Goal: Task Accomplishment & Management: Use online tool/utility

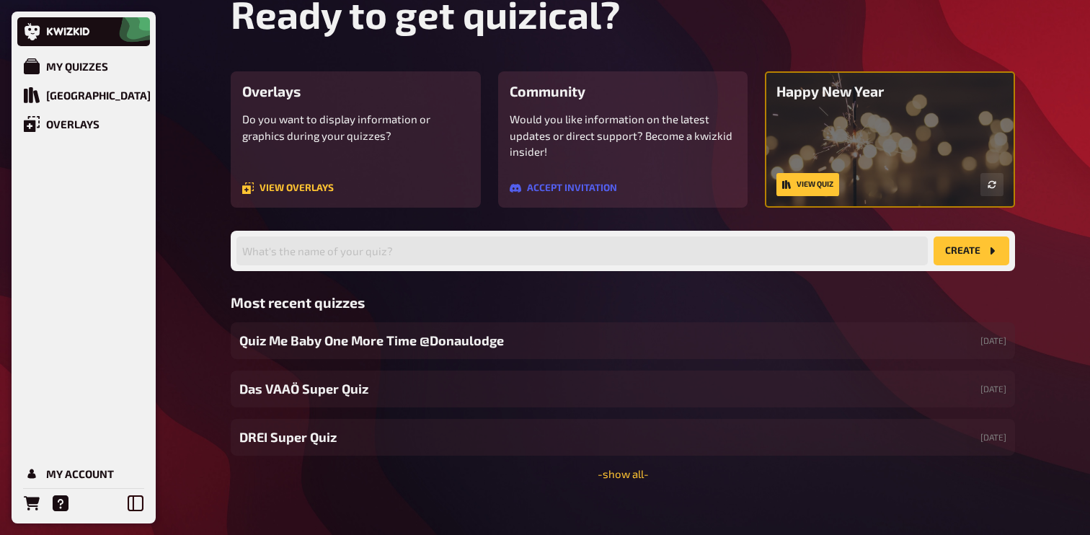
scroll to position [80, 0]
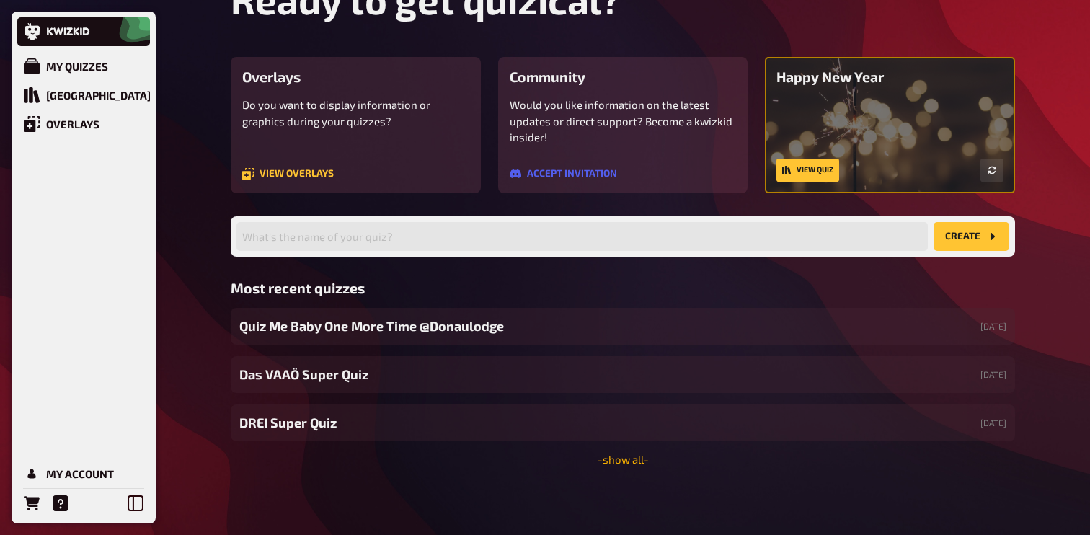
click at [613, 458] on link "- show all -" at bounding box center [623, 459] width 51 height 13
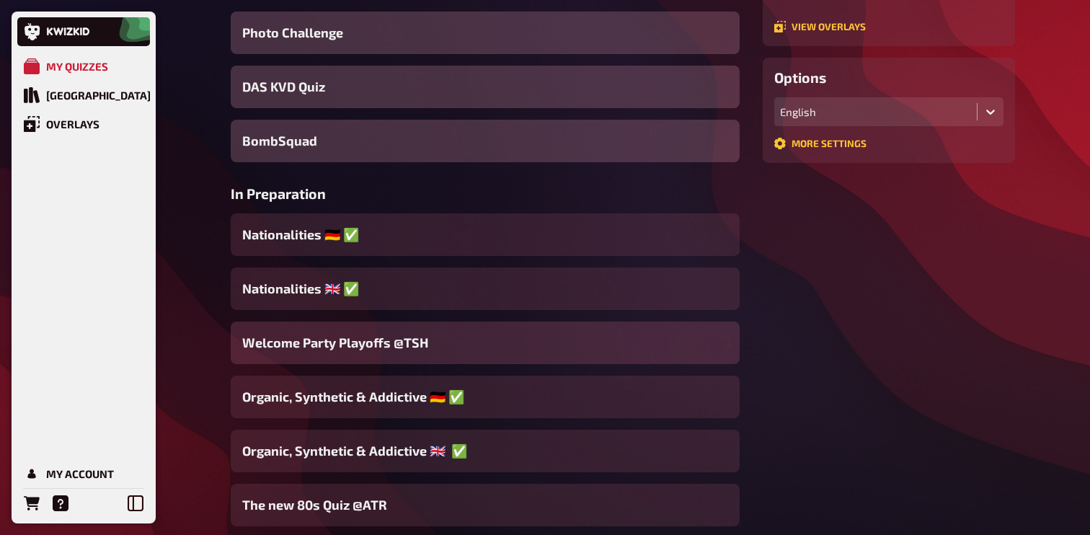
scroll to position [328, 0]
click at [407, 351] on span "Welcome Party Playoffs @TSH" at bounding box center [335, 343] width 186 height 19
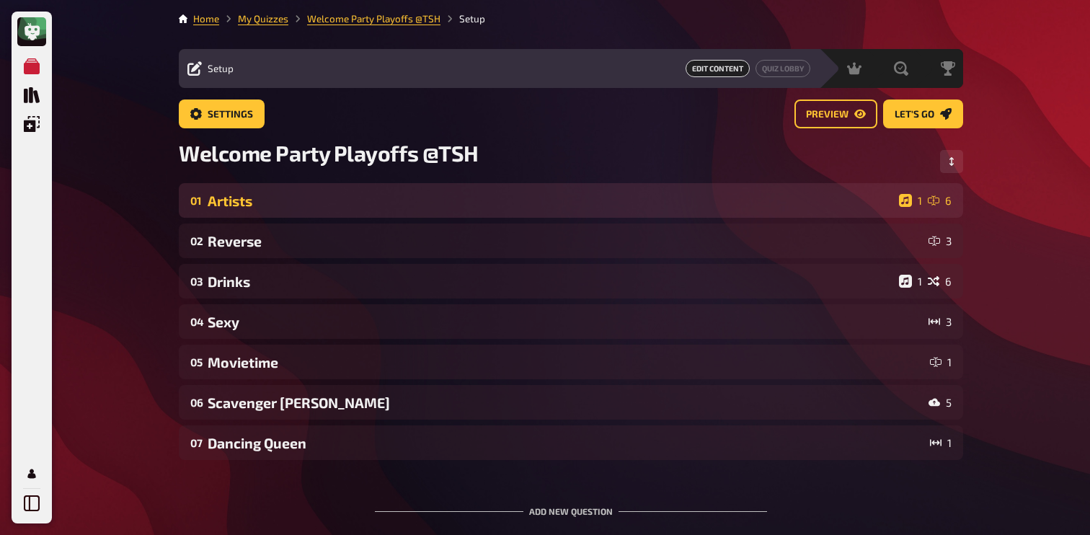
click at [264, 210] on div "01 Artists 1 6" at bounding box center [571, 200] width 784 height 35
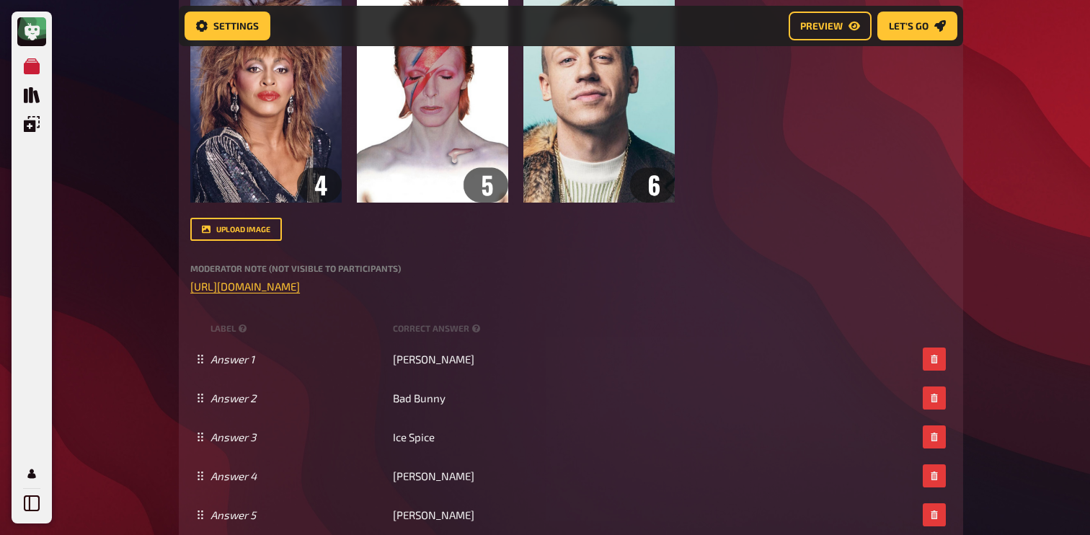
scroll to position [592, 0]
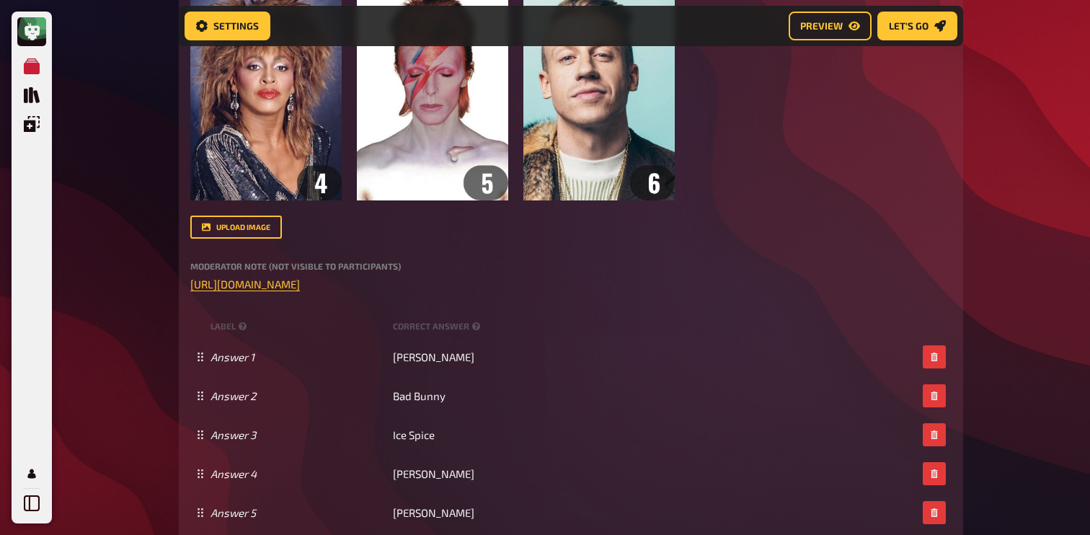
click at [370, 274] on div "Moderator Note (not visible to participants) ﻿ [URL][DOMAIN_NAME] ﻿" at bounding box center [570, 277] width 761 height 31
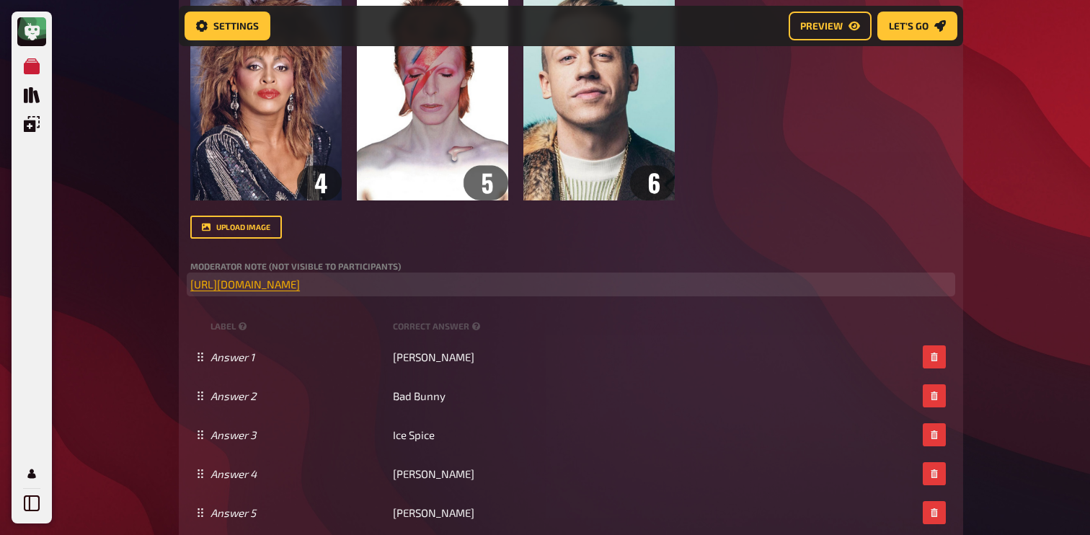
click at [300, 280] on span "[URL][DOMAIN_NAME]" at bounding box center [245, 283] width 110 height 13
click at [365, 254] on button "button" at bounding box center [361, 255] width 23 height 23
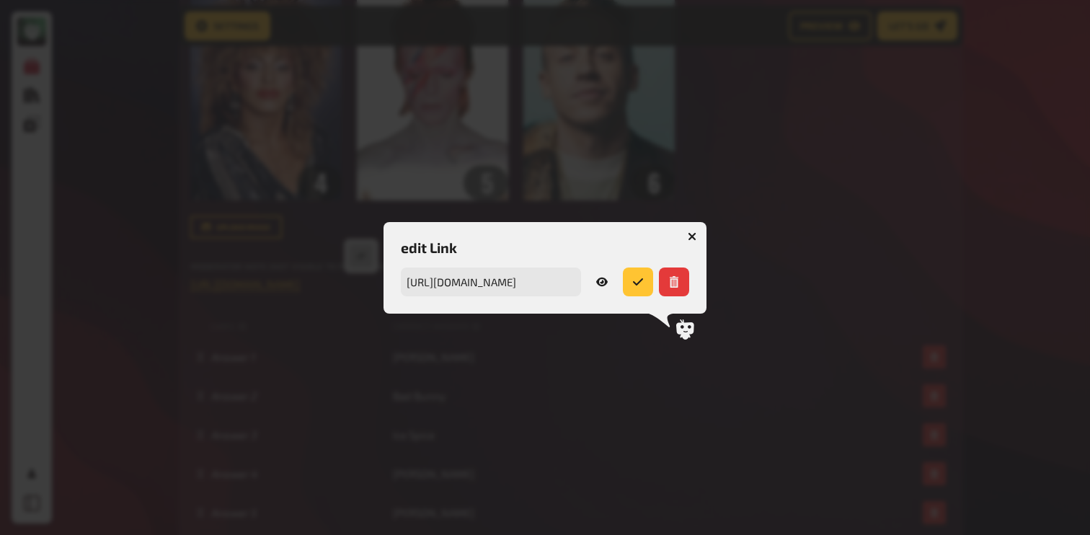
click at [607, 286] on icon at bounding box center [602, 282] width 12 height 12
click at [688, 230] on button "button" at bounding box center [691, 236] width 23 height 23
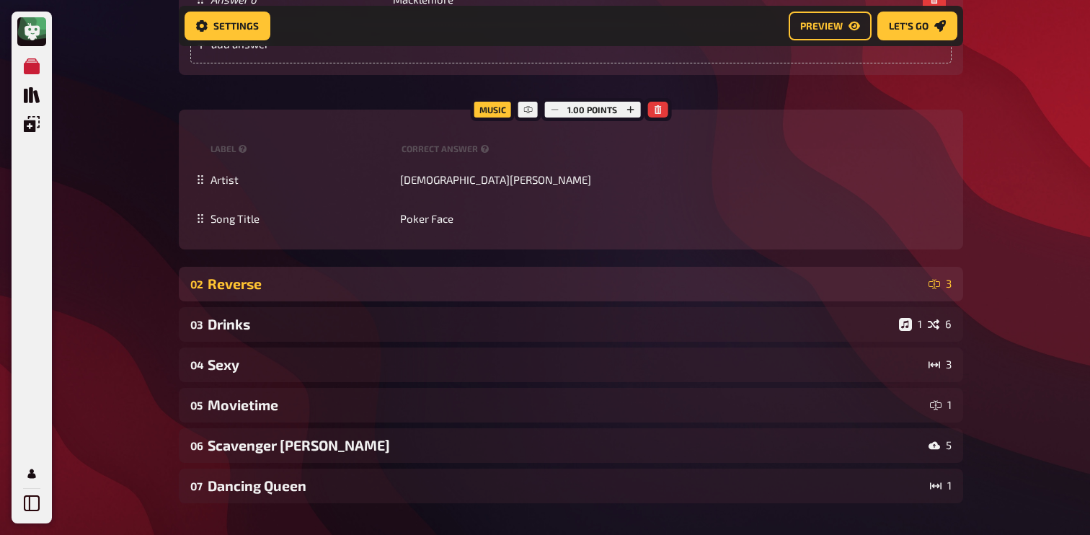
click at [321, 280] on div "Reverse" at bounding box center [565, 283] width 715 height 17
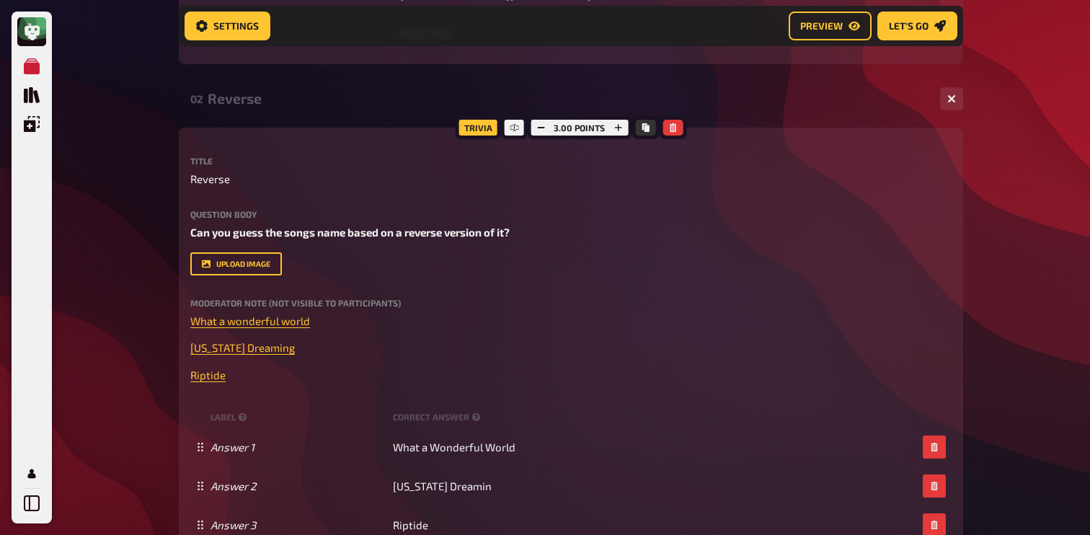
scroll to position [1487, 0]
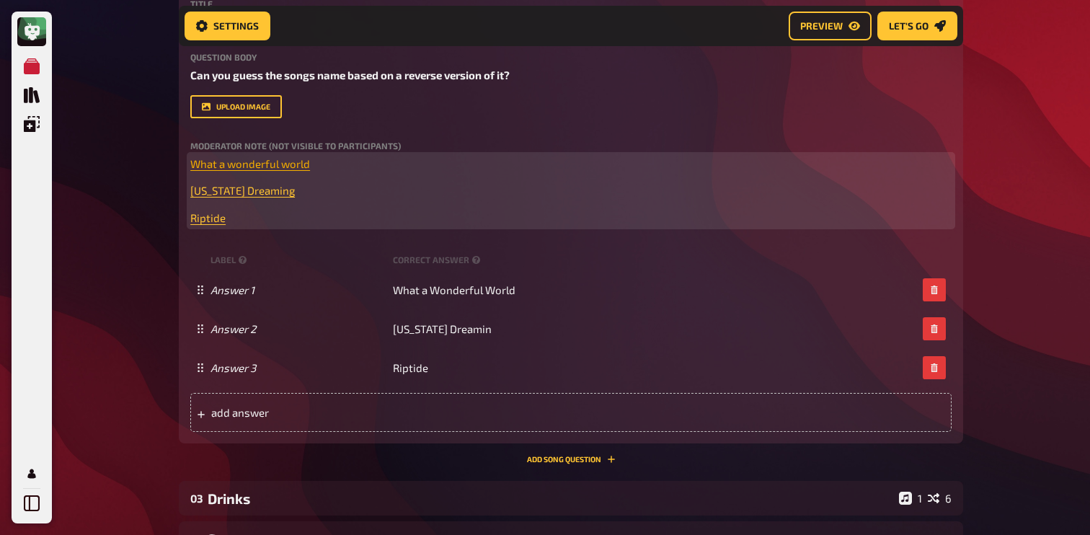
click at [274, 163] on span "What a wonderful world" at bounding box center [250, 163] width 120 height 13
click at [280, 136] on button "button" at bounding box center [275, 135] width 23 height 23
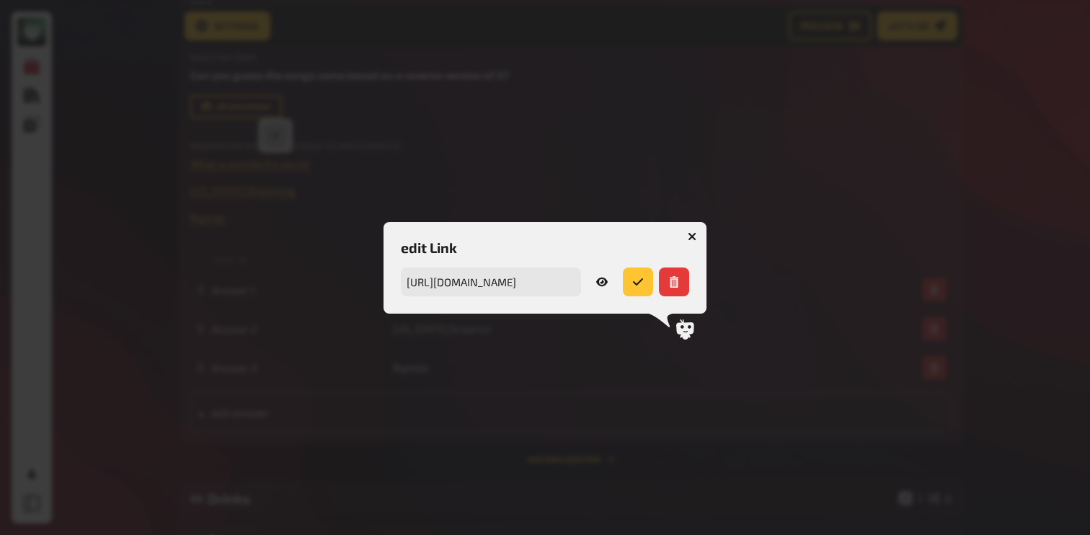
click at [604, 282] on icon at bounding box center [602, 282] width 12 height 12
click at [687, 231] on button "button" at bounding box center [691, 236] width 23 height 23
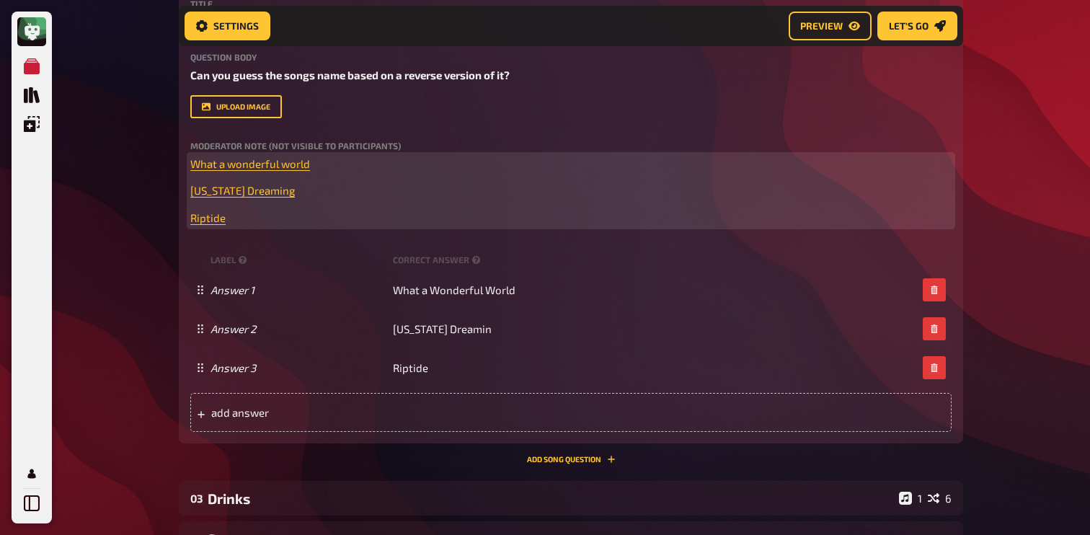
click at [223, 198] on p "﻿ [US_STATE] Dreaming ﻿" at bounding box center [570, 190] width 761 height 17
click at [226, 171] on button "button" at bounding box center [222, 162] width 23 height 23
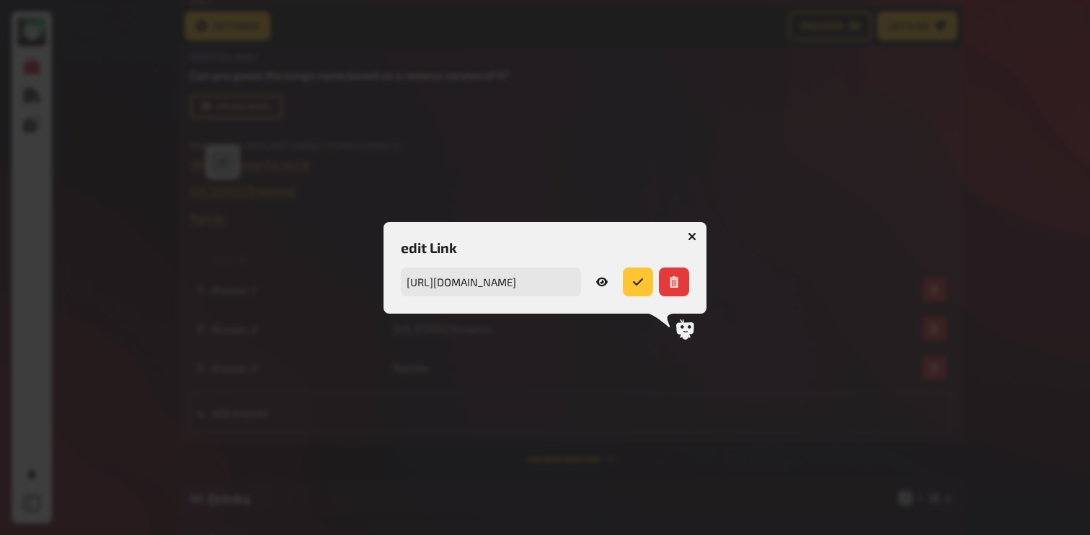
click at [601, 287] on icon at bounding box center [602, 282] width 12 height 12
click at [690, 239] on icon "button" at bounding box center [692, 236] width 9 height 9
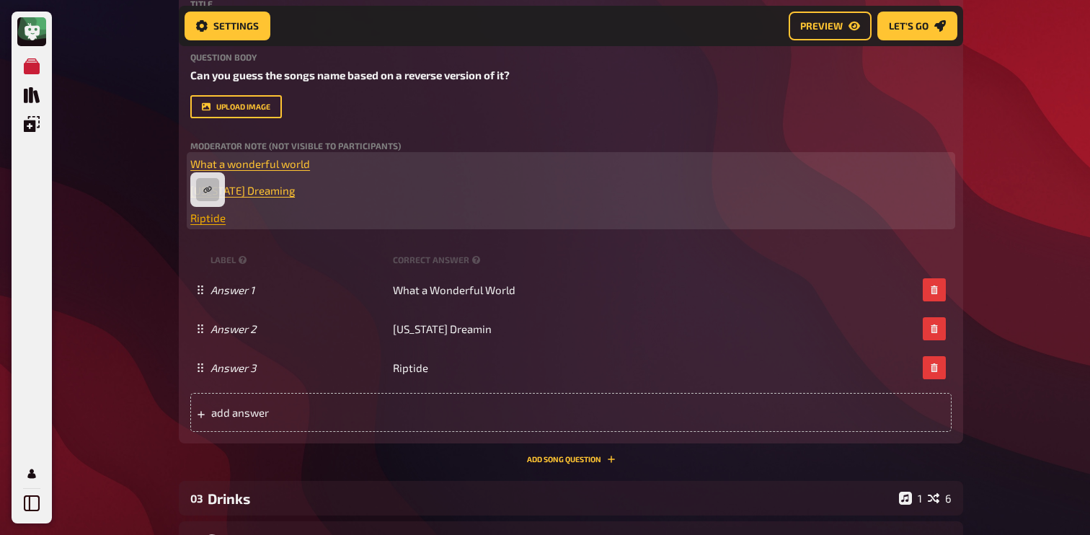
click at [200, 219] on span "Riptide" at bounding box center [207, 217] width 35 height 13
click at [196, 187] on button "button" at bounding box center [207, 189] width 23 height 23
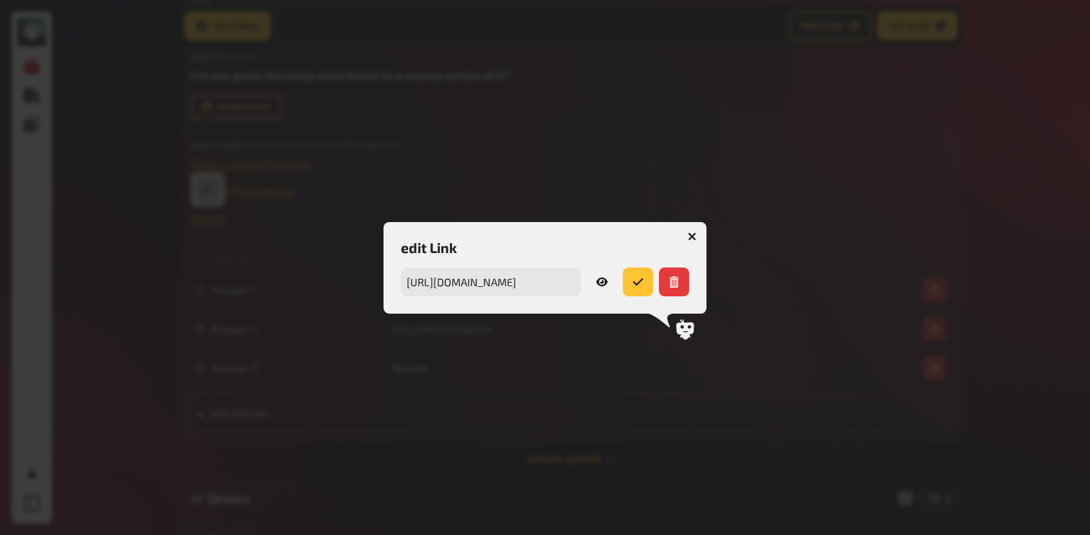
drag, startPoint x: 619, startPoint y: 277, endPoint x: 607, endPoint y: 278, distance: 12.3
click at [608, 278] on div "[URL][DOMAIN_NAME] URL" at bounding box center [545, 281] width 288 height 29
click at [603, 282] on icon at bounding box center [602, 282] width 12 height 12
click at [690, 235] on icon "button" at bounding box center [692, 236] width 9 height 9
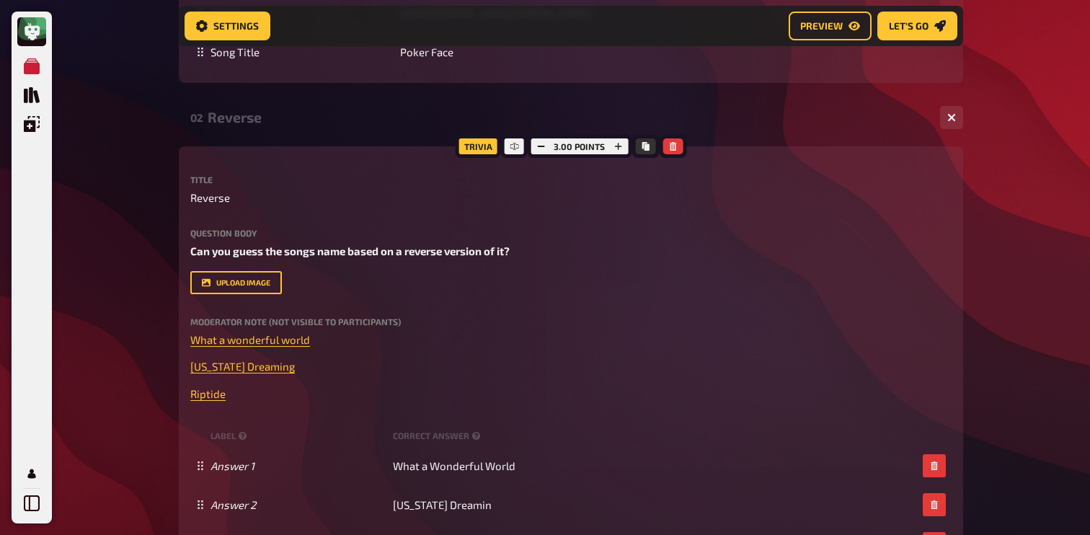
scroll to position [1288, 0]
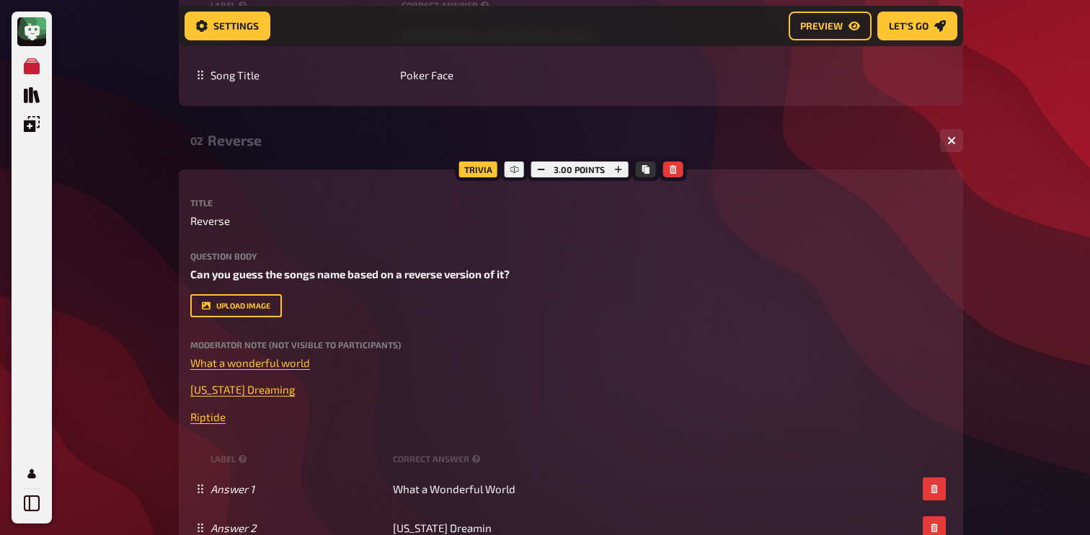
click at [249, 151] on div "02 Reverse 3" at bounding box center [571, 140] width 784 height 35
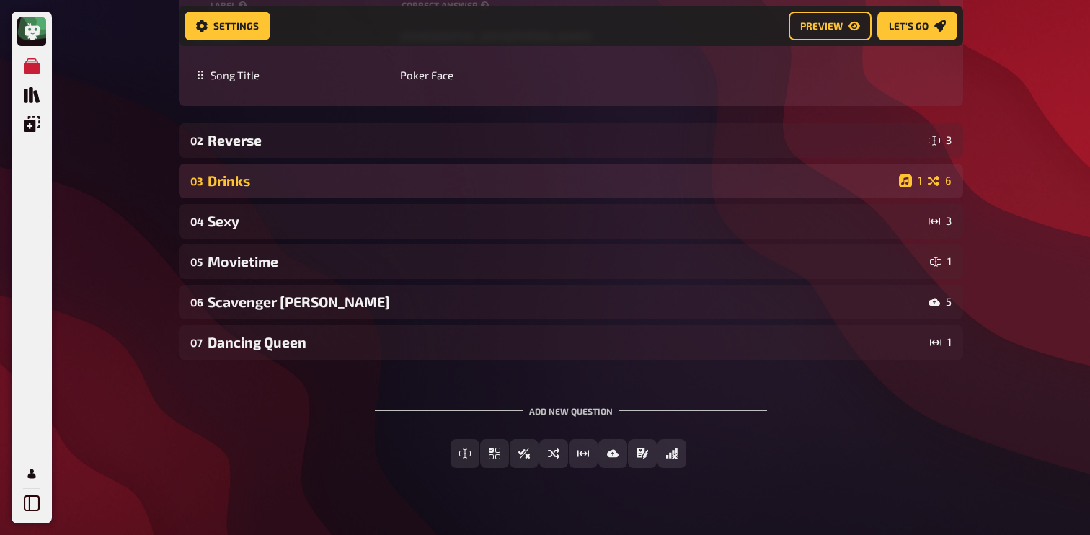
click at [283, 179] on div "Drinks" at bounding box center [550, 180] width 685 height 17
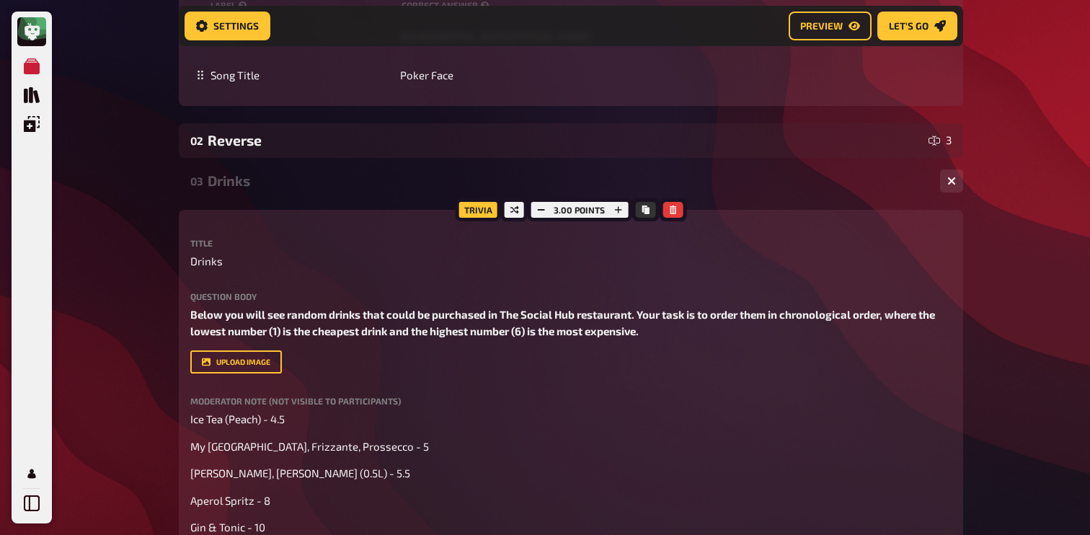
click at [283, 179] on div "Drinks" at bounding box center [568, 180] width 721 height 17
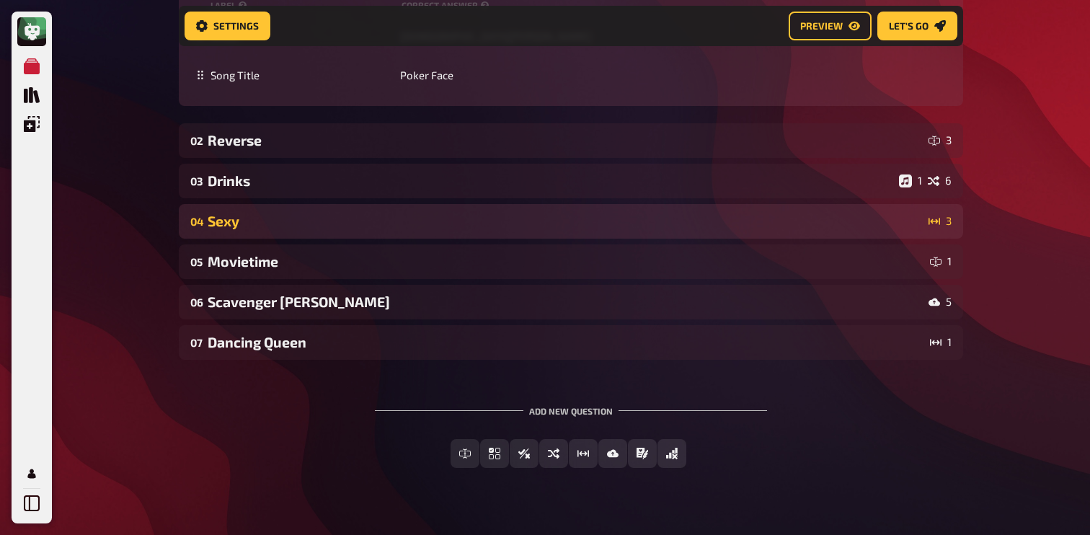
click at [293, 224] on div "Sexy" at bounding box center [565, 221] width 715 height 17
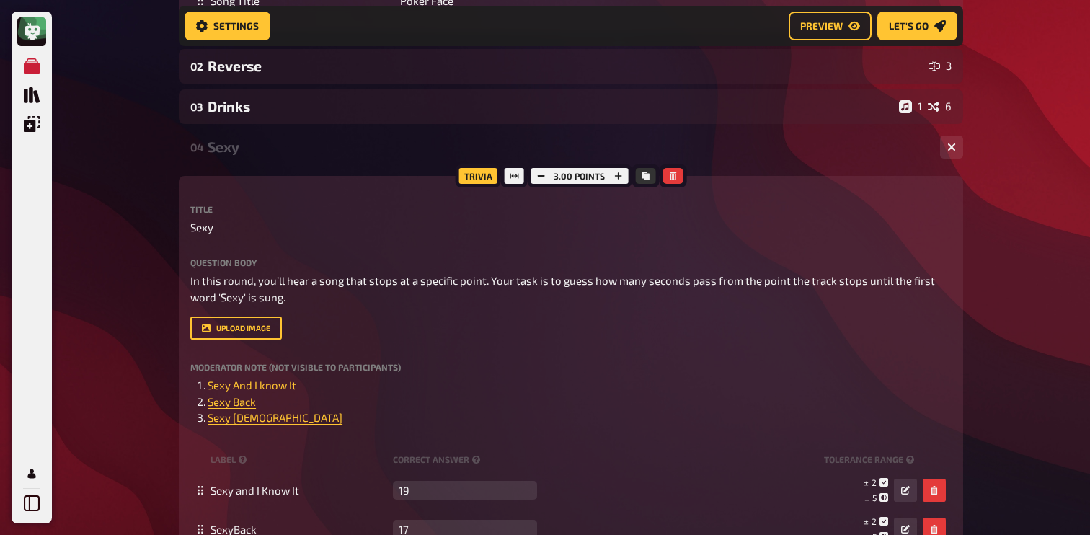
scroll to position [1365, 0]
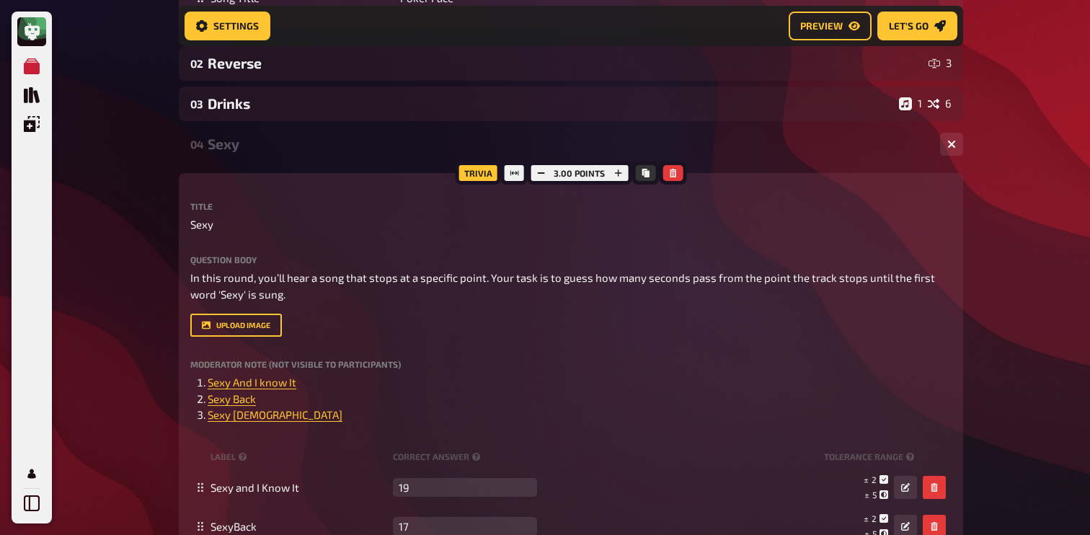
click at [271, 146] on div "Sexy" at bounding box center [568, 144] width 721 height 17
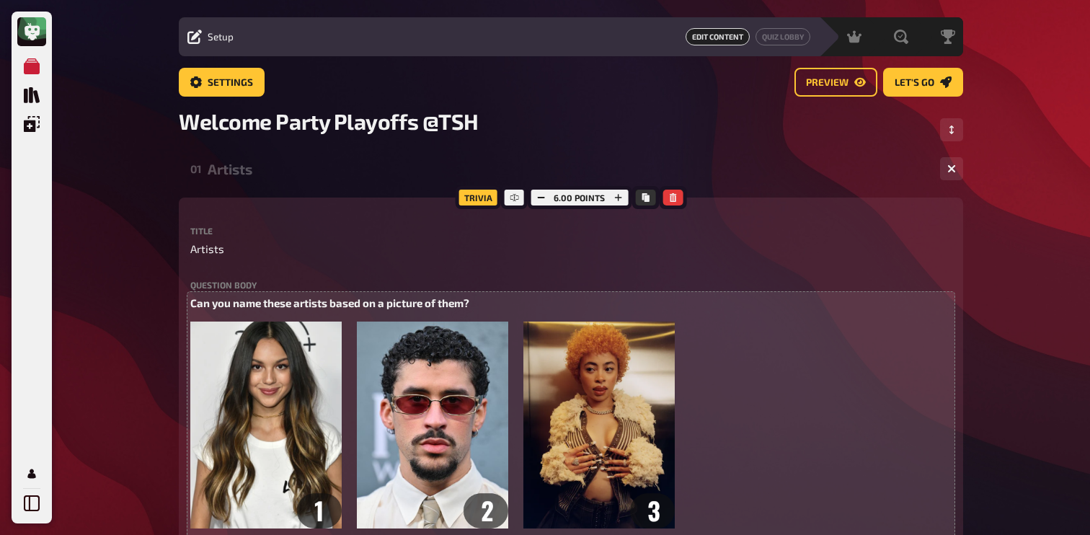
scroll to position [0, 0]
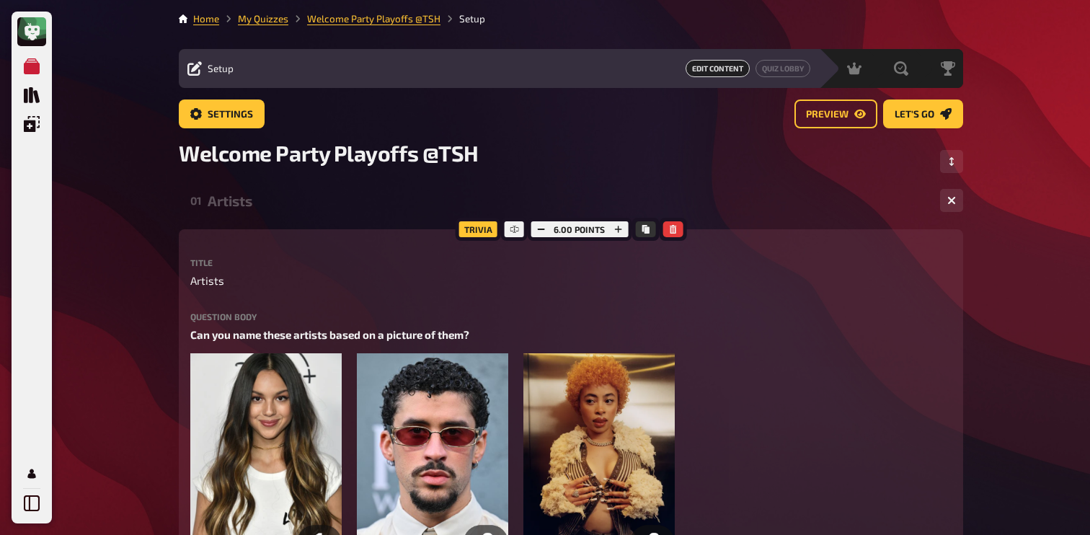
click at [279, 199] on div "Artists" at bounding box center [568, 200] width 721 height 17
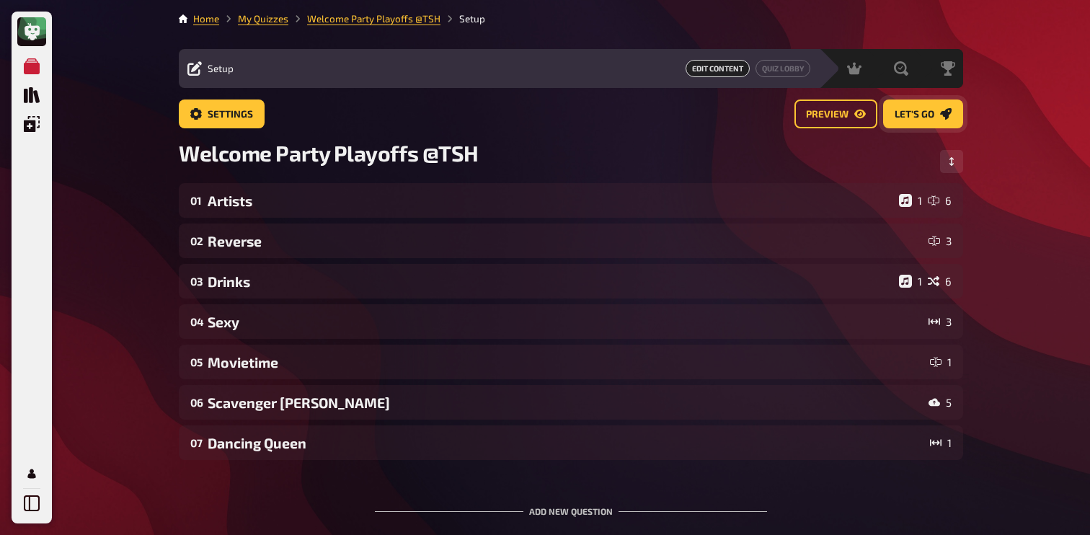
click at [903, 127] on link "Let's go" at bounding box center [923, 113] width 80 height 29
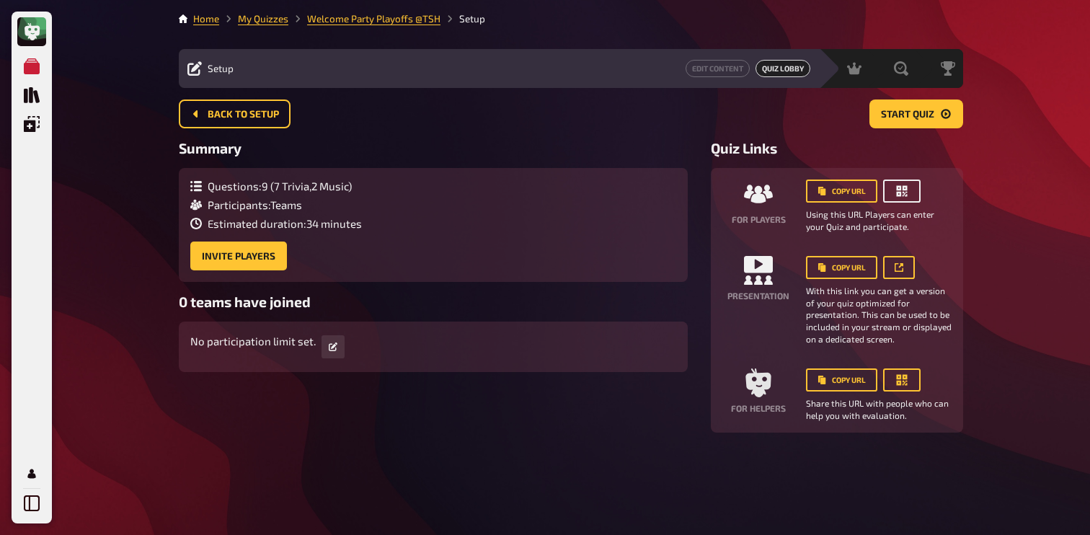
click at [908, 187] on icon "button" at bounding box center [901, 191] width 14 height 14
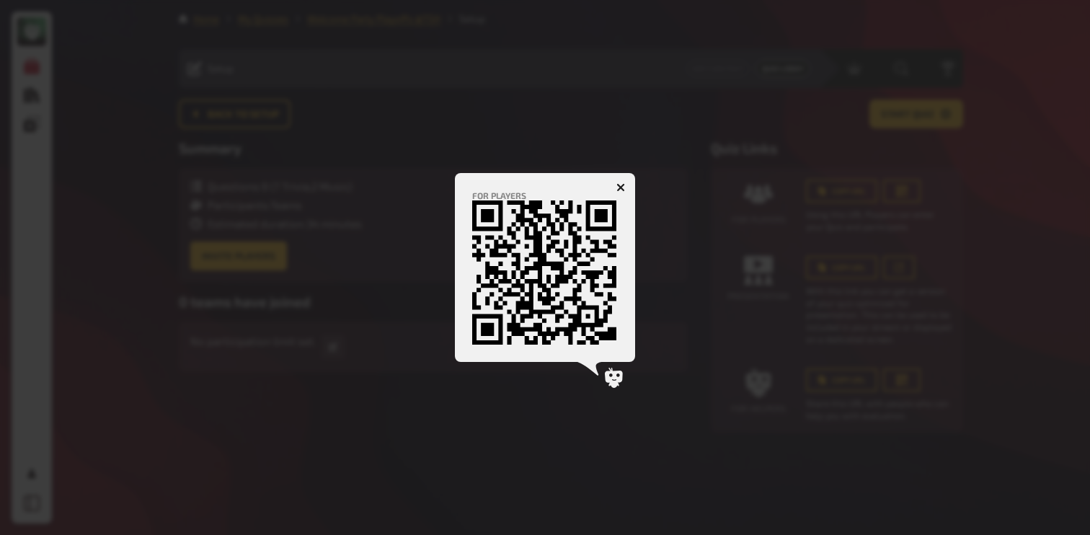
click at [538, 182] on div "For players [URL][DOMAIN_NAME]" at bounding box center [545, 267] width 180 height 189
click at [621, 183] on icon "button" at bounding box center [620, 187] width 9 height 9
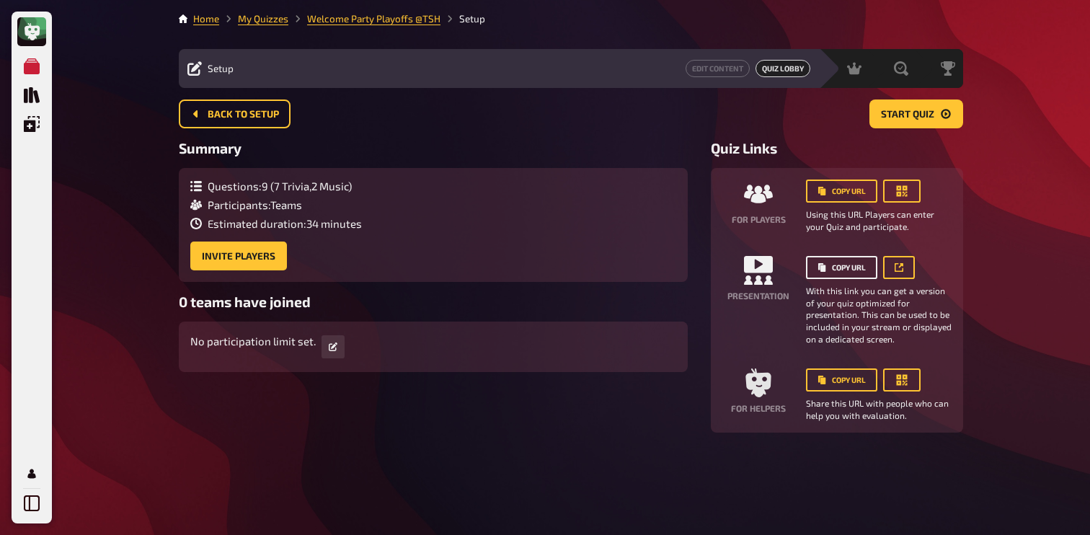
click at [836, 272] on button "Copy URL" at bounding box center [841, 267] width 71 height 23
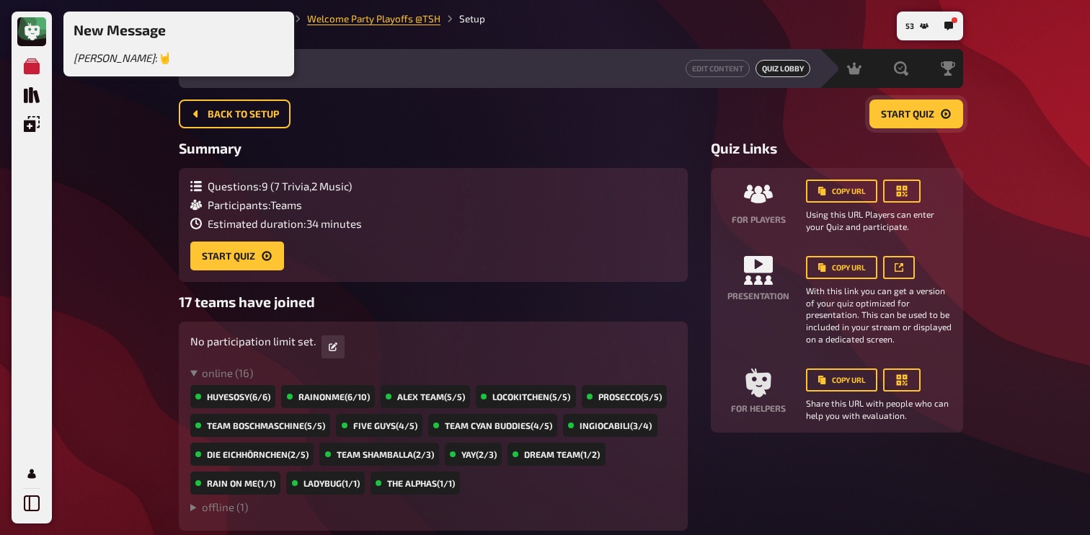
click at [902, 121] on button "Start Quiz" at bounding box center [916, 113] width 94 height 29
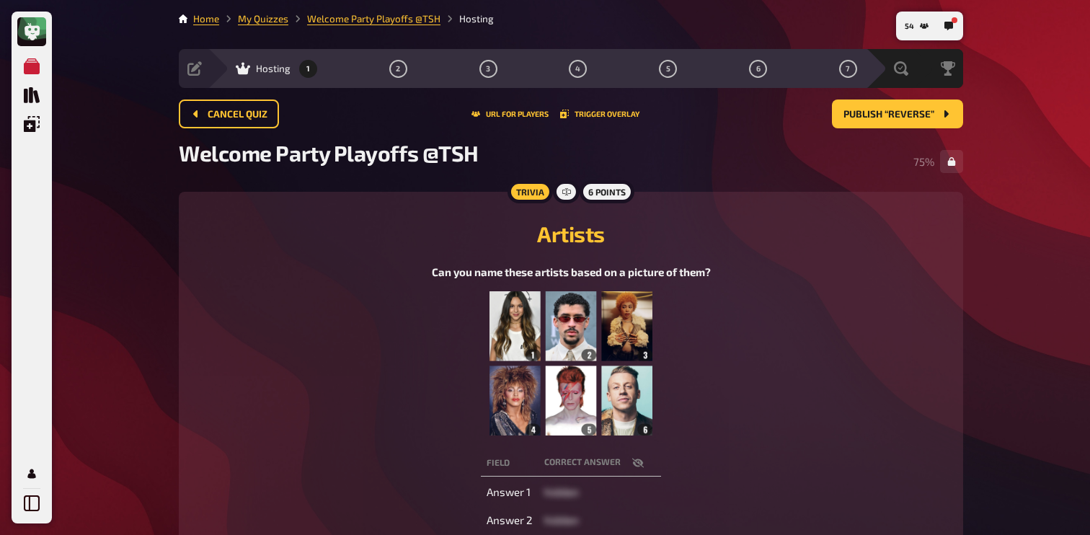
click at [870, 273] on div "Can you name these artists based on a picture of them?" at bounding box center [571, 350] width 750 height 172
click at [924, 18] on button "51" at bounding box center [917, 25] width 34 height 23
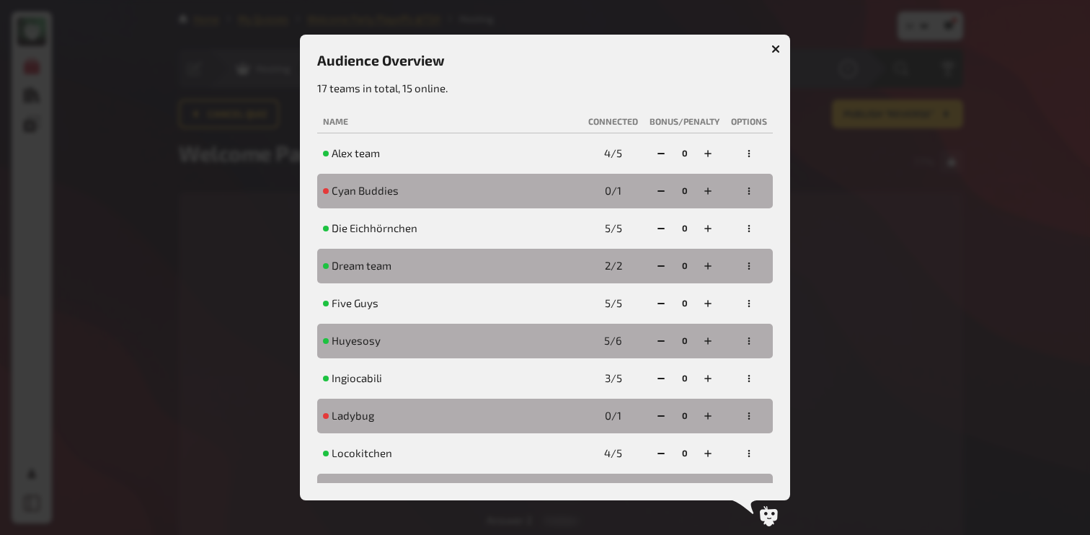
click at [777, 53] on button "button" at bounding box center [775, 48] width 23 height 23
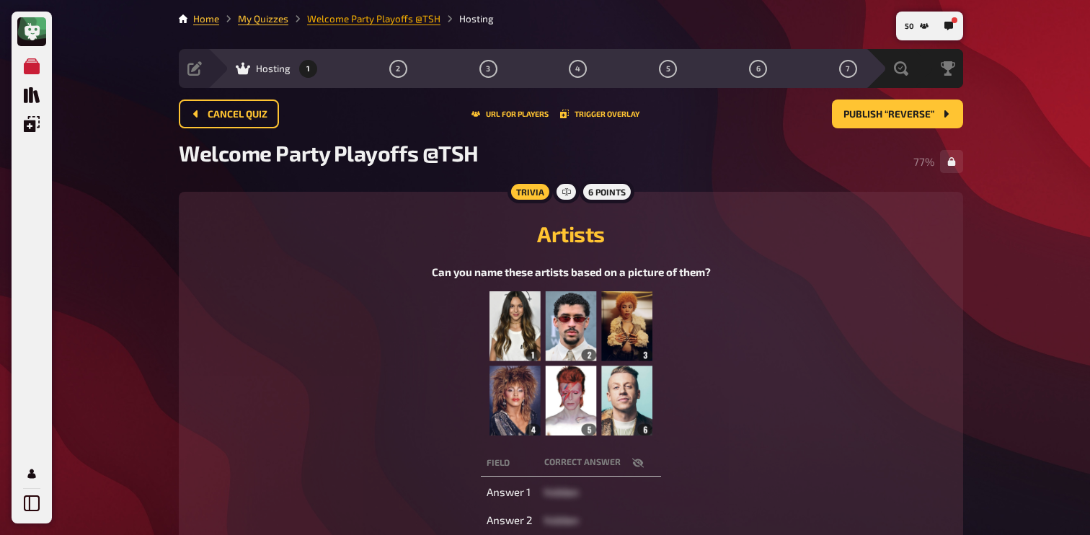
click at [346, 18] on link "Welcome Party Playoffs @TSH" at bounding box center [373, 19] width 133 height 12
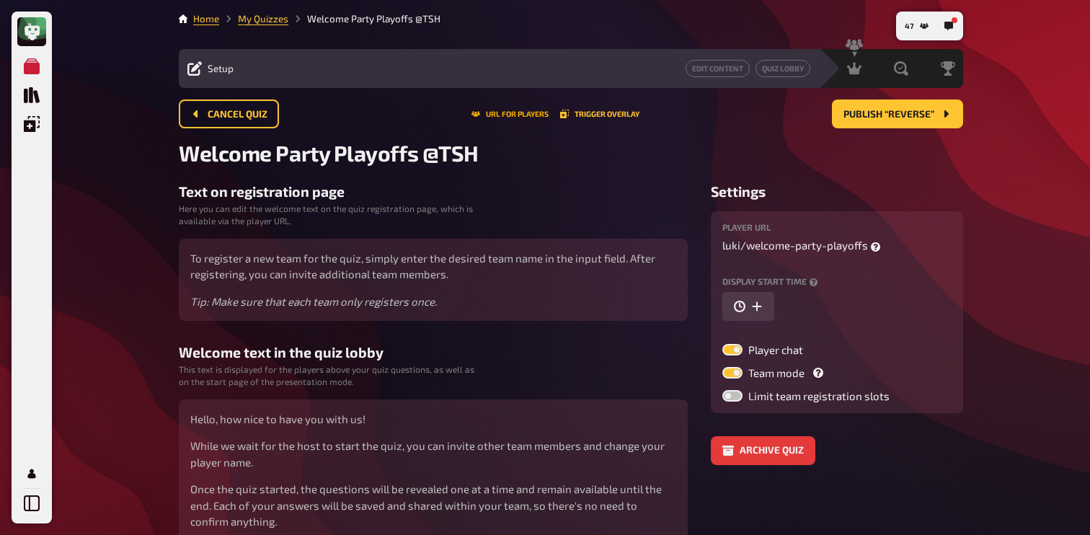
click at [506, 117] on button "URL for players" at bounding box center [509, 114] width 77 height 9
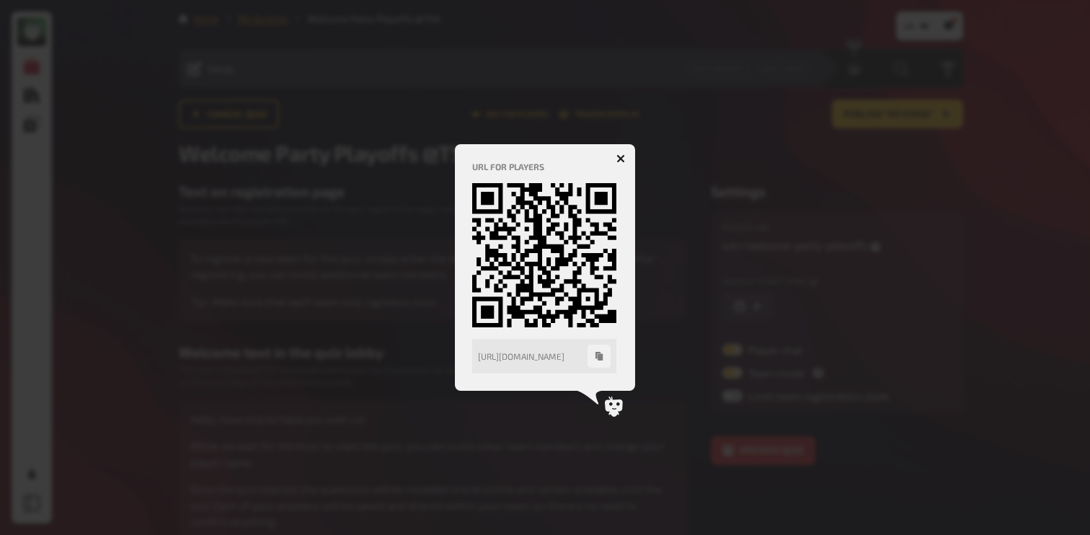
click at [620, 156] on icon "button" at bounding box center [620, 158] width 9 height 9
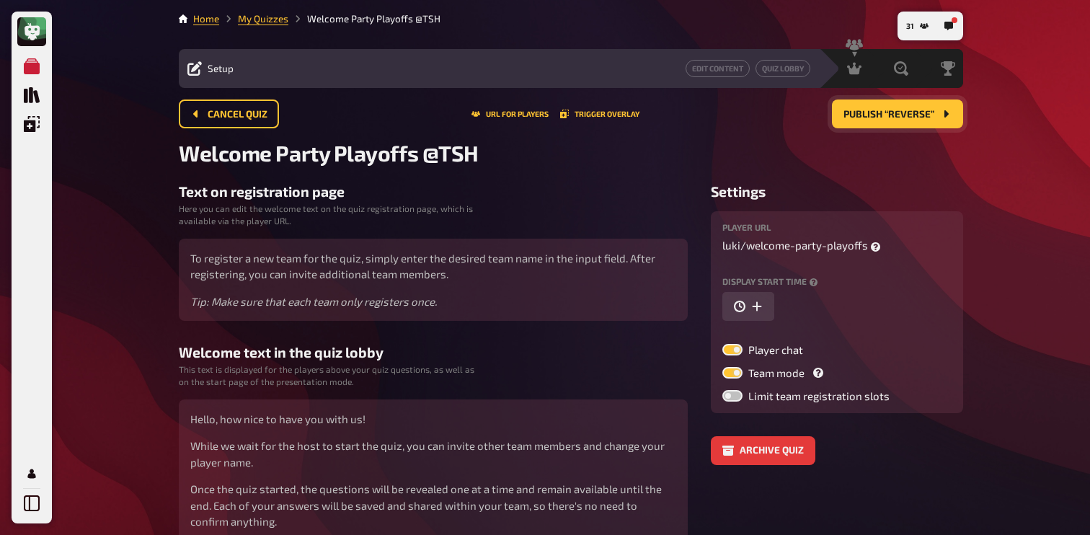
click at [915, 117] on span "Publish “Reverse”" at bounding box center [888, 115] width 91 height 10
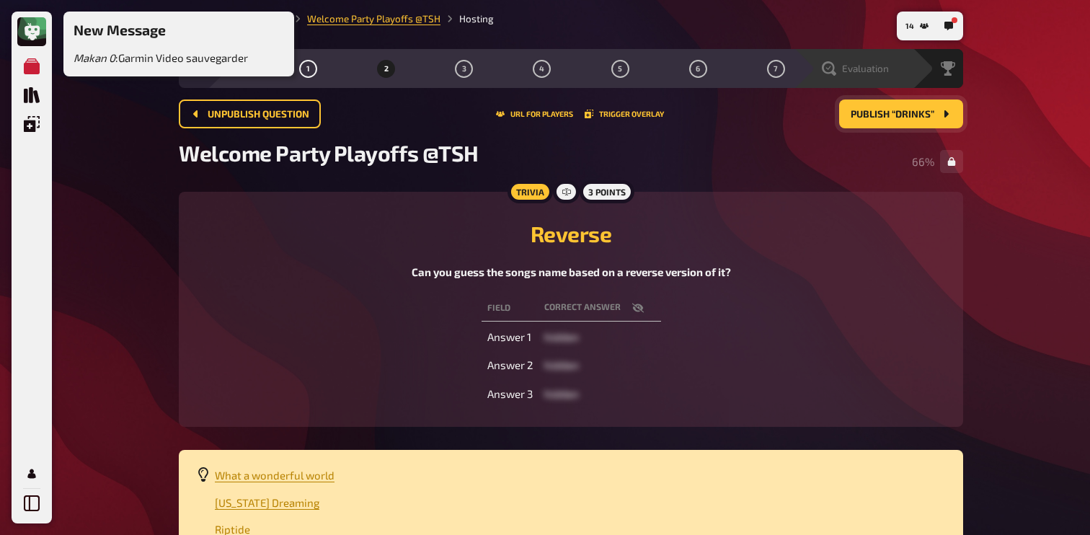
click at [870, 72] on span "Evaluation" at bounding box center [865, 69] width 47 height 12
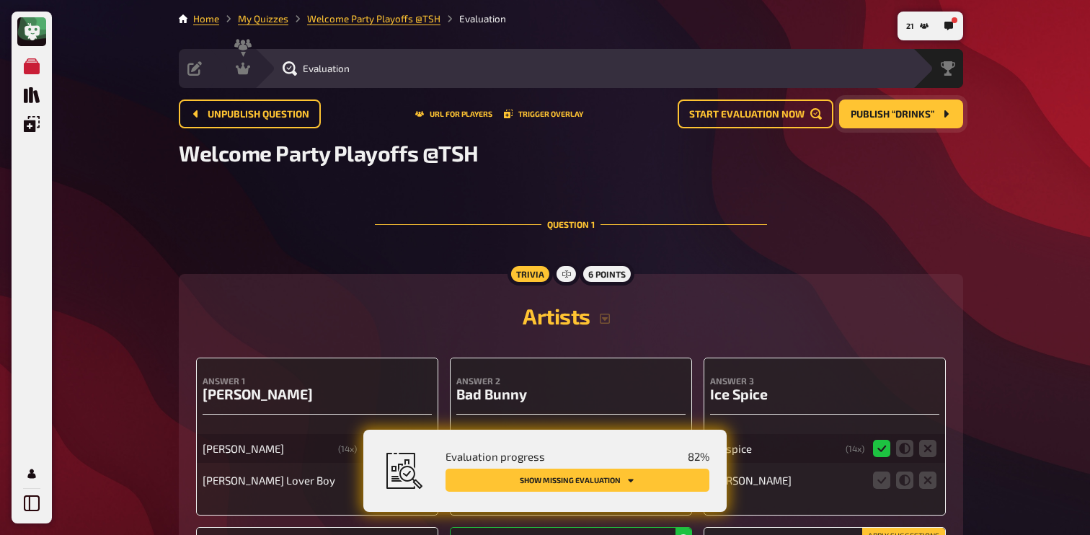
click at [907, 116] on span "Publish “Drinks”" at bounding box center [893, 115] width 84 height 10
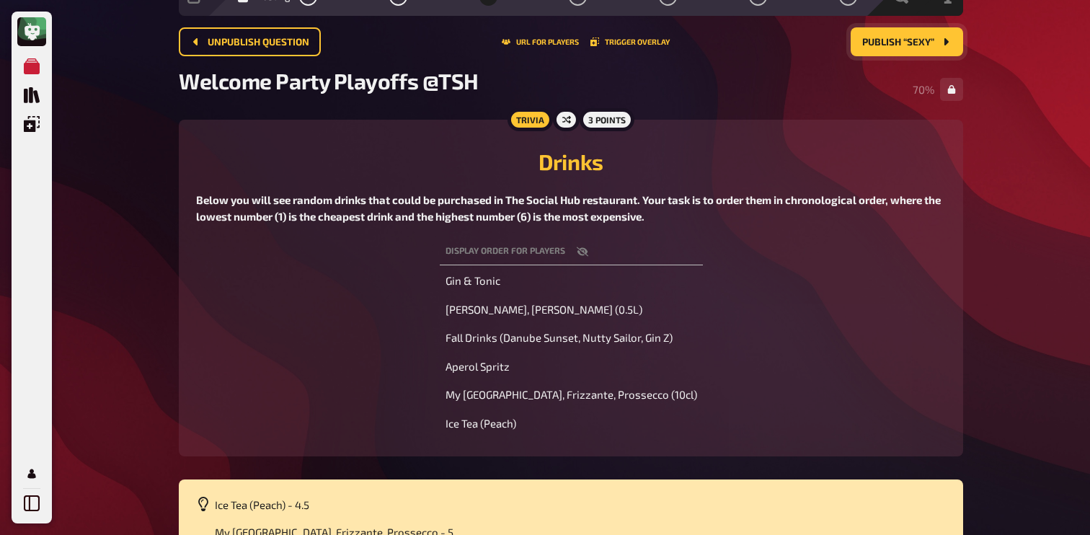
scroll to position [26, 0]
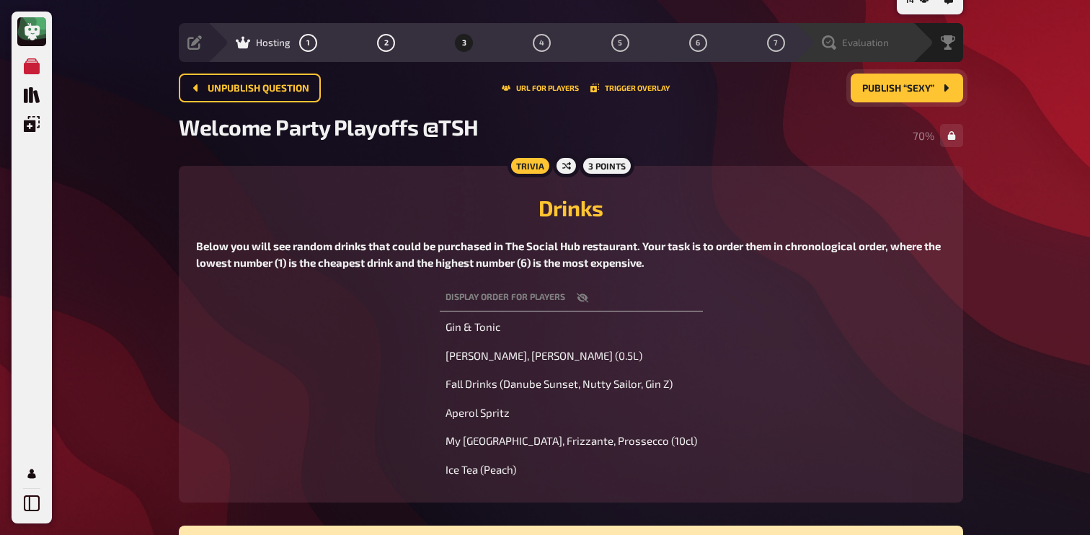
click at [835, 40] on icon at bounding box center [829, 42] width 14 height 14
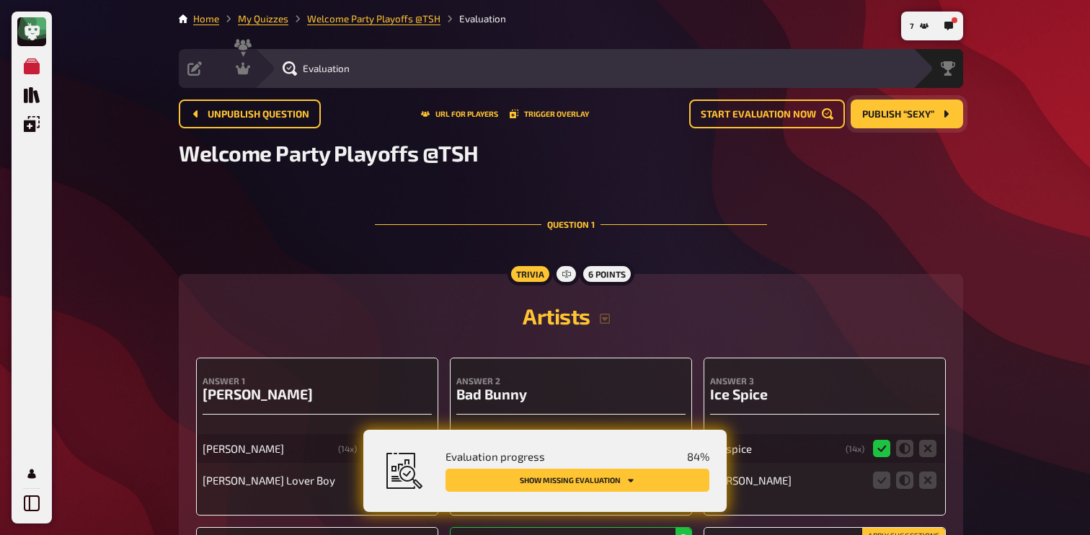
scroll to position [14, 0]
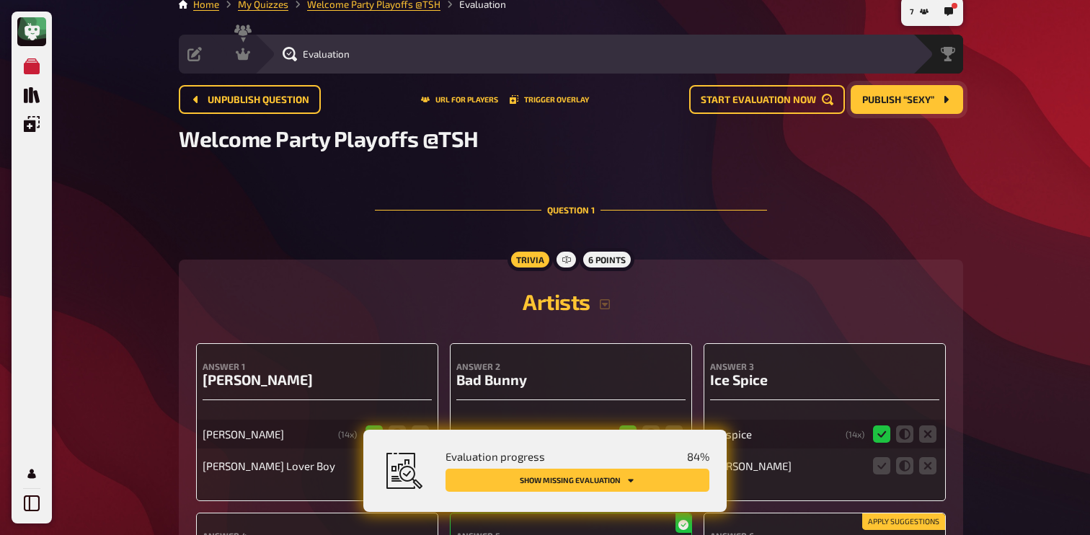
click at [897, 107] on button "Publish “Sexy”" at bounding box center [907, 99] width 112 height 29
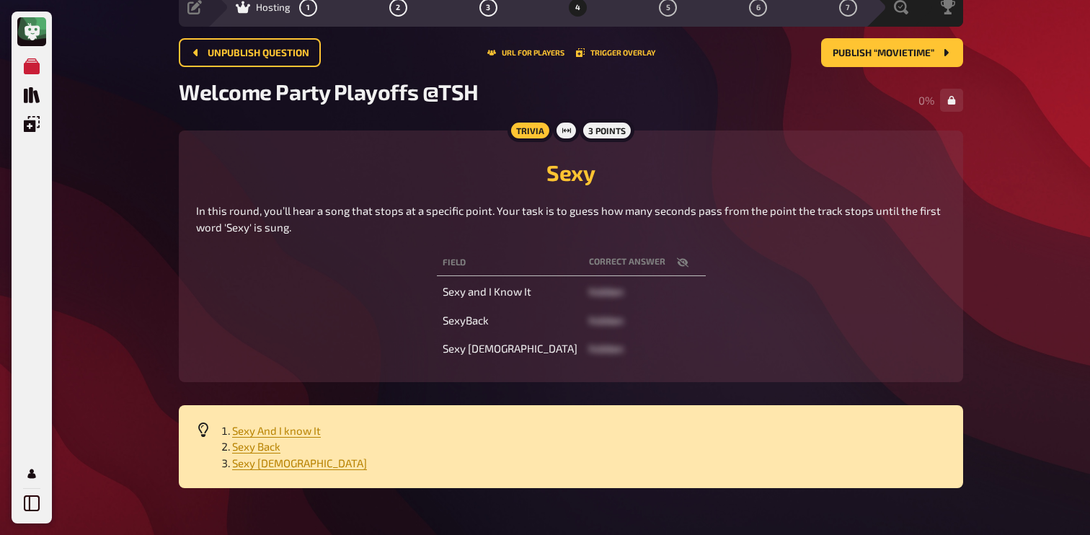
scroll to position [84, 0]
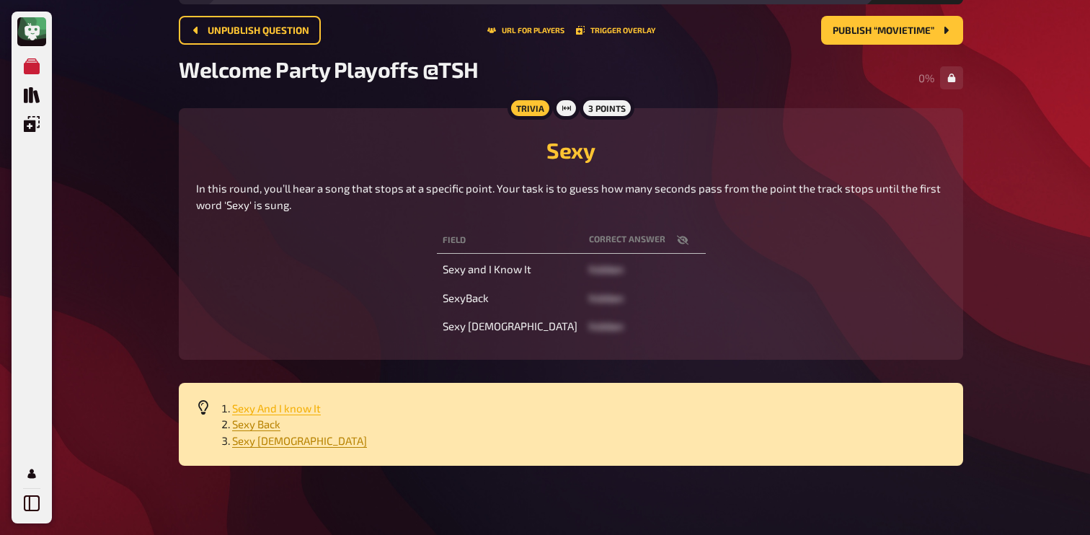
click at [256, 405] on span "Sexy And I know It" at bounding box center [276, 407] width 89 height 13
click at [245, 425] on span "Sexy Back" at bounding box center [256, 423] width 48 height 13
click at [261, 442] on span "Sexy [DEMOGRAPHIC_DATA]" at bounding box center [299, 440] width 135 height 13
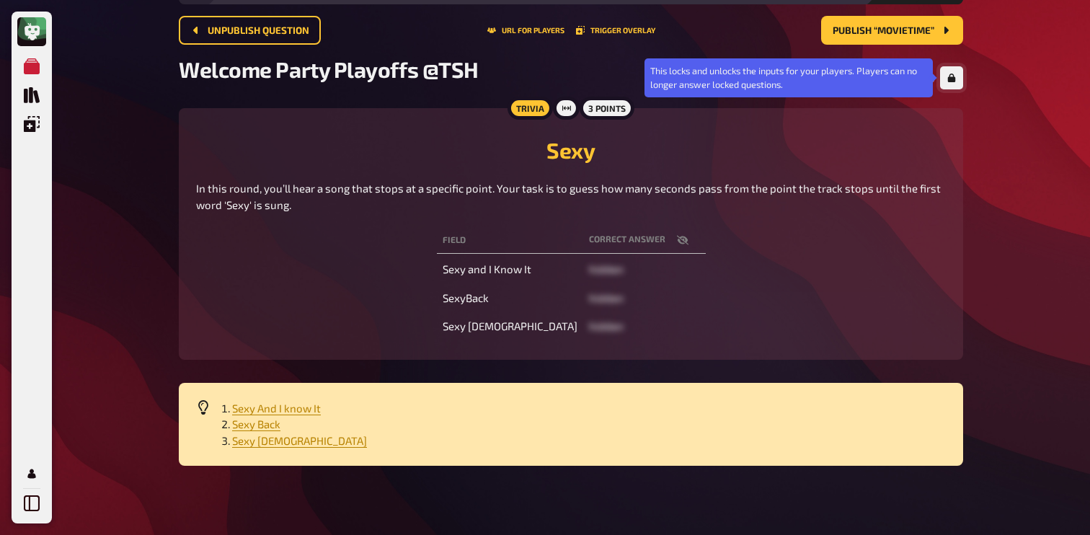
click at [954, 80] on icon "button" at bounding box center [952, 78] width 8 height 9
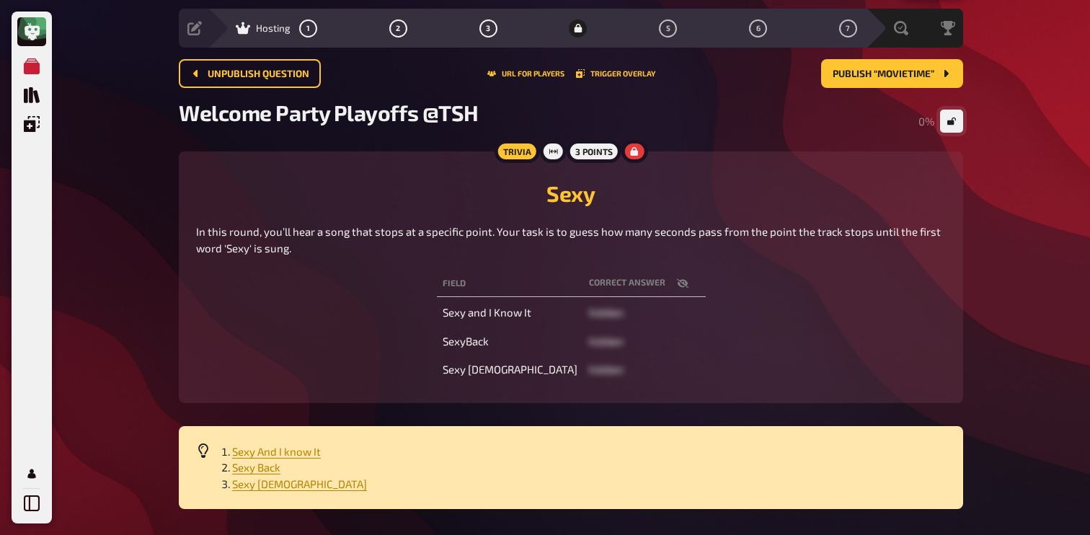
scroll to position [0, 0]
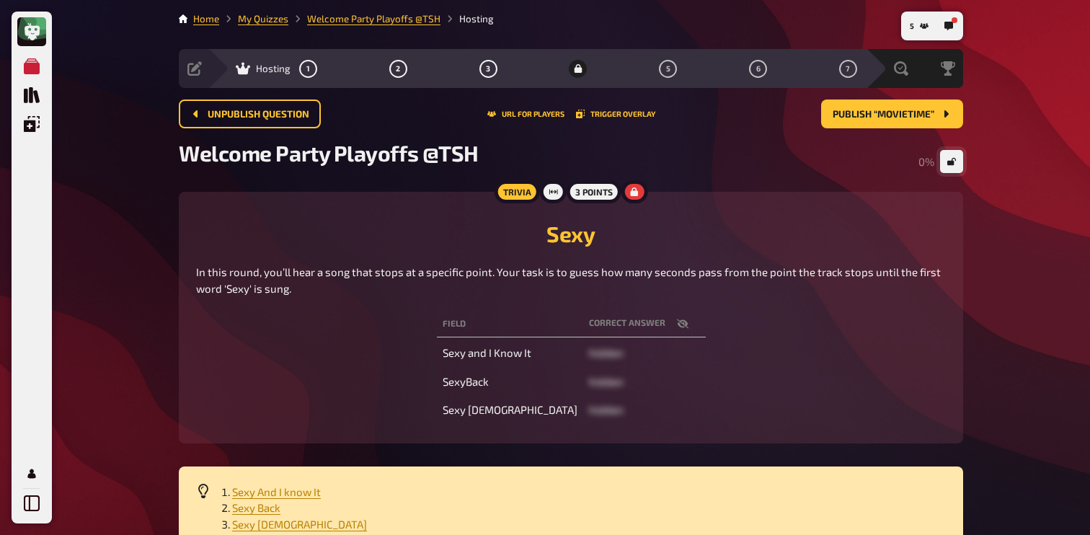
click at [727, 123] on div "Unpublish question URL for players Trigger Overlay Publish “Movietime”" at bounding box center [571, 113] width 784 height 29
click at [373, 182] on div "Welcome Party Playoffs @TSH 0 %" at bounding box center [571, 161] width 784 height 43
click at [875, 117] on span "Publish “Movietime”" at bounding box center [883, 115] width 102 height 10
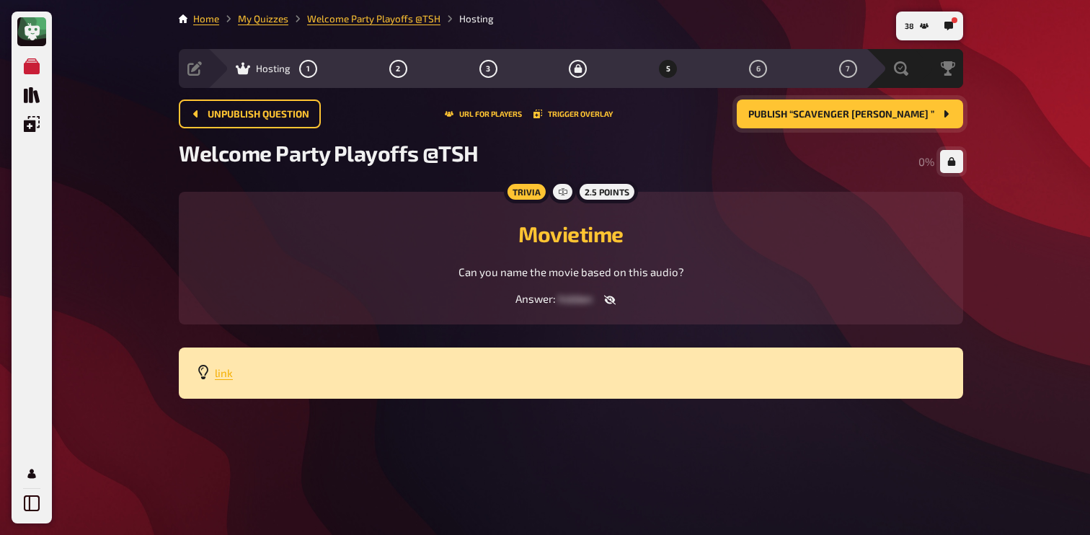
click at [223, 373] on span "link" at bounding box center [224, 372] width 18 height 13
click at [894, 73] on div "Evaluation" at bounding box center [862, 68] width 99 height 14
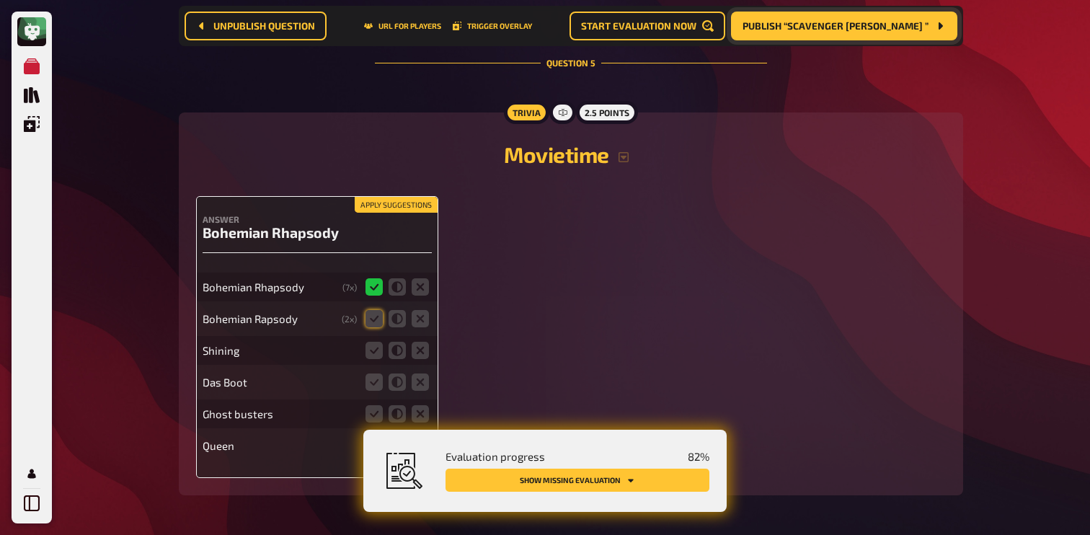
scroll to position [3096, 0]
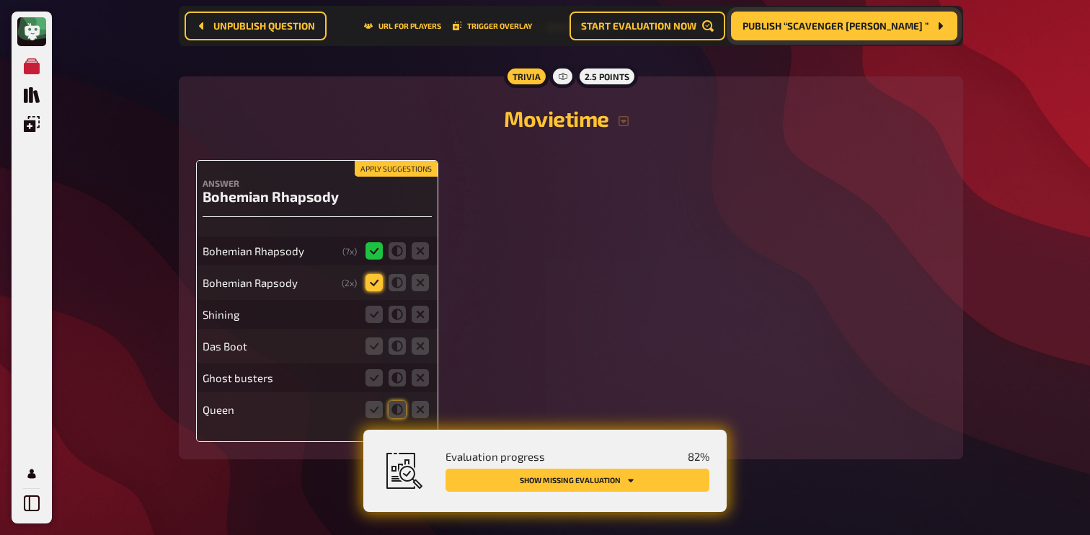
click at [373, 274] on icon at bounding box center [373, 282] width 17 height 17
click at [0, 0] on input "radio" at bounding box center [0, 0] width 0 height 0
click at [421, 306] on icon at bounding box center [420, 314] width 17 height 17
click at [0, 0] on input "radio" at bounding box center [0, 0] width 0 height 0
click at [421, 337] on icon at bounding box center [420, 345] width 17 height 17
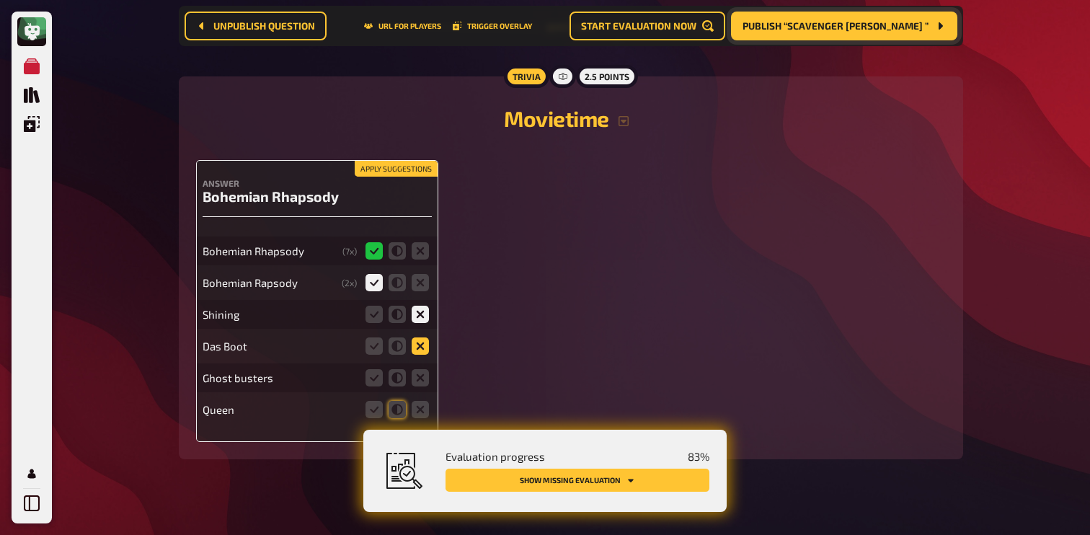
click at [0, 0] on input "radio" at bounding box center [0, 0] width 0 height 0
click at [421, 369] on icon at bounding box center [420, 377] width 17 height 17
click at [0, 0] on input "radio" at bounding box center [0, 0] width 0 height 0
click at [421, 401] on icon at bounding box center [420, 409] width 17 height 17
click at [0, 0] on input "radio" at bounding box center [0, 0] width 0 height 0
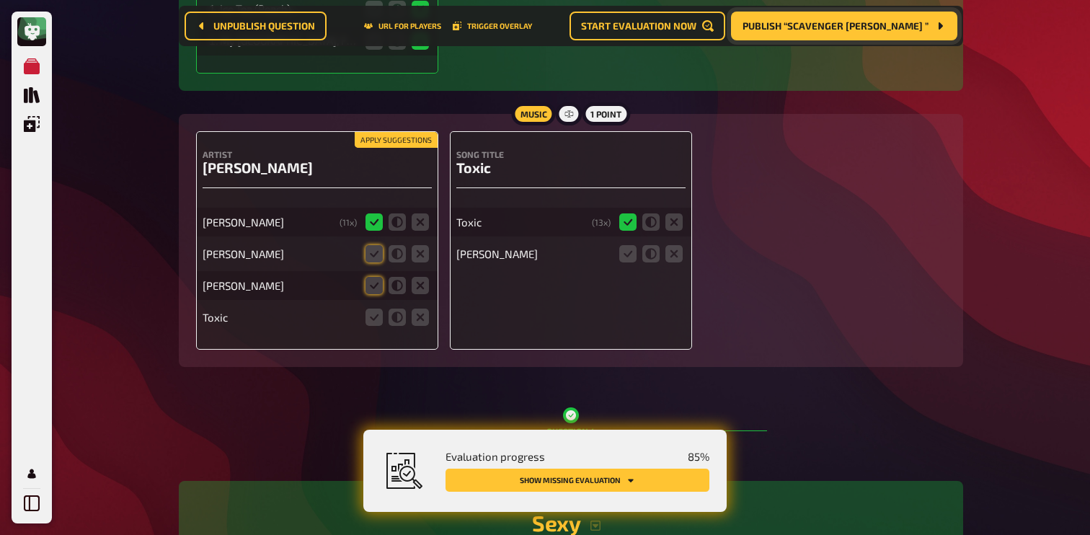
scroll to position [2375, 0]
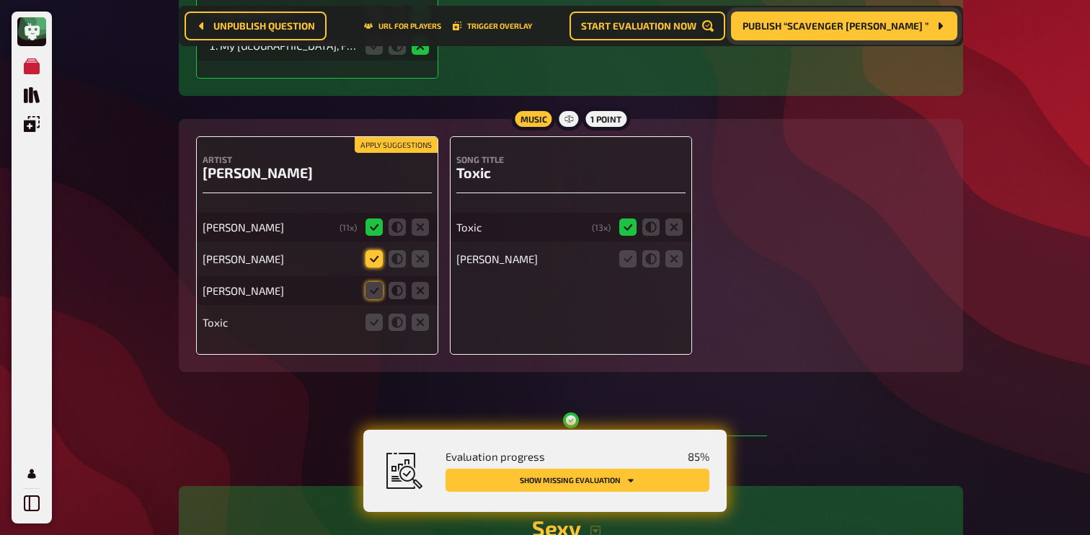
click at [368, 250] on icon at bounding box center [373, 258] width 17 height 17
click at [0, 0] on input "radio" at bounding box center [0, 0] width 0 height 0
click at [369, 282] on icon at bounding box center [373, 290] width 17 height 17
click at [0, 0] on input "radio" at bounding box center [0, 0] width 0 height 0
click at [420, 314] on icon at bounding box center [420, 322] width 17 height 17
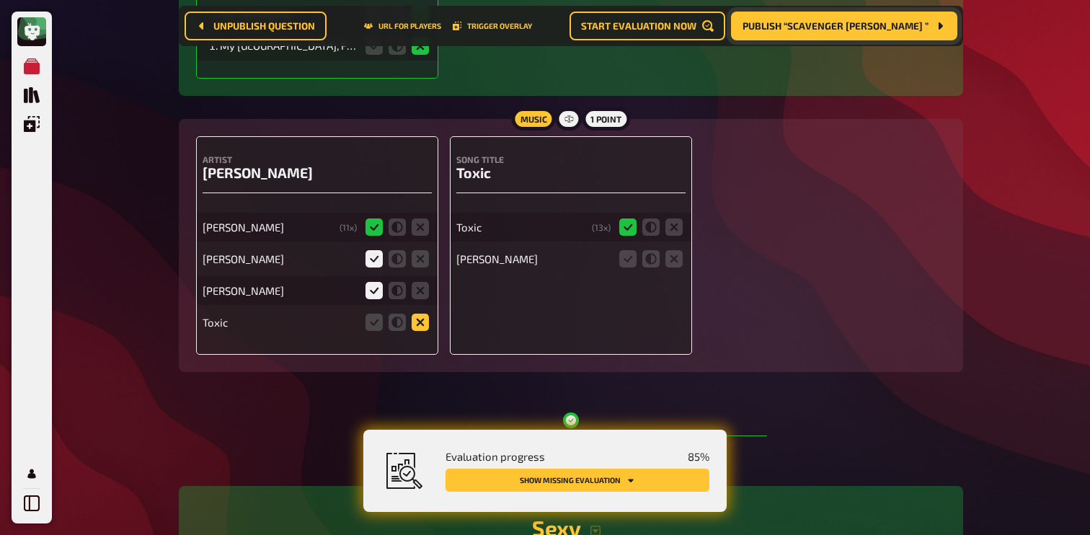
click at [0, 0] on input "radio" at bounding box center [0, 0] width 0 height 0
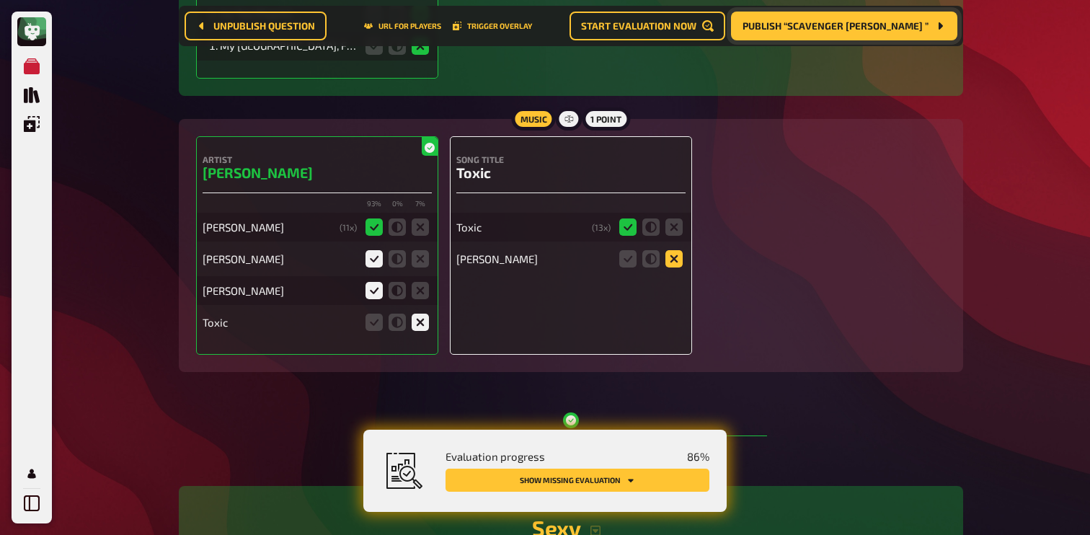
click at [669, 250] on icon at bounding box center [673, 258] width 17 height 17
click at [0, 0] on input "radio" at bounding box center [0, 0] width 0 height 0
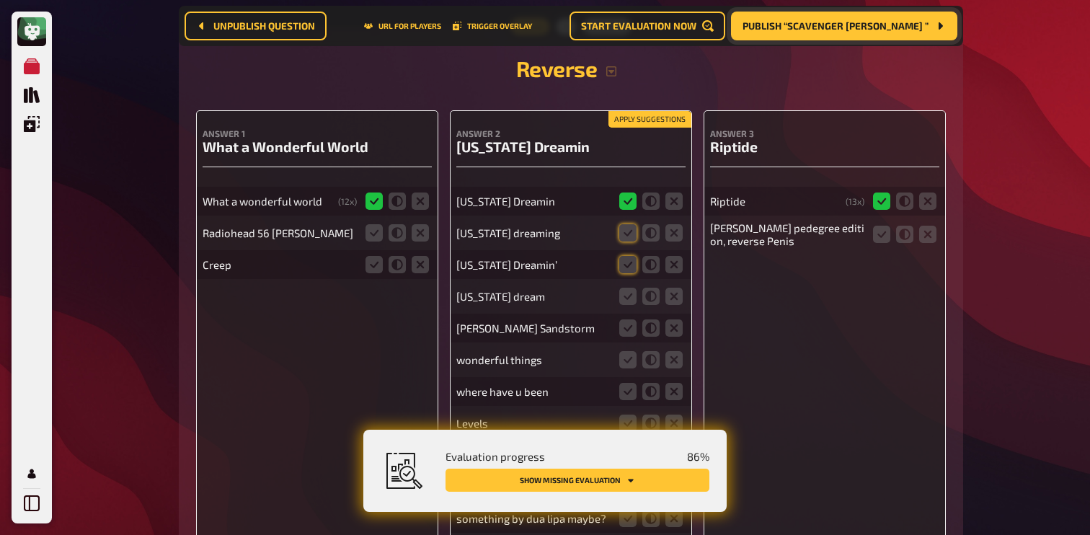
scroll to position [1101, 0]
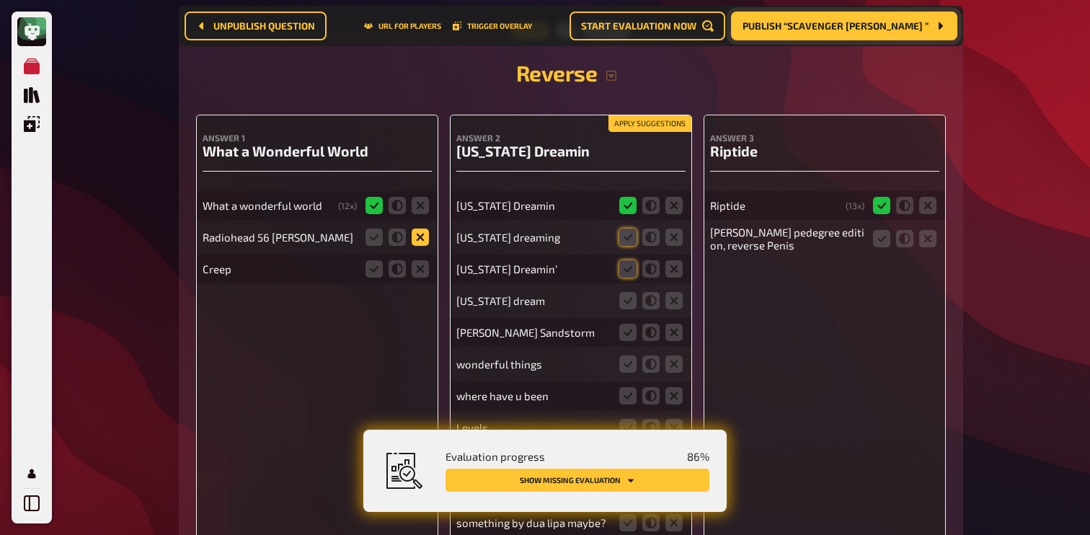
click at [423, 240] on icon at bounding box center [420, 236] width 17 height 17
click at [0, 0] on input "radio" at bounding box center [0, 0] width 0 height 0
click at [421, 271] on icon at bounding box center [420, 268] width 17 height 17
click at [0, 0] on input "radio" at bounding box center [0, 0] width 0 height 0
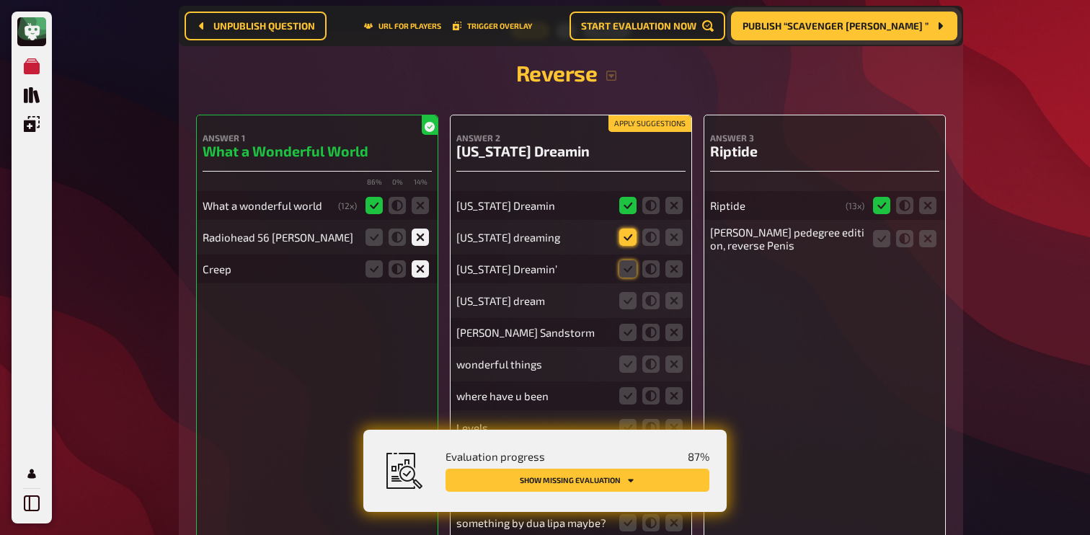
click at [630, 241] on icon at bounding box center [627, 236] width 17 height 17
click at [0, 0] on input "radio" at bounding box center [0, 0] width 0 height 0
click at [629, 270] on icon at bounding box center [627, 268] width 17 height 17
click at [0, 0] on input "radio" at bounding box center [0, 0] width 0 height 0
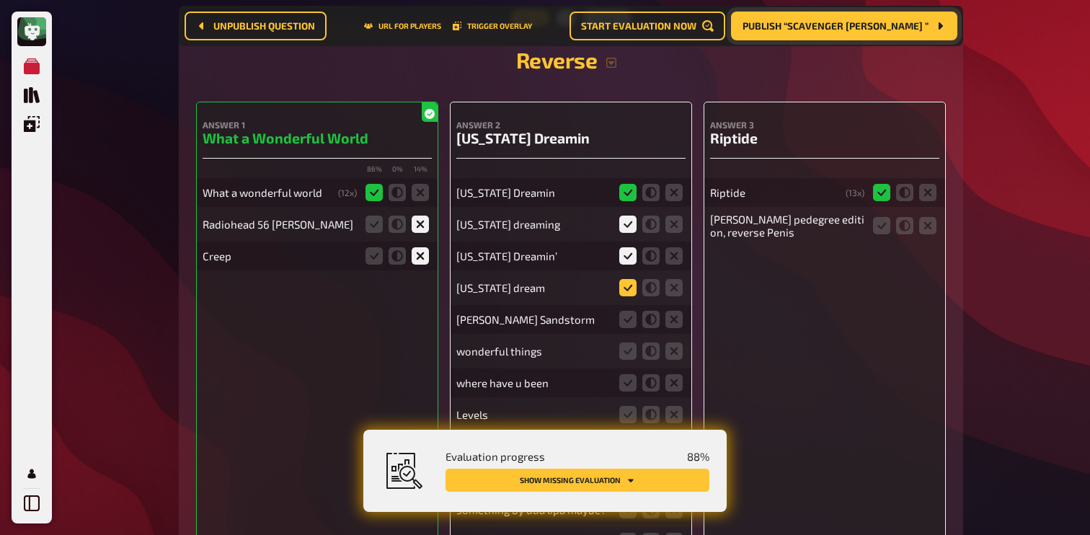
click at [626, 289] on icon at bounding box center [627, 287] width 17 height 17
click at [0, 0] on input "radio" at bounding box center [0, 0] width 0 height 0
click at [673, 319] on icon at bounding box center [673, 319] width 17 height 17
click at [0, 0] on input "radio" at bounding box center [0, 0] width 0 height 0
click at [680, 365] on div "wonderful things" at bounding box center [570, 351] width 229 height 29
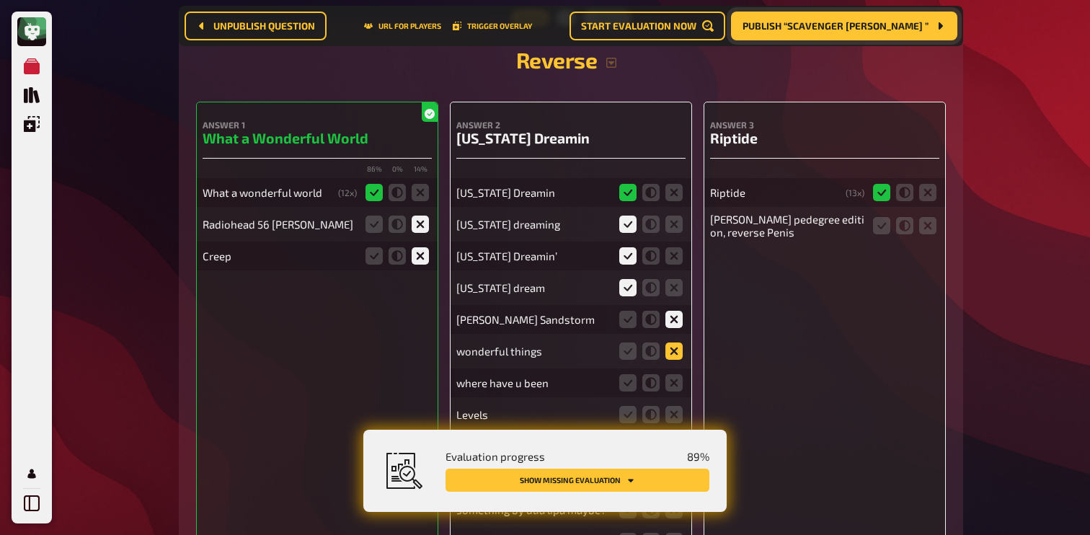
click at [677, 357] on icon at bounding box center [673, 350] width 17 height 17
click at [0, 0] on input "radio" at bounding box center [0, 0] width 0 height 0
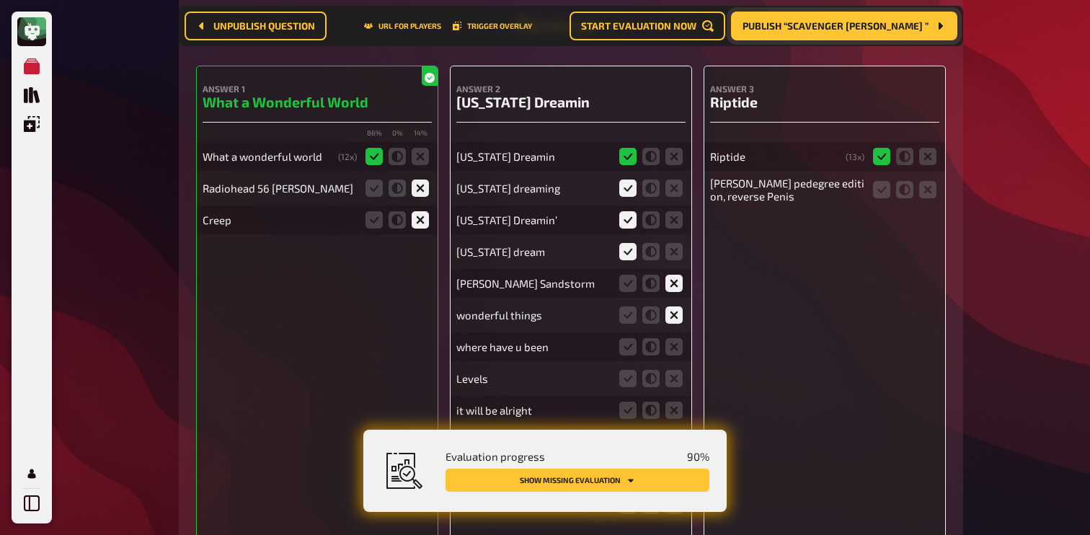
scroll to position [1163, 0]
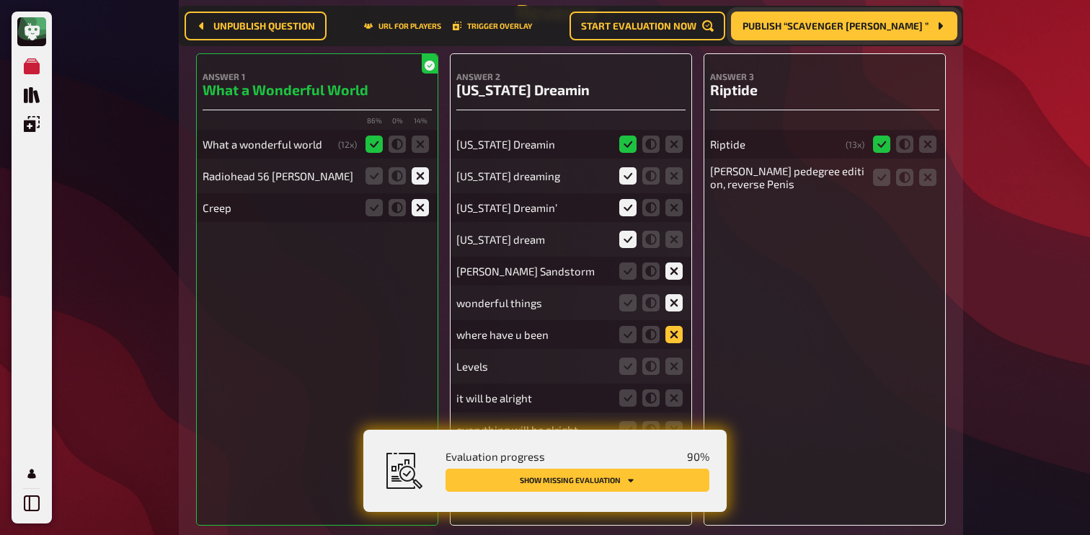
click at [678, 337] on icon at bounding box center [673, 334] width 17 height 17
click at [0, 0] on input "radio" at bounding box center [0, 0] width 0 height 0
click at [678, 359] on icon at bounding box center [673, 366] width 17 height 17
click at [0, 0] on input "radio" at bounding box center [0, 0] width 0 height 0
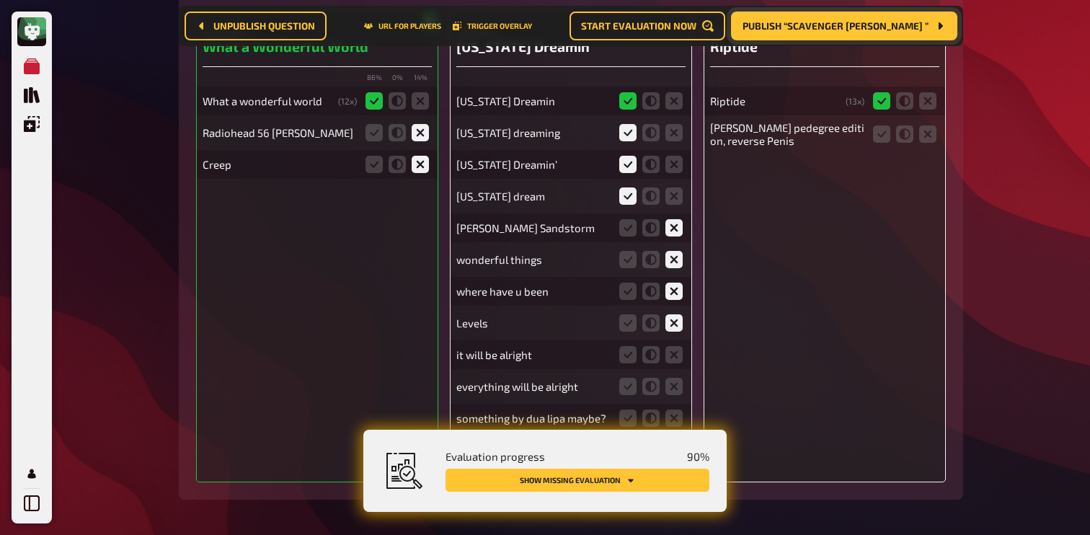
scroll to position [1224, 0]
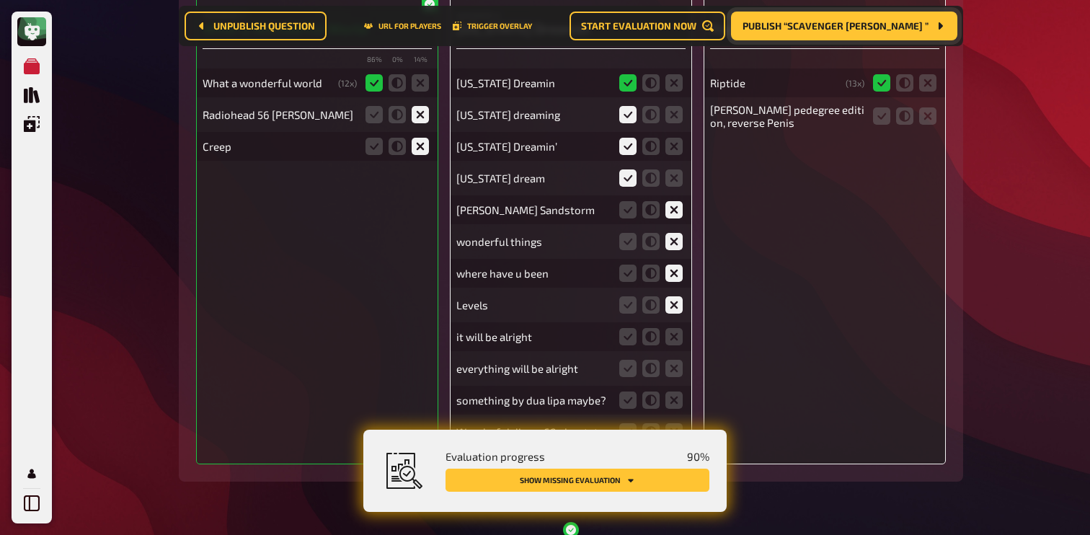
click at [677, 347] on fieldset at bounding box center [650, 336] width 69 height 23
click at [675, 338] on icon at bounding box center [673, 336] width 17 height 17
click at [0, 0] on input "radio" at bounding box center [0, 0] width 0 height 0
click at [675, 370] on icon at bounding box center [673, 368] width 17 height 17
click at [0, 0] on input "radio" at bounding box center [0, 0] width 0 height 0
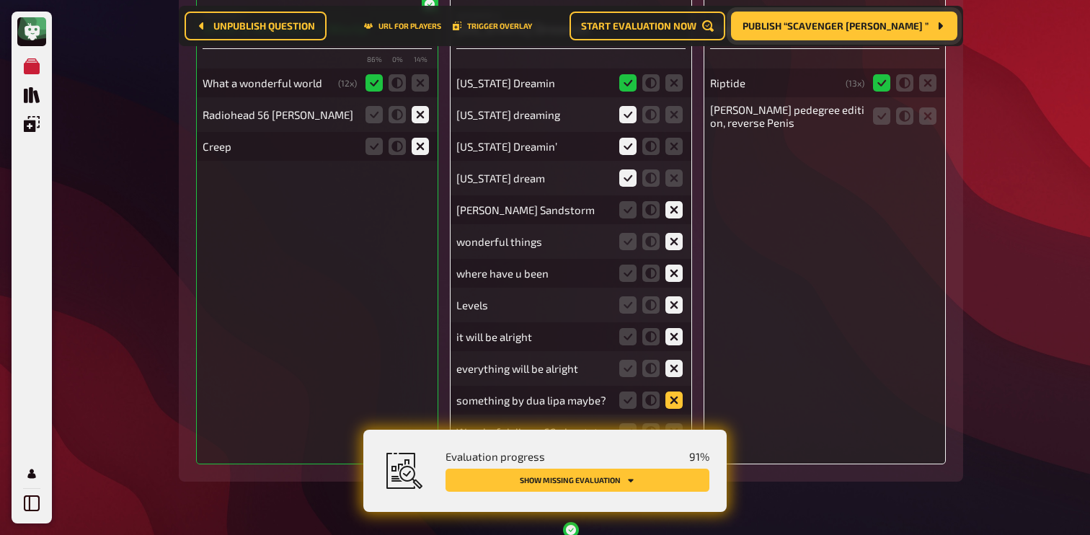
click at [675, 395] on icon at bounding box center [673, 399] width 17 height 17
click at [0, 0] on input "radio" at bounding box center [0, 0] width 0 height 0
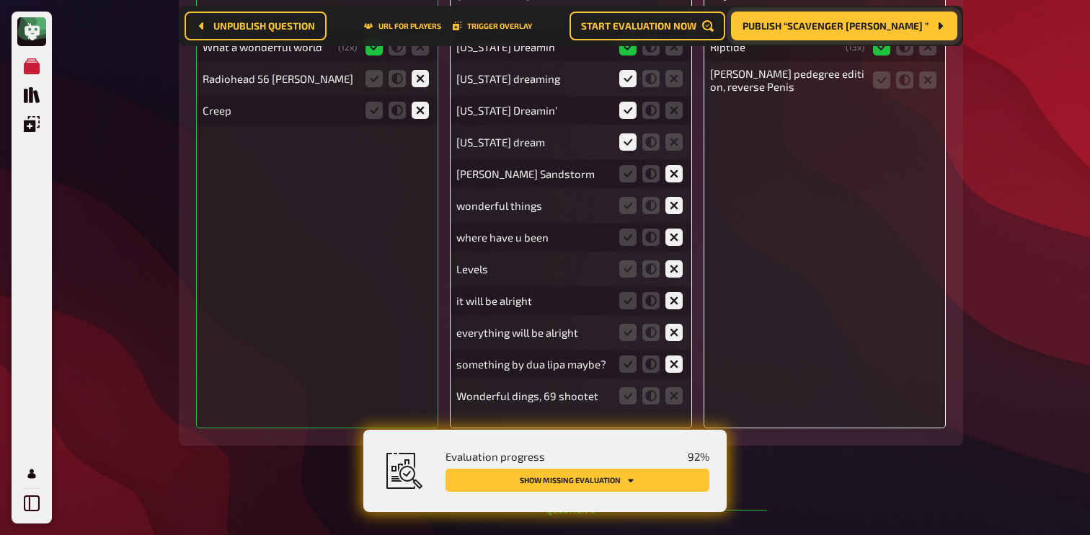
scroll to position [1280, 0]
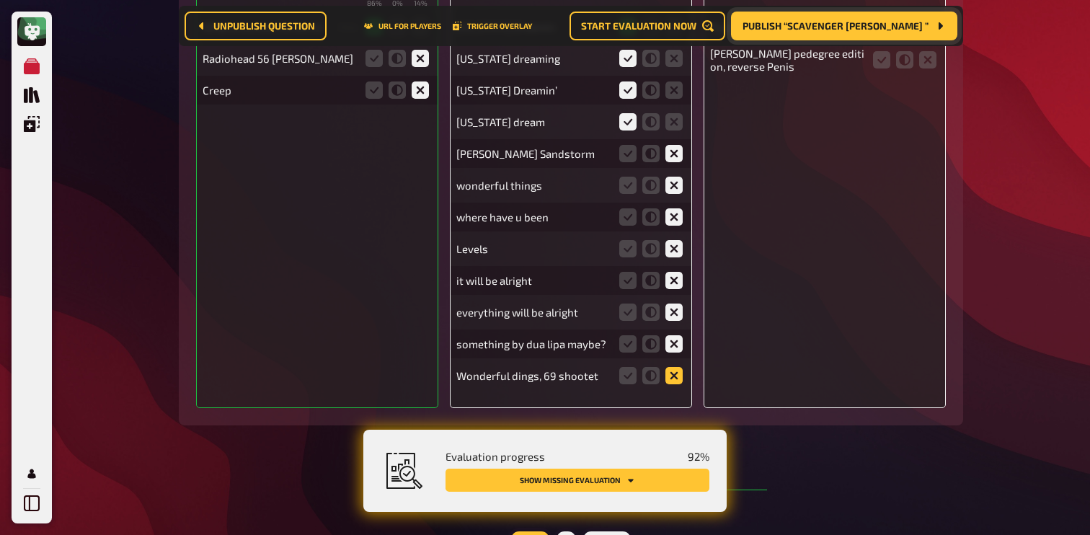
click at [674, 378] on icon at bounding box center [673, 375] width 17 height 17
click at [0, 0] on input "radio" at bounding box center [0, 0] width 0 height 0
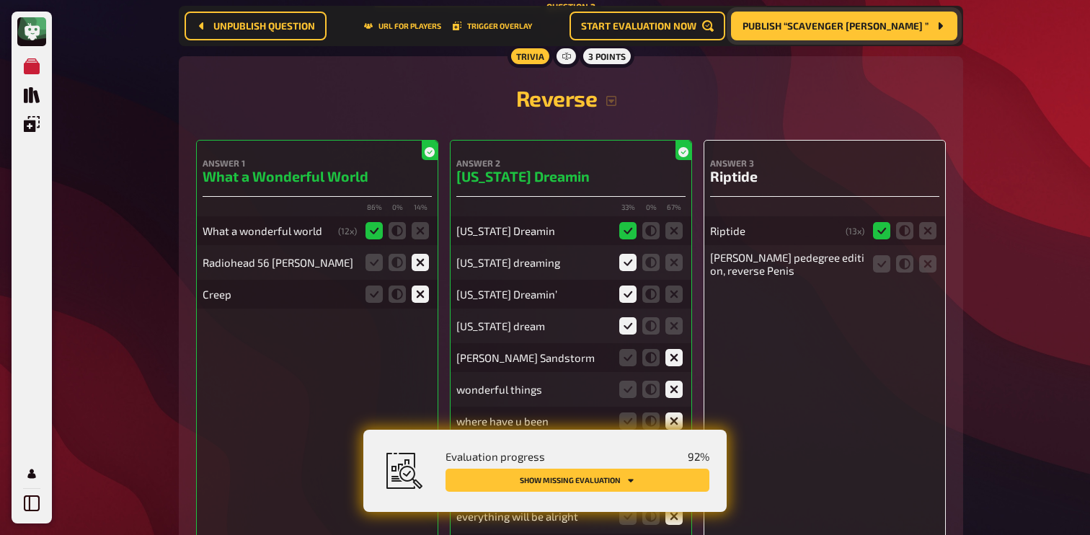
scroll to position [1071, 0]
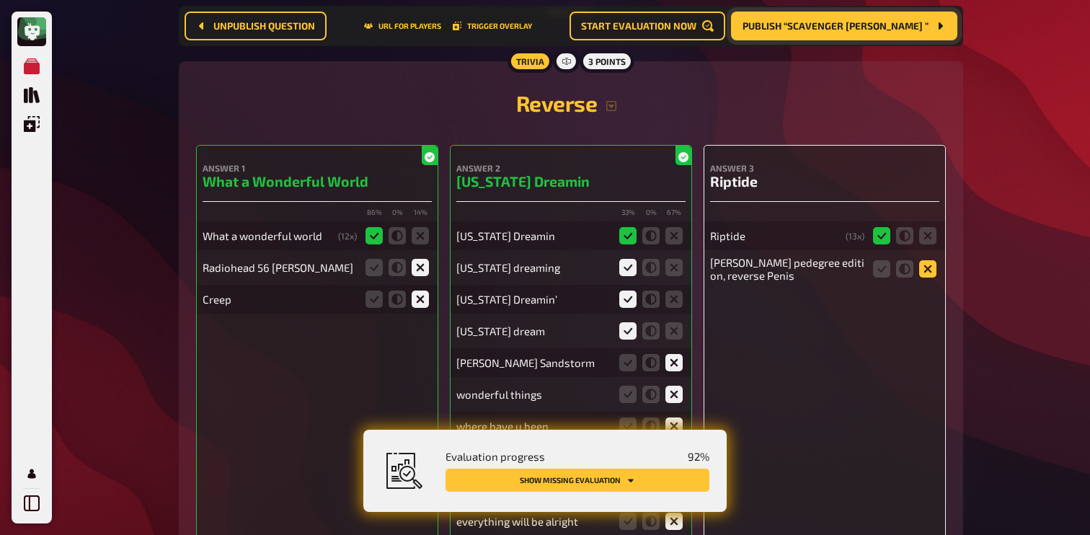
click at [928, 270] on icon at bounding box center [927, 268] width 17 height 17
click at [0, 0] on input "radio" at bounding box center [0, 0] width 0 height 0
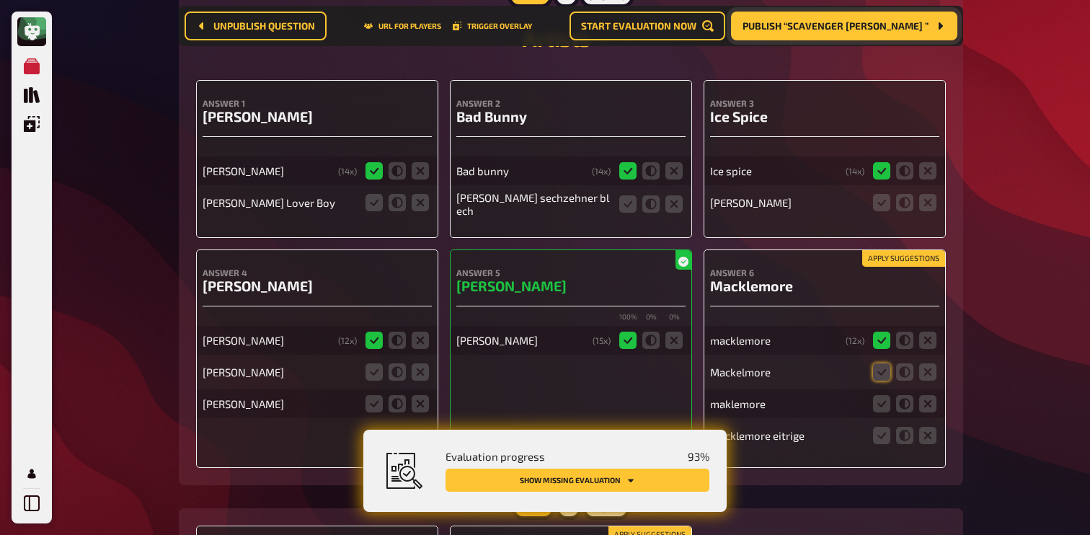
scroll to position [0, 0]
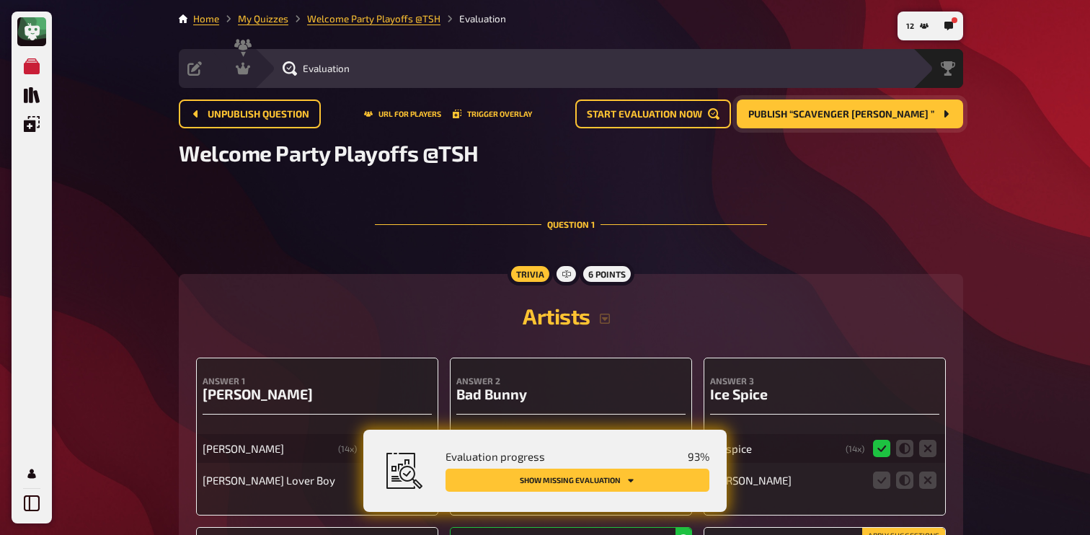
click at [867, 125] on button "Publish “Scavenger [PERSON_NAME] ”" at bounding box center [850, 113] width 226 height 29
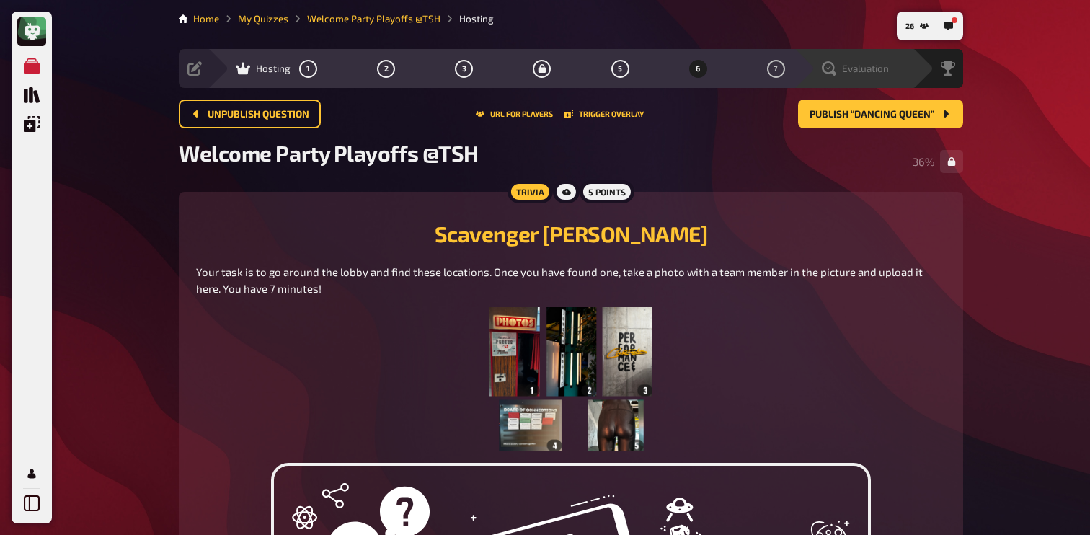
click at [837, 70] on div "Evaluation" at bounding box center [855, 68] width 67 height 14
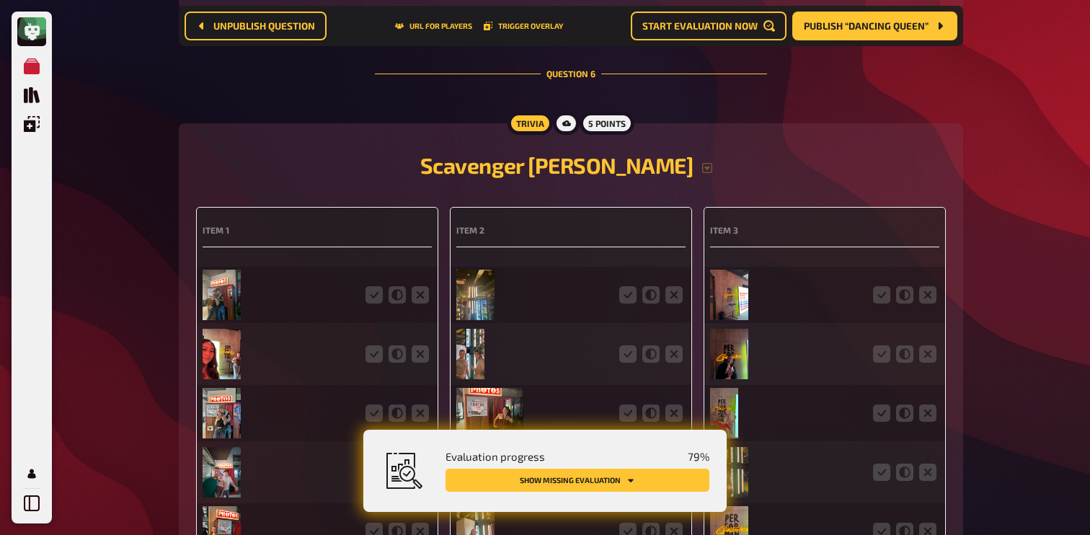
scroll to position [3548, 0]
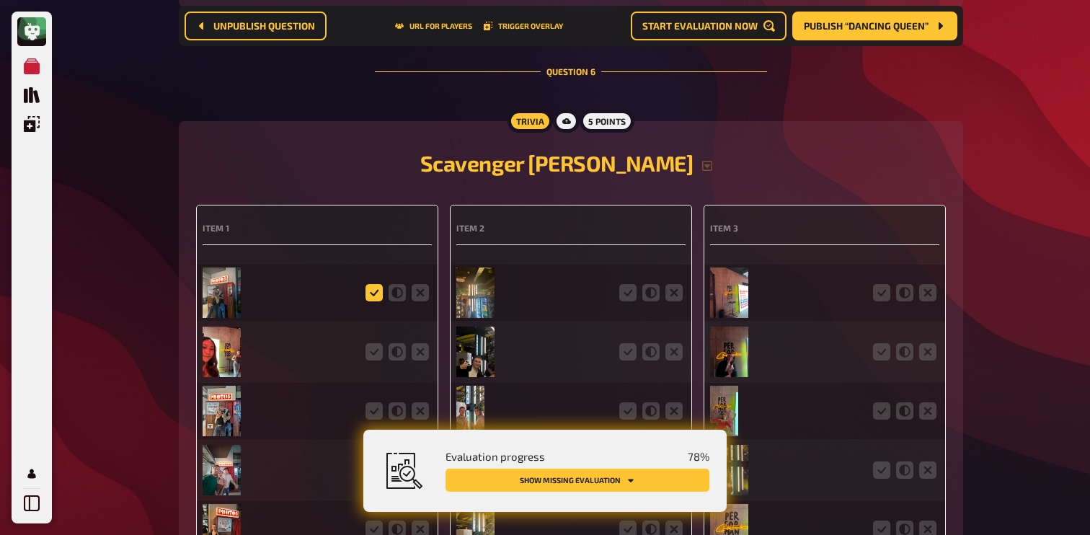
click at [378, 284] on icon at bounding box center [373, 292] width 17 height 17
click at [0, 0] on input "radio" at bounding box center [0, 0] width 0 height 0
click at [424, 343] on icon at bounding box center [420, 351] width 17 height 17
click at [0, 0] on input "radio" at bounding box center [0, 0] width 0 height 0
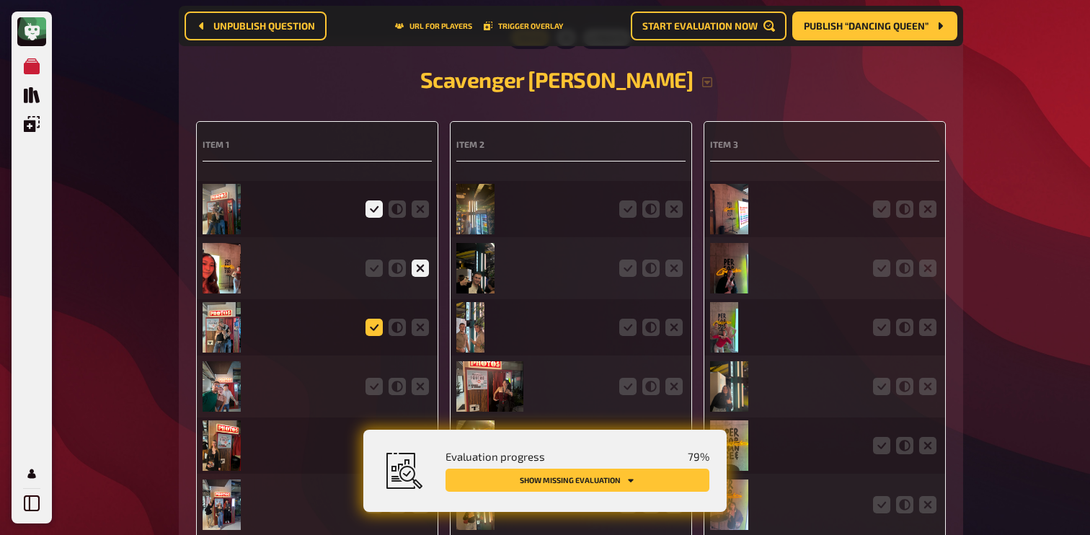
click at [376, 319] on icon at bounding box center [373, 327] width 17 height 17
click at [0, 0] on input "radio" at bounding box center [0, 0] width 0 height 0
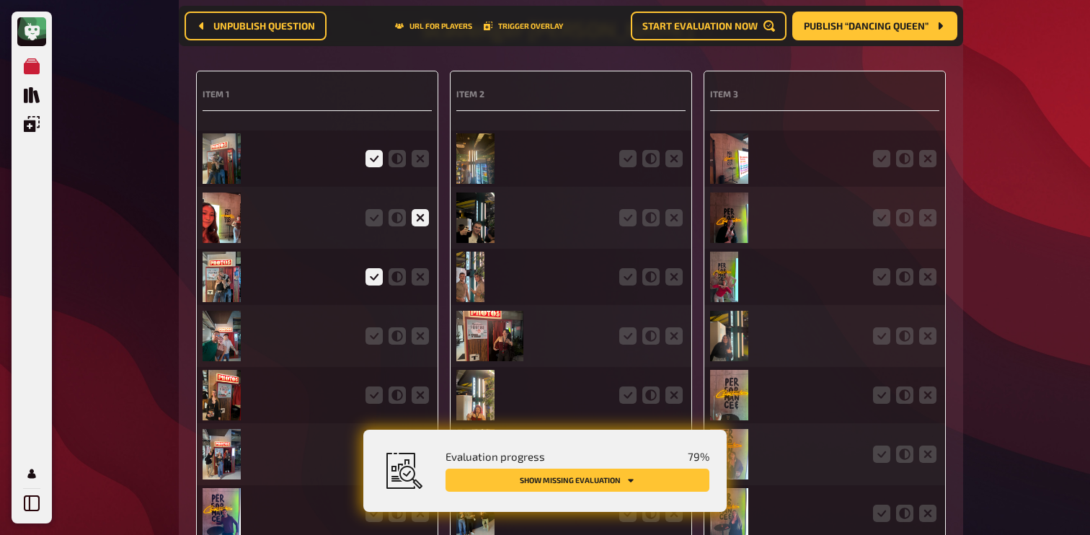
scroll to position [3693, 0]
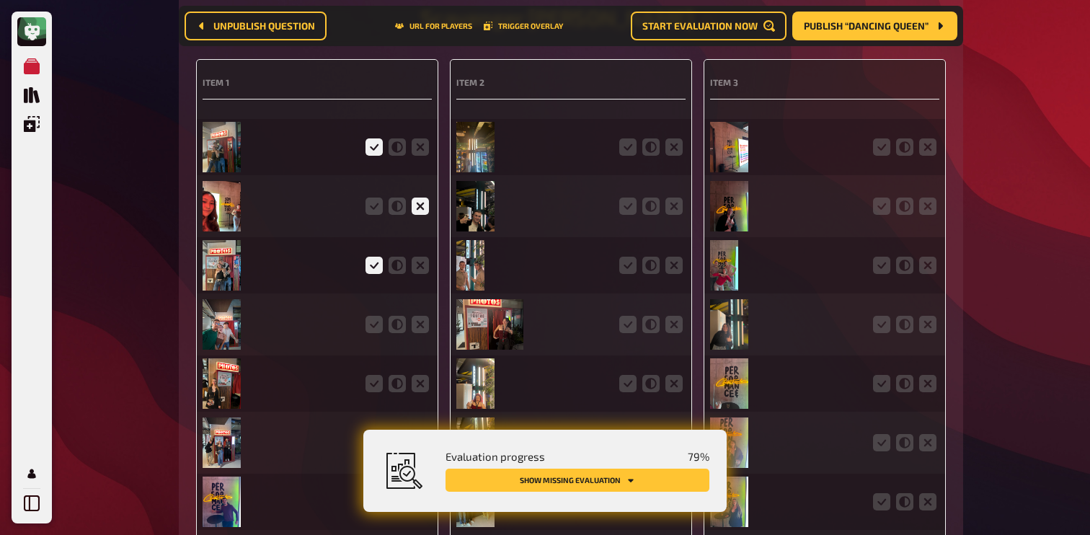
click at [376, 316] on icon at bounding box center [373, 324] width 17 height 17
click at [0, 0] on input "radio" at bounding box center [0, 0] width 0 height 0
click at [376, 375] on icon at bounding box center [373, 383] width 17 height 17
click at [0, 0] on input "radio" at bounding box center [0, 0] width 0 height 0
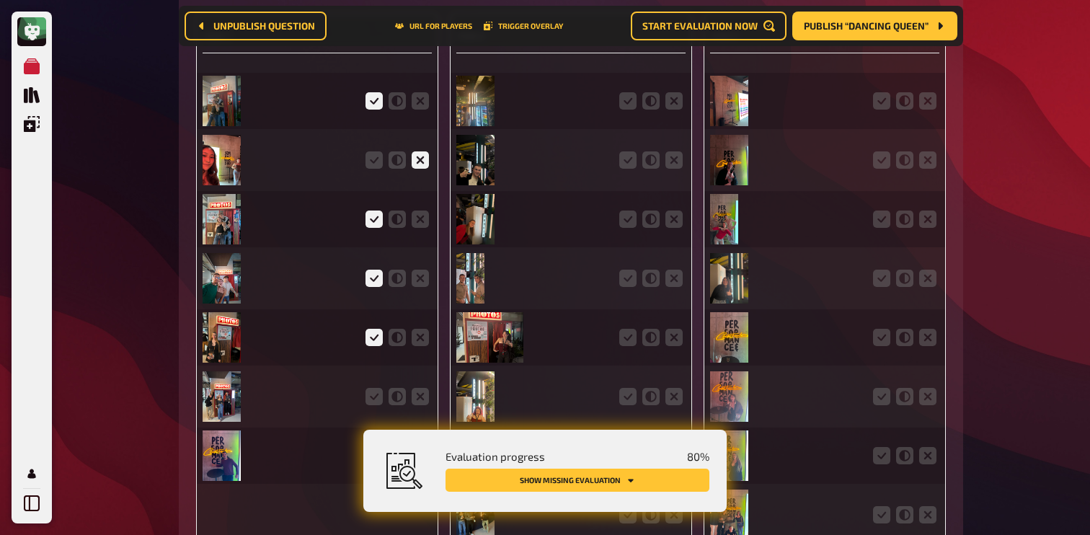
scroll to position [3769, 0]
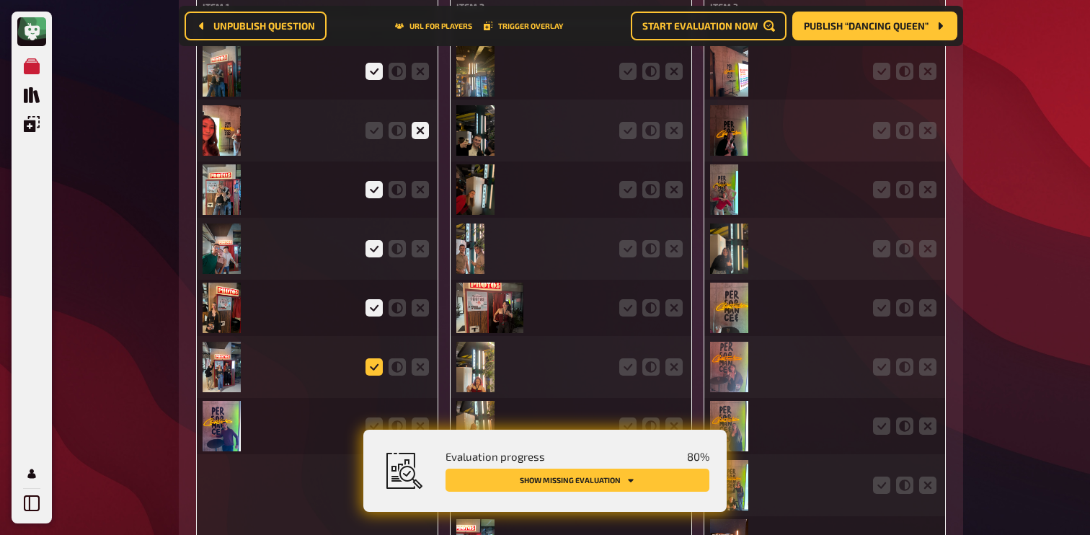
click at [373, 358] on icon at bounding box center [373, 366] width 17 height 17
click at [0, 0] on input "radio" at bounding box center [0, 0] width 0 height 0
click at [422, 417] on icon at bounding box center [420, 425] width 17 height 17
click at [0, 0] on input "radio" at bounding box center [0, 0] width 0 height 0
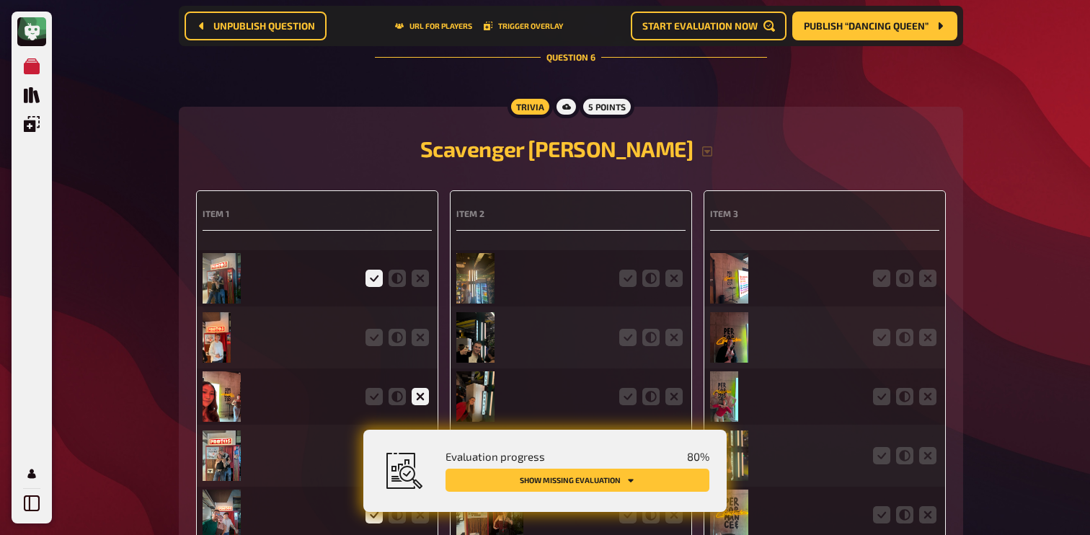
scroll to position [3563, 0]
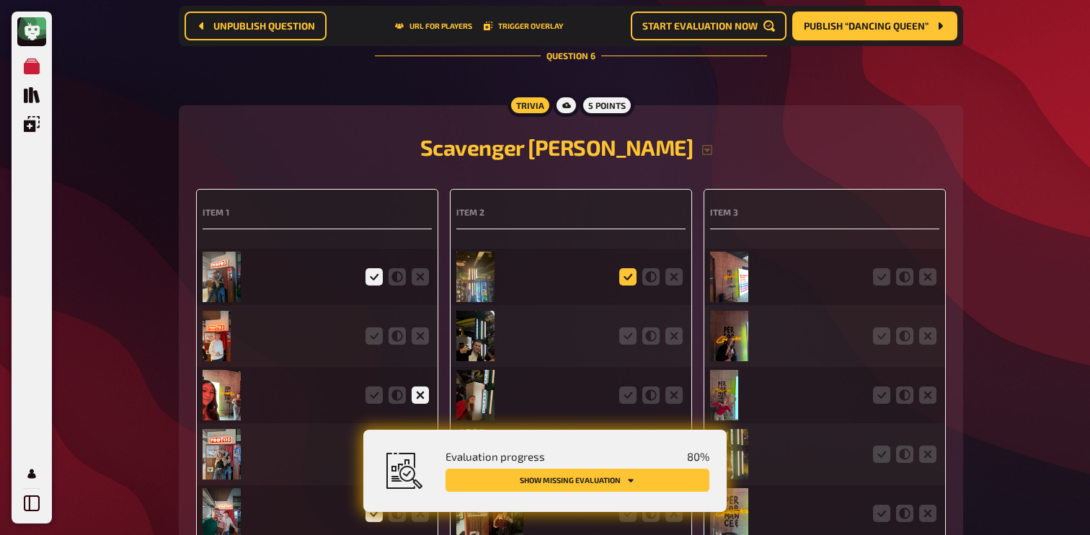
click at [628, 268] on icon at bounding box center [627, 276] width 17 height 17
click at [0, 0] on input "radio" at bounding box center [0, 0] width 0 height 0
click at [629, 327] on icon at bounding box center [627, 335] width 17 height 17
click at [0, 0] on input "radio" at bounding box center [0, 0] width 0 height 0
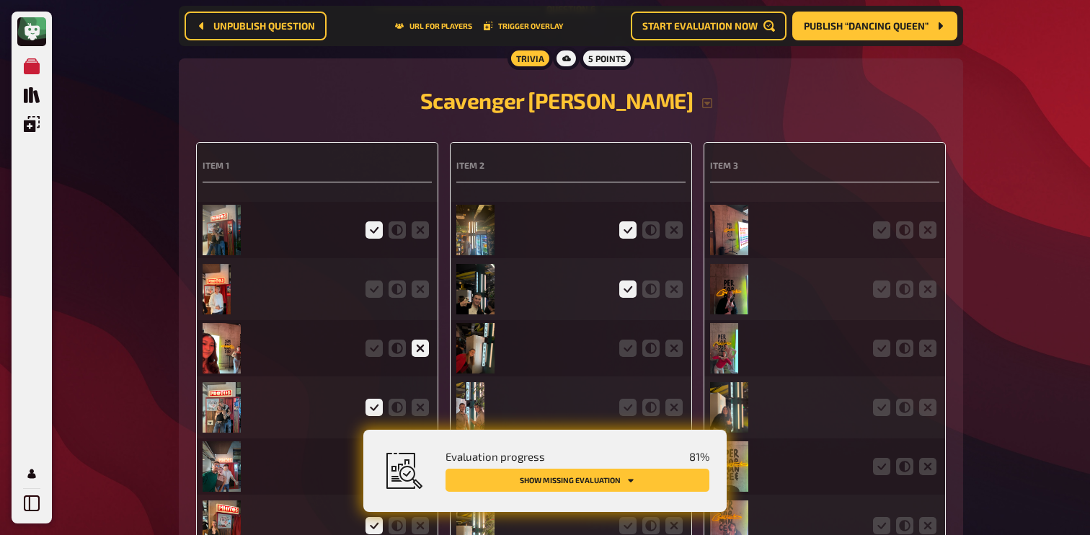
scroll to position [3623, 0]
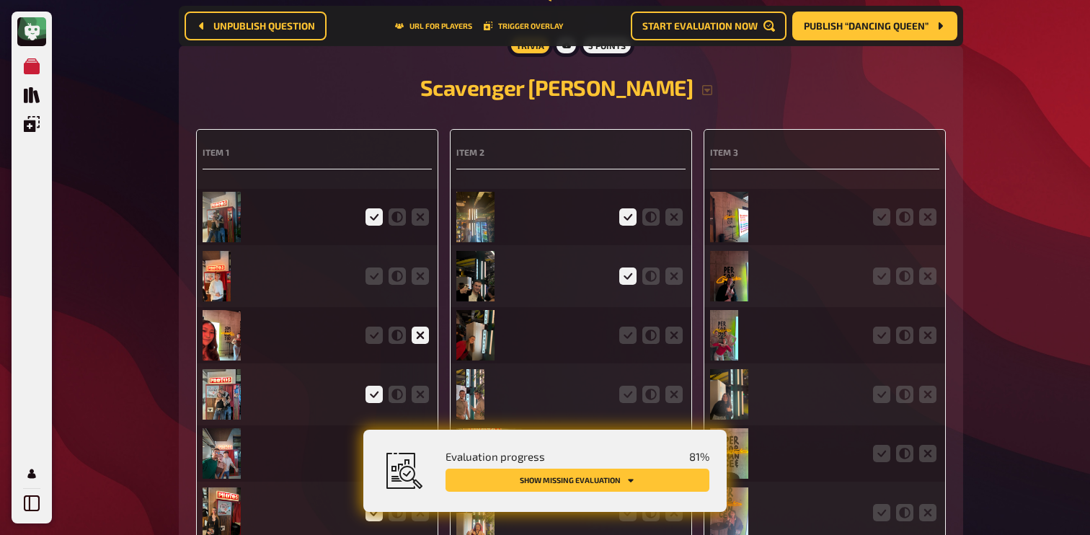
click at [629, 327] on icon at bounding box center [627, 335] width 17 height 17
click at [0, 0] on input "radio" at bounding box center [0, 0] width 0 height 0
click at [619, 386] on label at bounding box center [627, 394] width 17 height 17
click at [0, 0] on input "radio" at bounding box center [0, 0] width 0 height 0
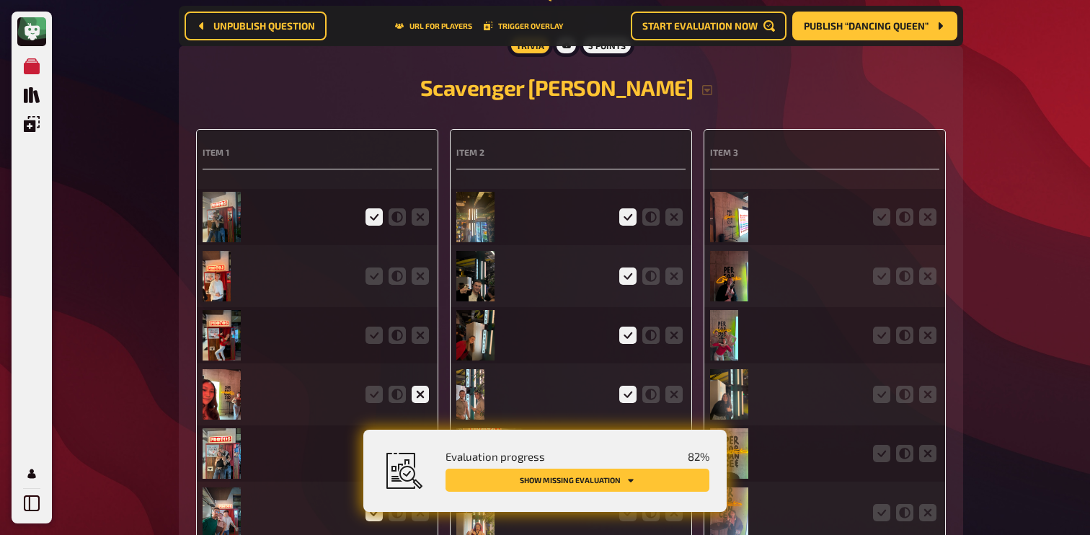
click at [621, 386] on icon at bounding box center [627, 394] width 17 height 17
click at [0, 0] on input "radio" at bounding box center [0, 0] width 0 height 0
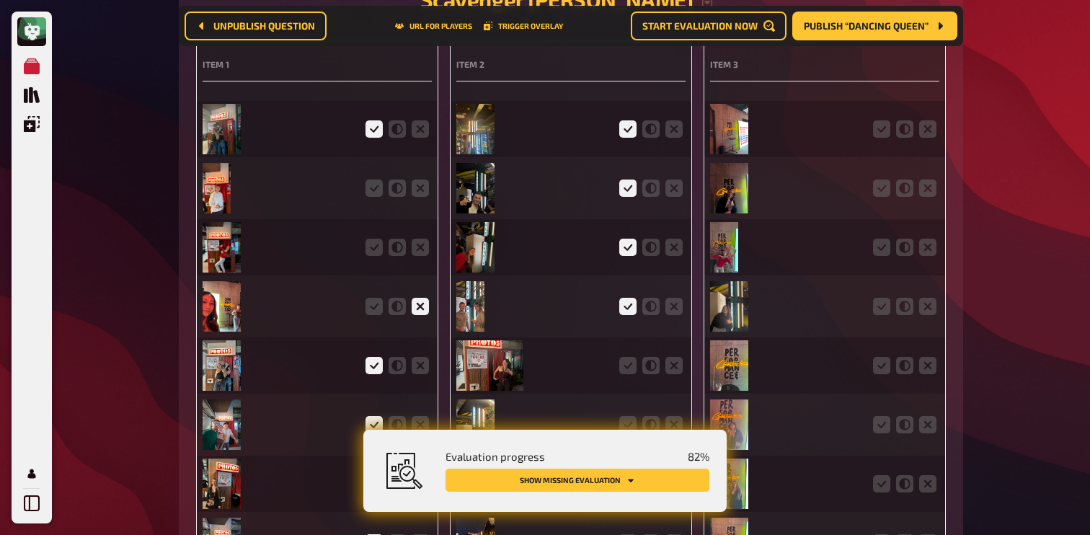
scroll to position [3718, 0]
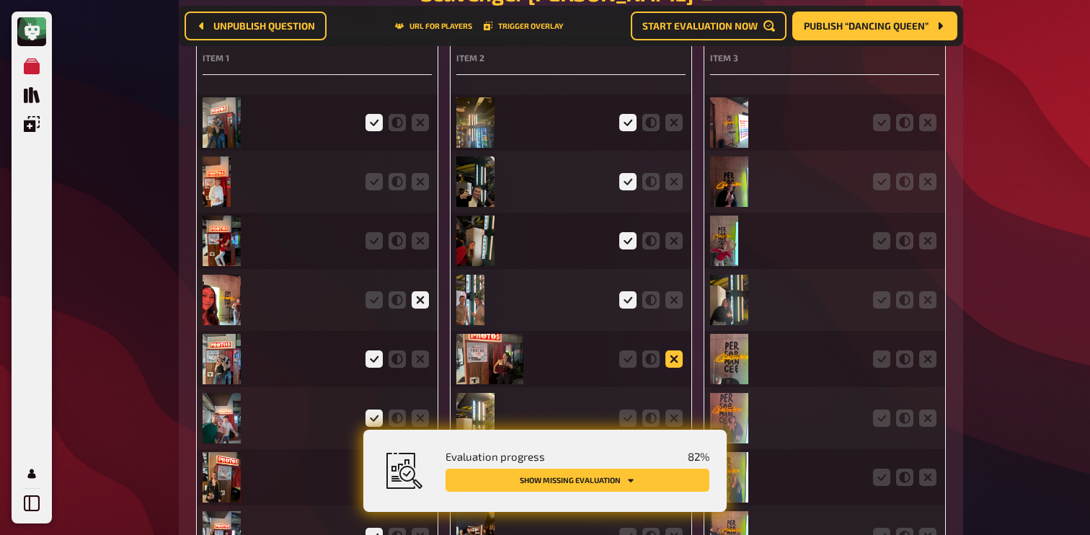
click at [673, 350] on icon at bounding box center [673, 358] width 17 height 17
click at [0, 0] on input "radio" at bounding box center [0, 0] width 0 height 0
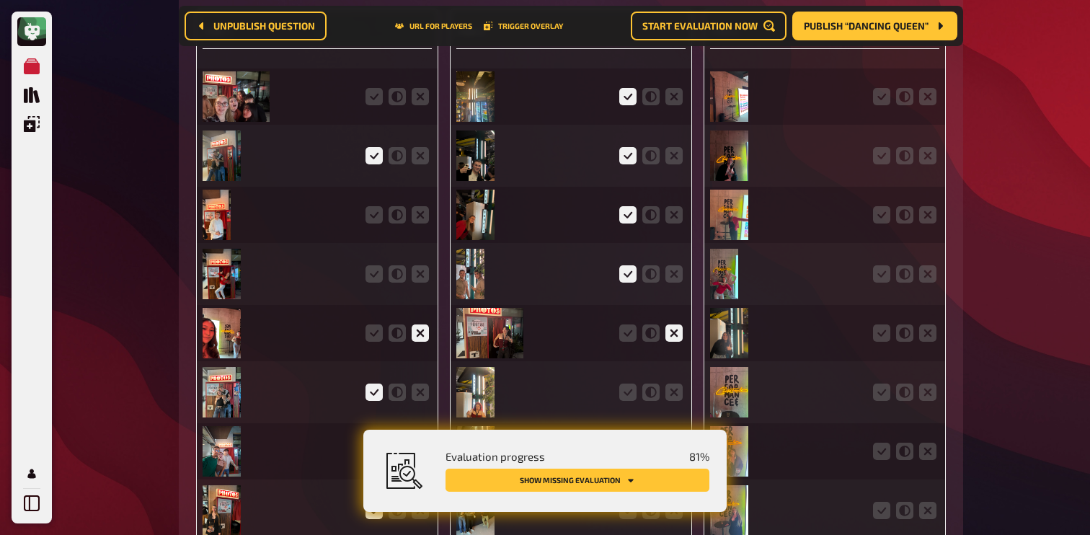
scroll to position [3824, 0]
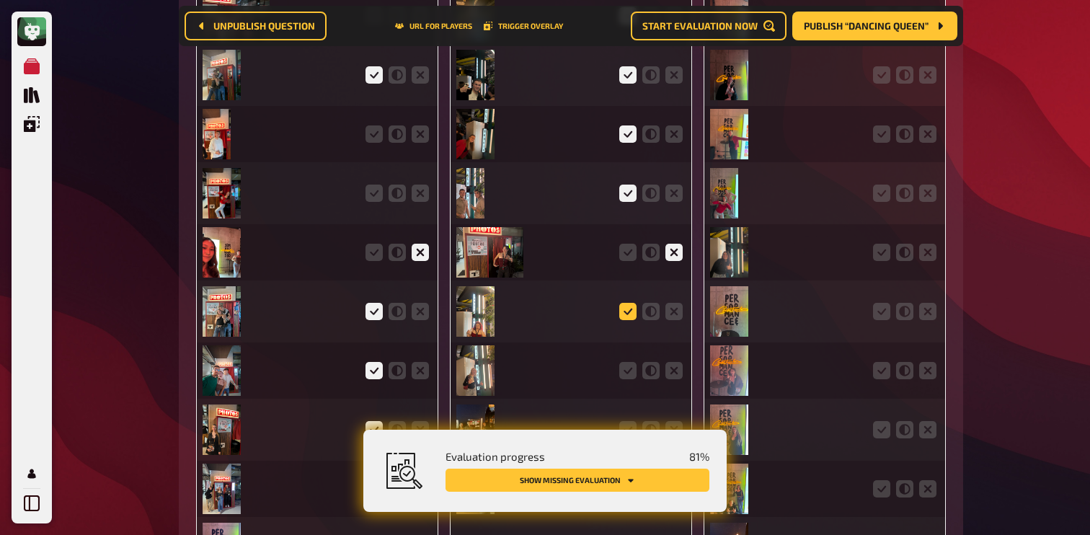
click at [628, 303] on icon at bounding box center [627, 311] width 17 height 17
click at [0, 0] on input "radio" at bounding box center [0, 0] width 0 height 0
click at [628, 362] on icon at bounding box center [627, 370] width 17 height 17
click at [0, 0] on input "radio" at bounding box center [0, 0] width 0 height 0
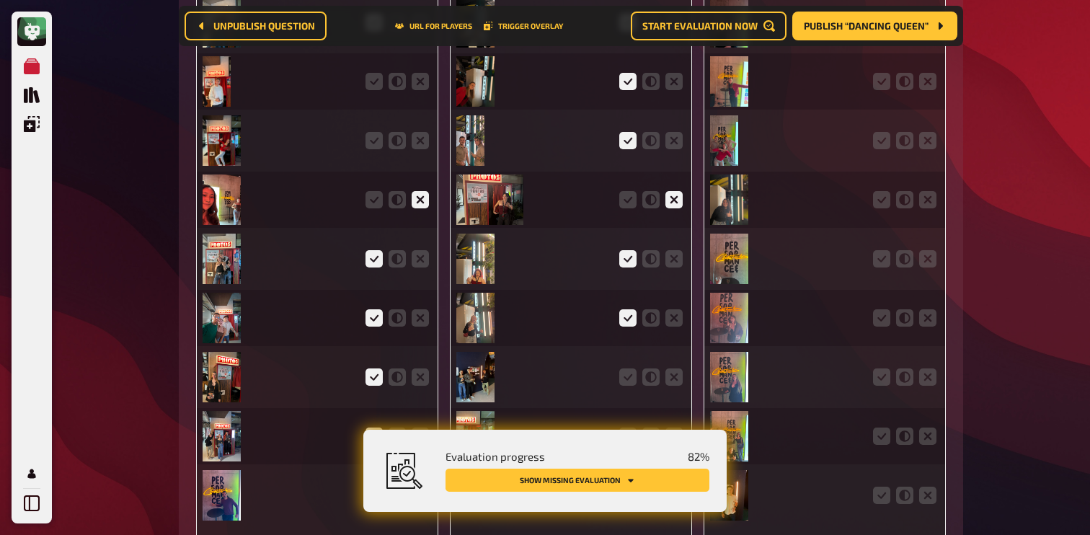
scroll to position [3912, 0]
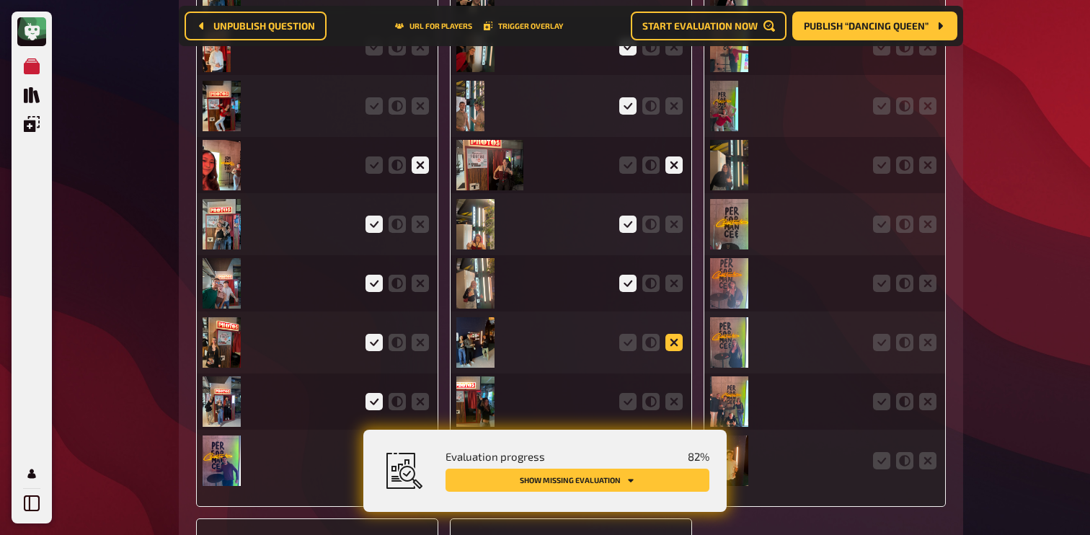
click at [678, 334] on icon at bounding box center [673, 342] width 17 height 17
click at [0, 0] on input "radio" at bounding box center [0, 0] width 0 height 0
click at [666, 393] on icon at bounding box center [673, 401] width 17 height 17
click at [0, 0] on input "radio" at bounding box center [0, 0] width 0 height 0
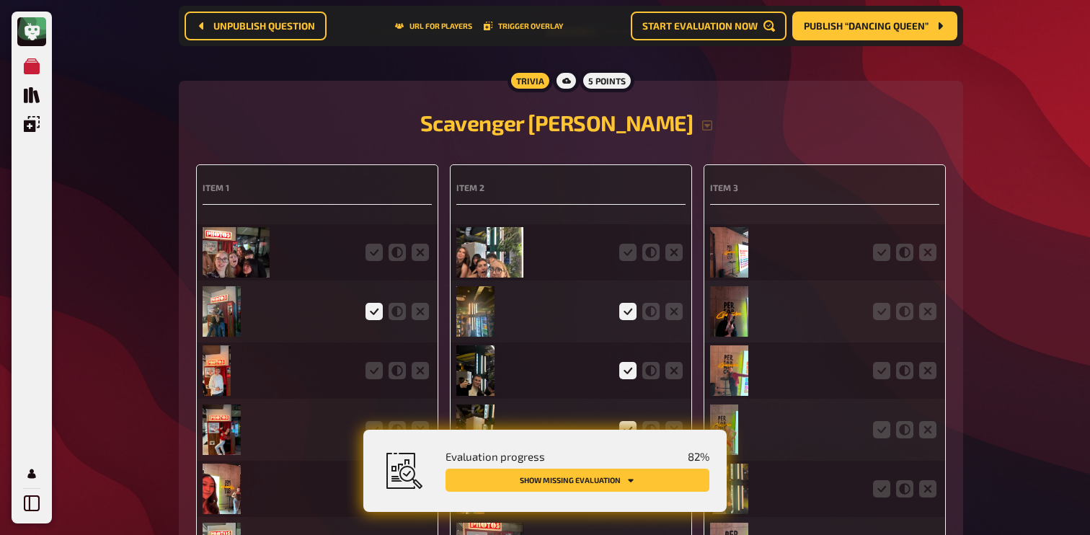
scroll to position [3600, 0]
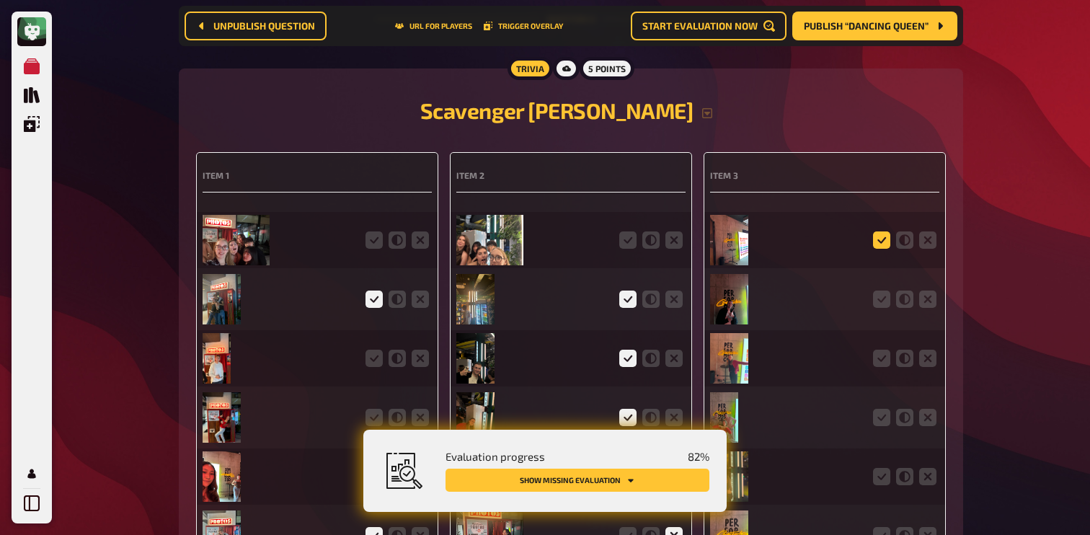
click at [873, 231] on icon at bounding box center [881, 239] width 17 height 17
click at [0, 0] on input "radio" at bounding box center [0, 0] width 0 height 0
click at [874, 290] on icon at bounding box center [881, 298] width 17 height 17
click at [0, 0] on input "radio" at bounding box center [0, 0] width 0 height 0
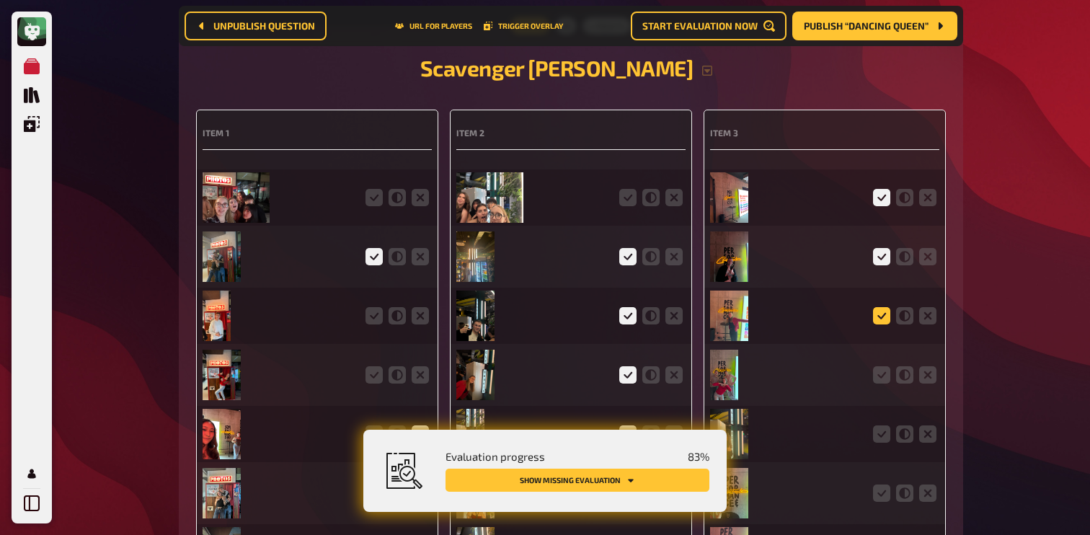
click at [879, 307] on icon at bounding box center [881, 315] width 17 height 17
click at [0, 0] on input "radio" at bounding box center [0, 0] width 0 height 0
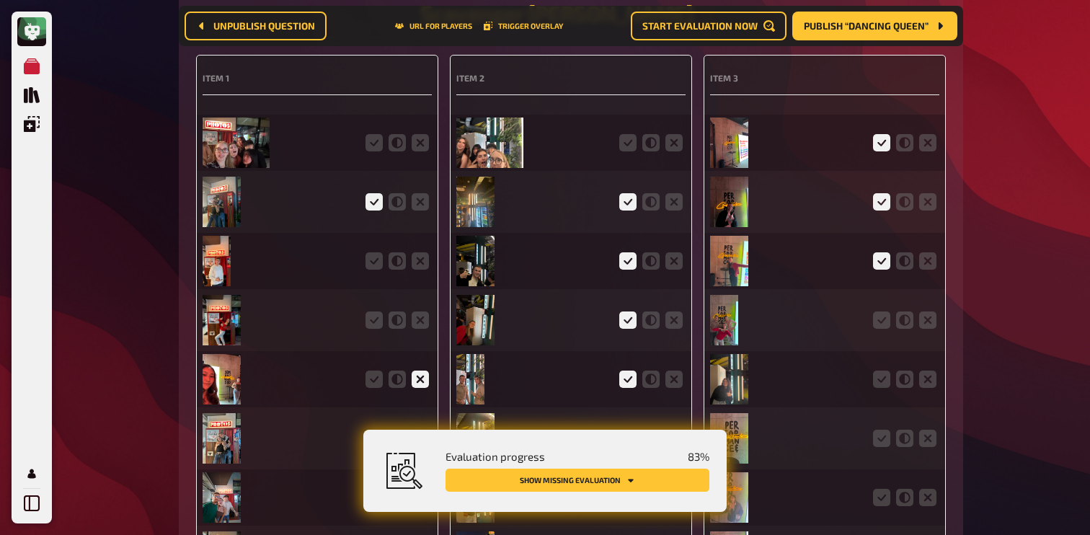
scroll to position [3706, 0]
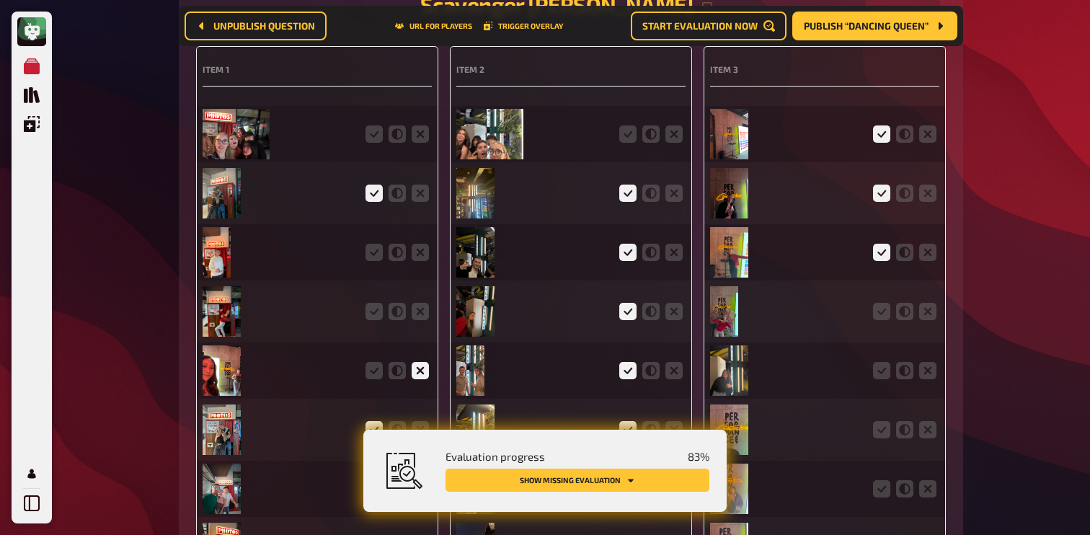
click at [879, 303] on icon at bounding box center [881, 311] width 17 height 17
click at [0, 0] on input "radio" at bounding box center [0, 0] width 0 height 0
click at [925, 362] on icon at bounding box center [927, 370] width 17 height 17
click at [0, 0] on input "radio" at bounding box center [0, 0] width 0 height 0
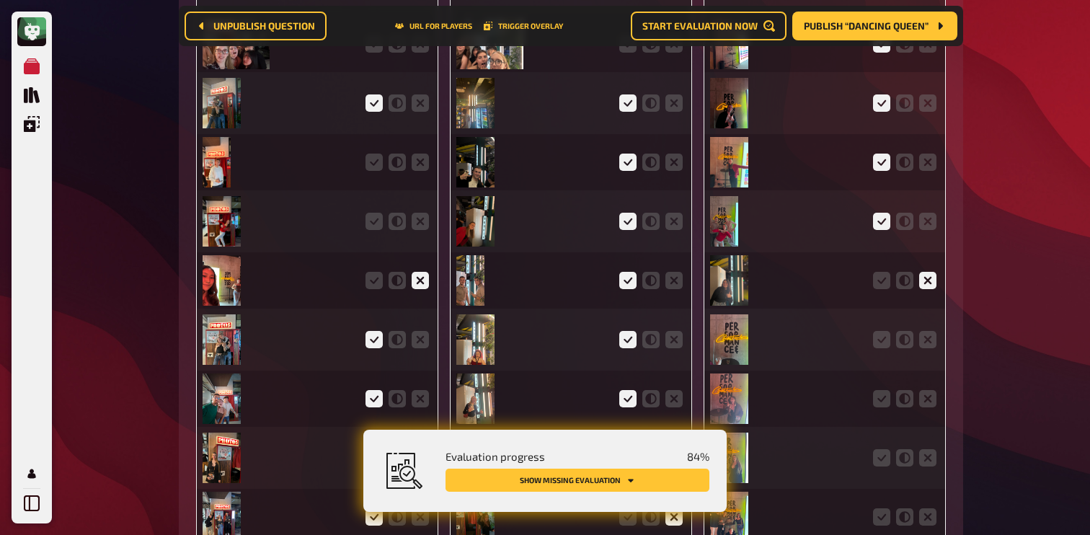
scroll to position [3811, 0]
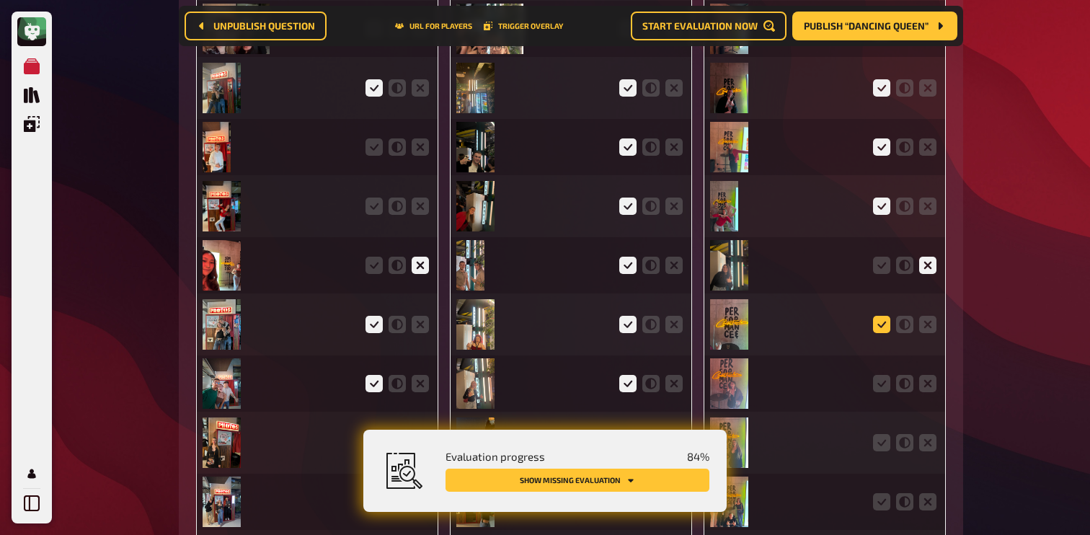
click at [886, 316] on icon at bounding box center [881, 324] width 17 height 17
click at [0, 0] on input "radio" at bounding box center [0, 0] width 0 height 0
click at [884, 355] on div at bounding box center [824, 383] width 229 height 56
click at [881, 375] on icon at bounding box center [881, 383] width 17 height 17
click at [0, 0] on input "radio" at bounding box center [0, 0] width 0 height 0
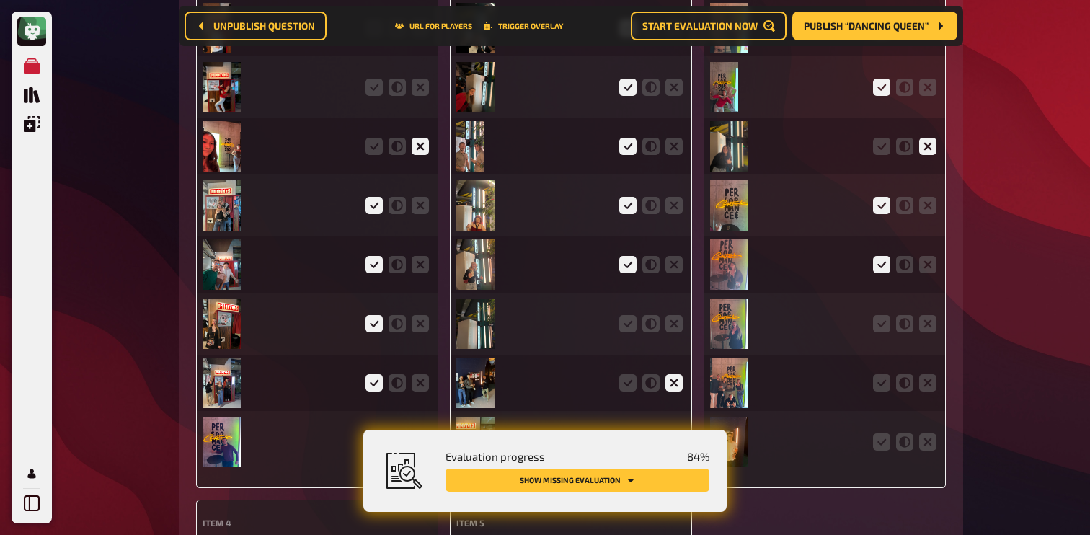
scroll to position [3944, 0]
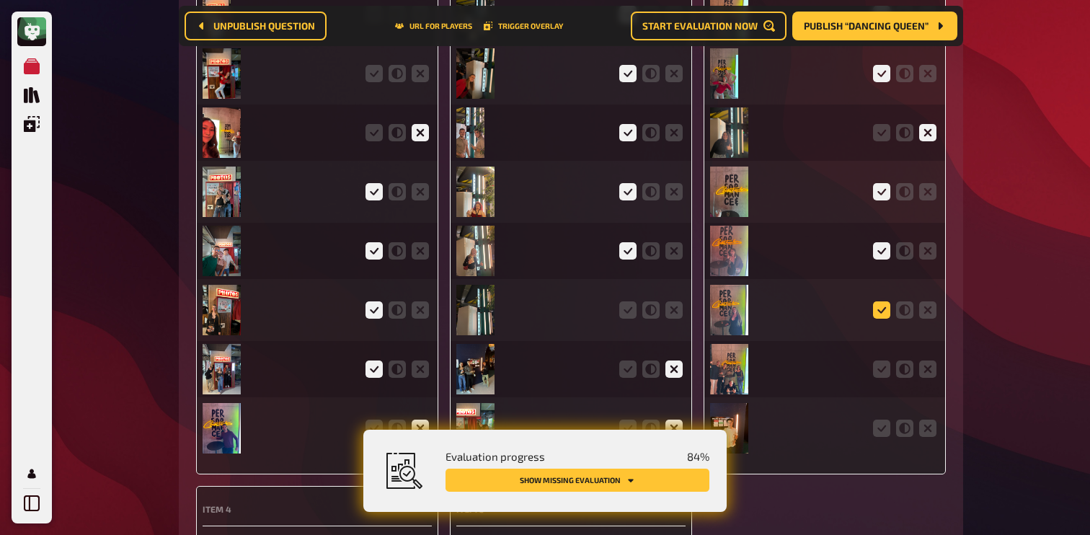
click at [879, 301] on icon at bounding box center [881, 309] width 17 height 17
click at [0, 0] on input "radio" at bounding box center [0, 0] width 0 height 0
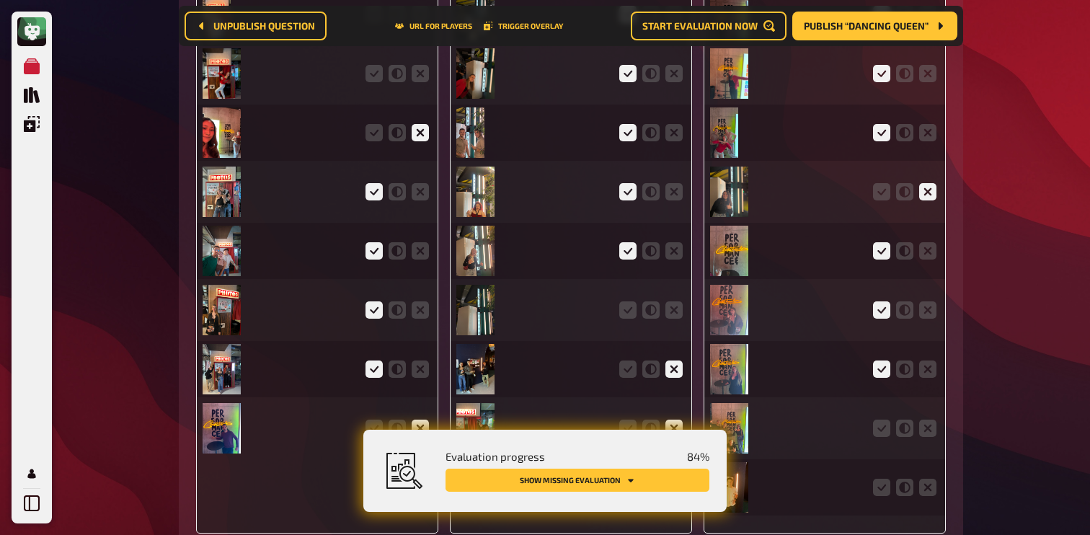
click at [877, 360] on icon at bounding box center [881, 368] width 17 height 17
click at [0, 0] on input "radio" at bounding box center [0, 0] width 0 height 0
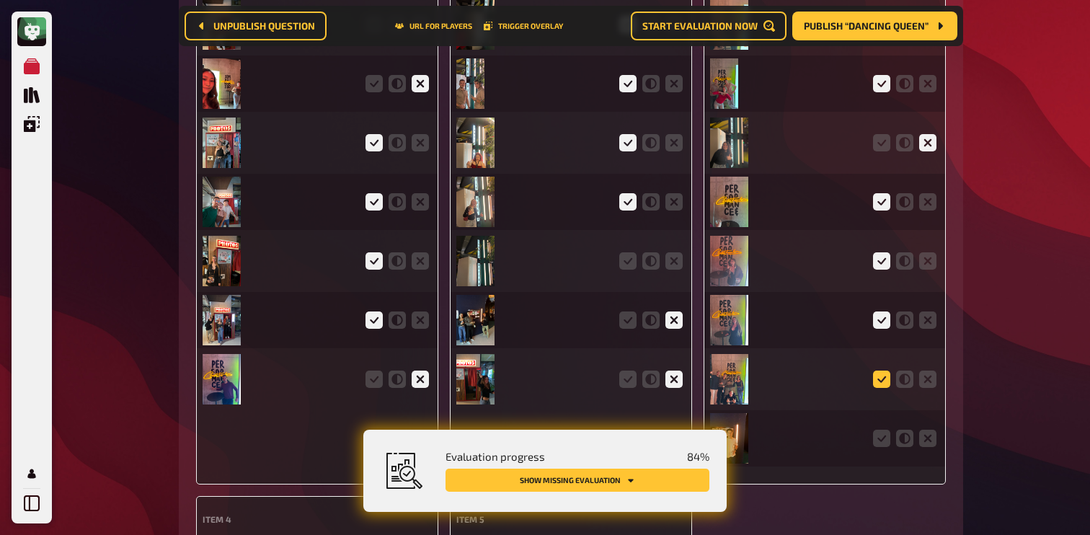
click at [877, 370] on icon at bounding box center [881, 378] width 17 height 17
click at [0, 0] on input "radio" at bounding box center [0, 0] width 0 height 0
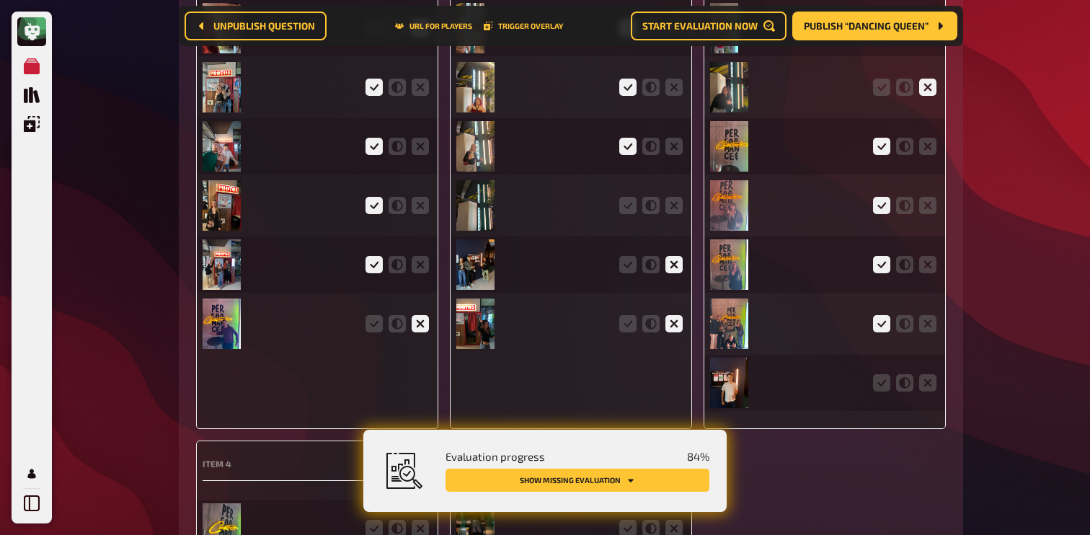
scroll to position [4051, 0]
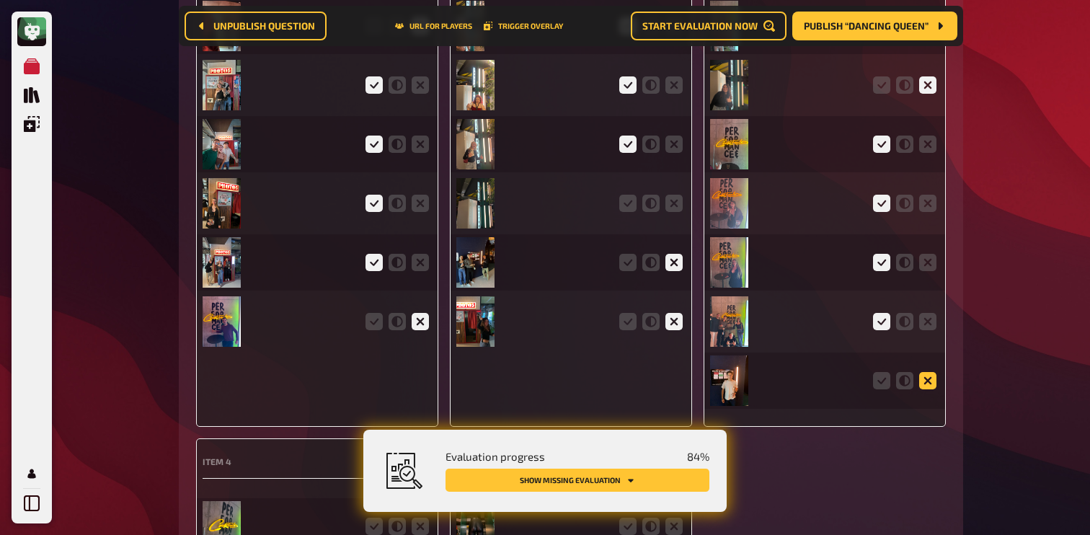
click at [930, 372] on icon at bounding box center [927, 380] width 17 height 17
click at [0, 0] on input "radio" at bounding box center [0, 0] width 0 height 0
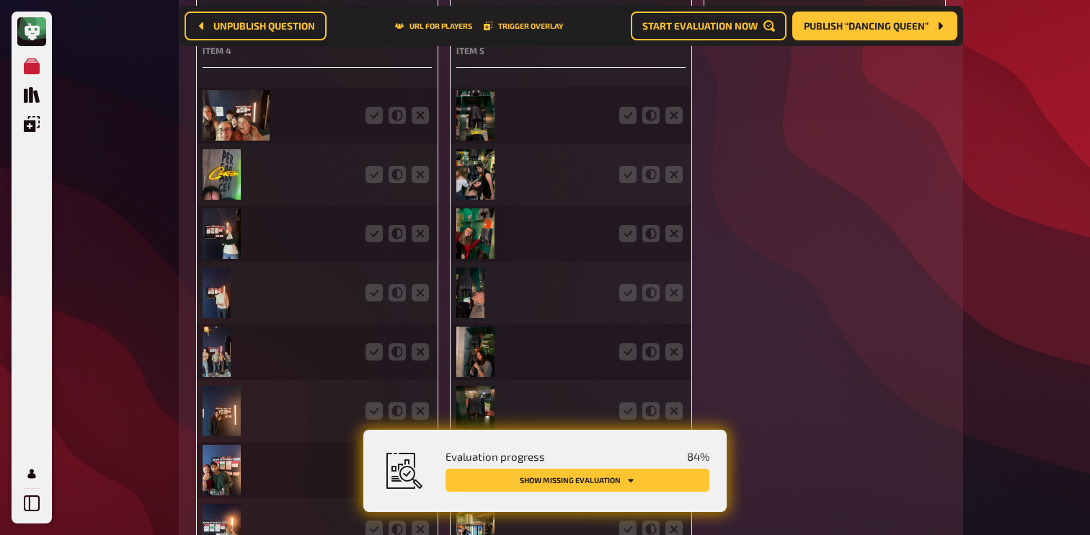
scroll to position [4475, 0]
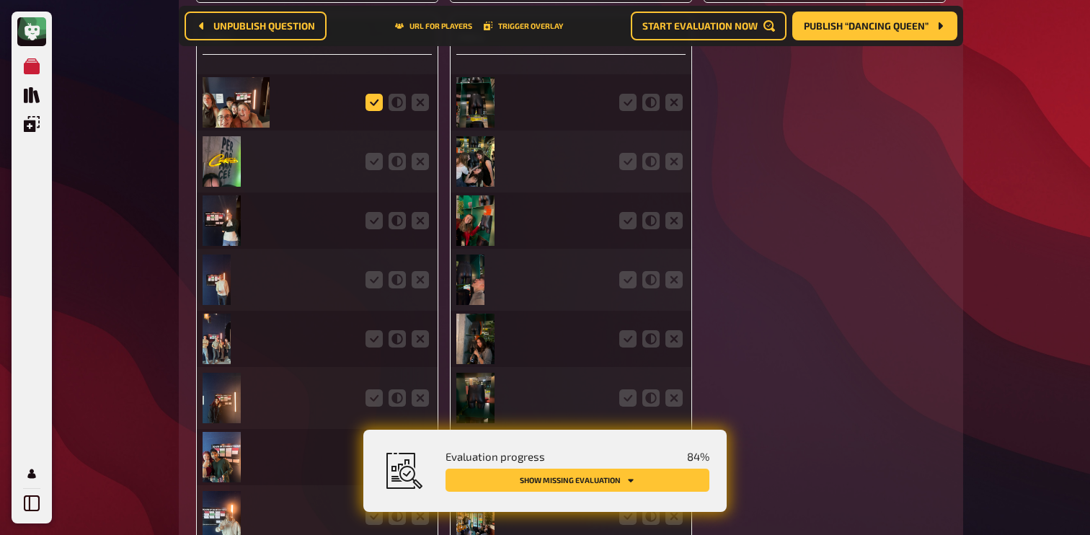
click at [376, 94] on icon at bounding box center [373, 102] width 17 height 17
click at [0, 0] on input "radio" at bounding box center [0, 0] width 0 height 0
click at [414, 153] on icon at bounding box center [420, 161] width 17 height 17
click at [0, 0] on input "radio" at bounding box center [0, 0] width 0 height 0
click at [378, 212] on icon at bounding box center [373, 220] width 17 height 17
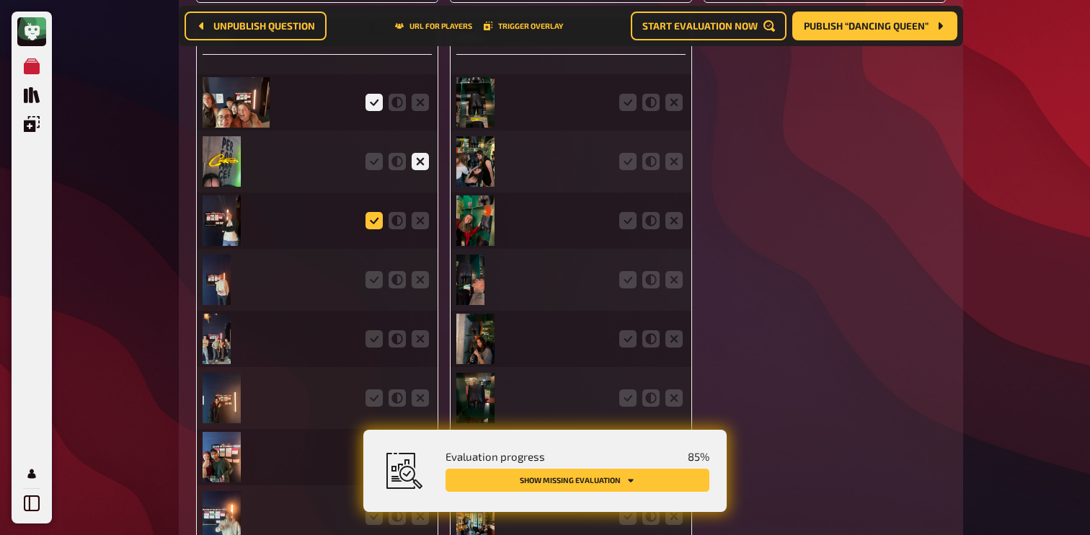
click at [0, 0] on input "radio" at bounding box center [0, 0] width 0 height 0
click at [378, 252] on div at bounding box center [317, 280] width 229 height 56
click at [374, 275] on div at bounding box center [317, 280] width 229 height 56
click at [374, 271] on icon at bounding box center [373, 279] width 17 height 17
click at [0, 0] on input "radio" at bounding box center [0, 0] width 0 height 0
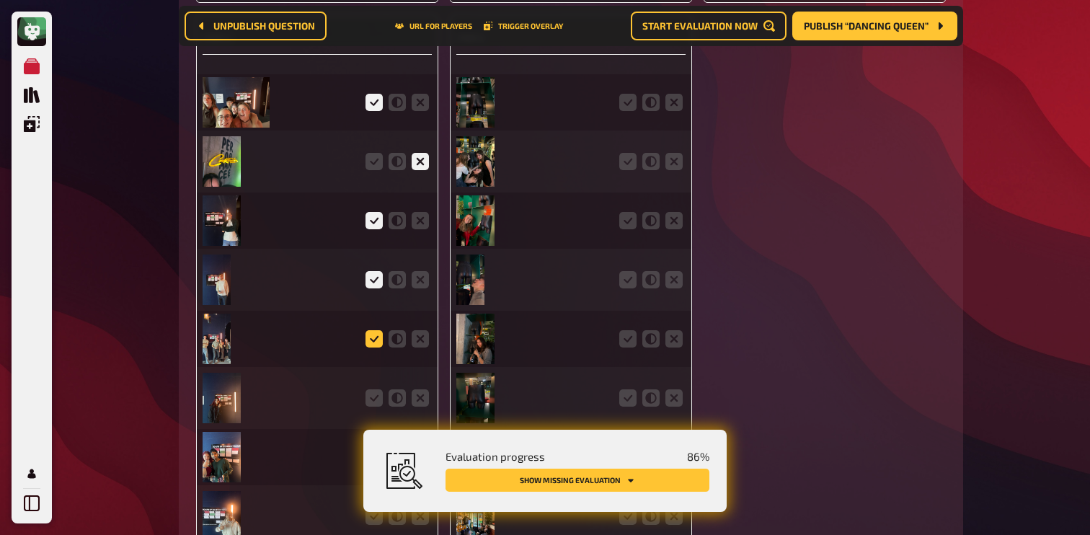
click at [378, 330] on icon at bounding box center [373, 338] width 17 height 17
click at [0, 0] on input "radio" at bounding box center [0, 0] width 0 height 0
click at [377, 389] on icon at bounding box center [373, 397] width 17 height 17
click at [0, 0] on input "radio" at bounding box center [0, 0] width 0 height 0
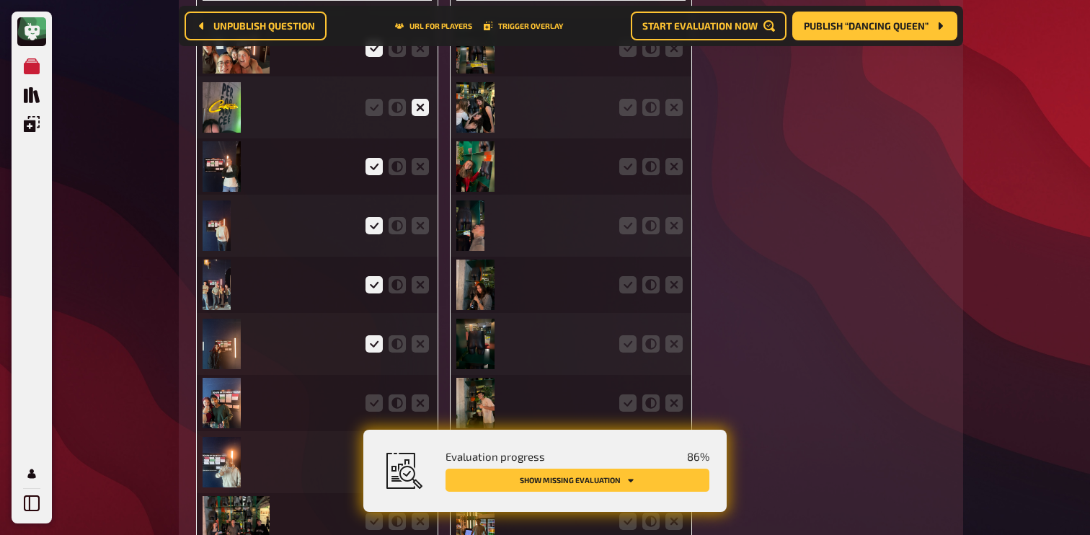
scroll to position [4534, 0]
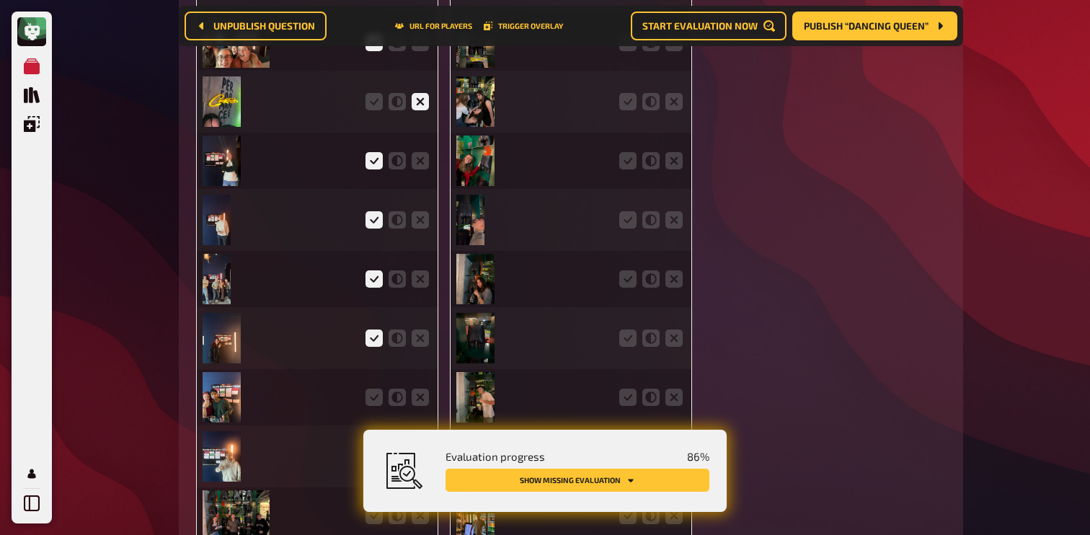
click at [379, 369] on div at bounding box center [317, 397] width 229 height 56
click at [379, 388] on icon at bounding box center [373, 396] width 17 height 17
click at [0, 0] on input "radio" at bounding box center [0, 0] width 0 height 0
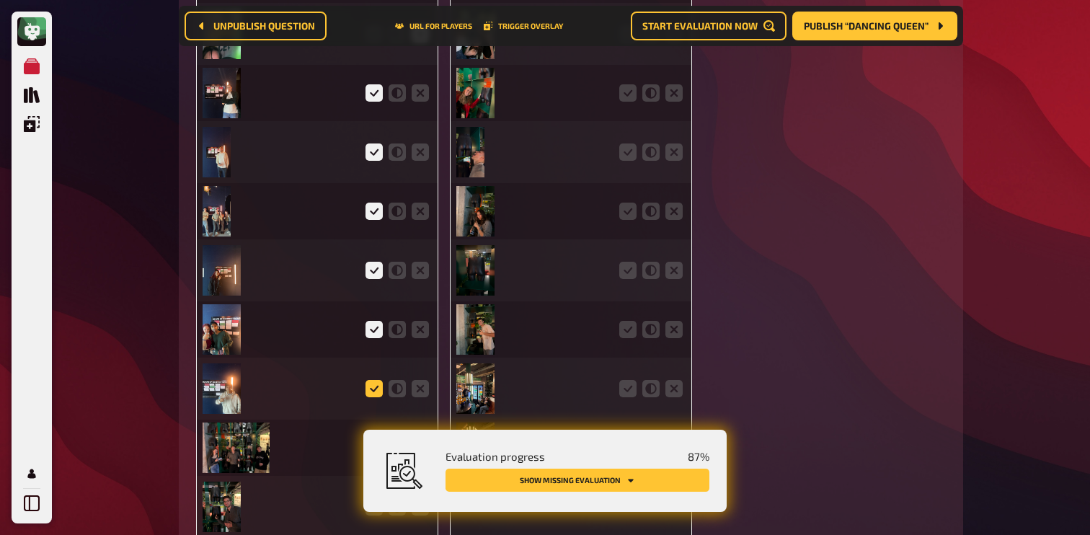
click at [379, 380] on icon at bounding box center [373, 388] width 17 height 17
click at [0, 0] on input "radio" at bounding box center [0, 0] width 0 height 0
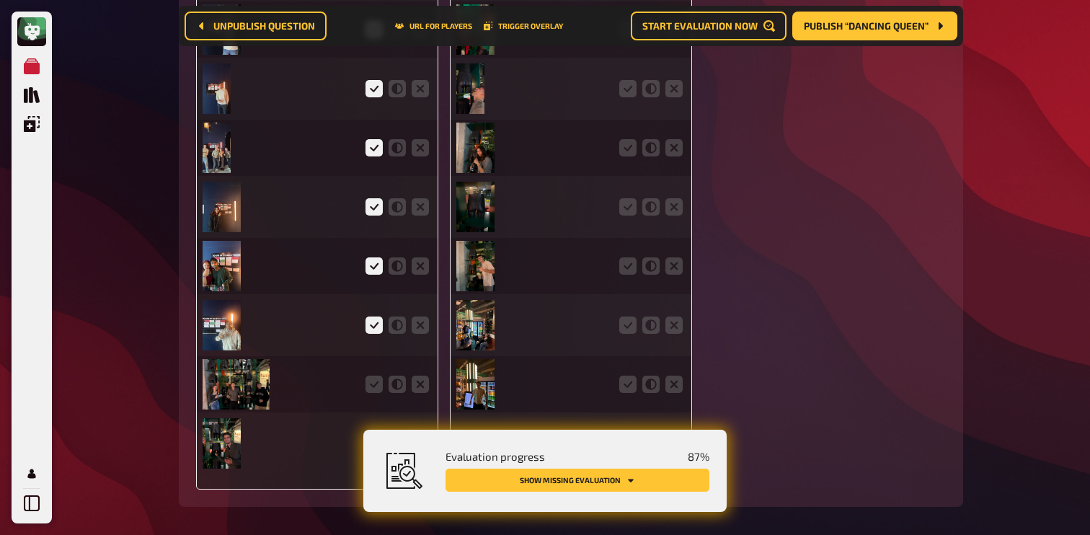
scroll to position [4692, 0]
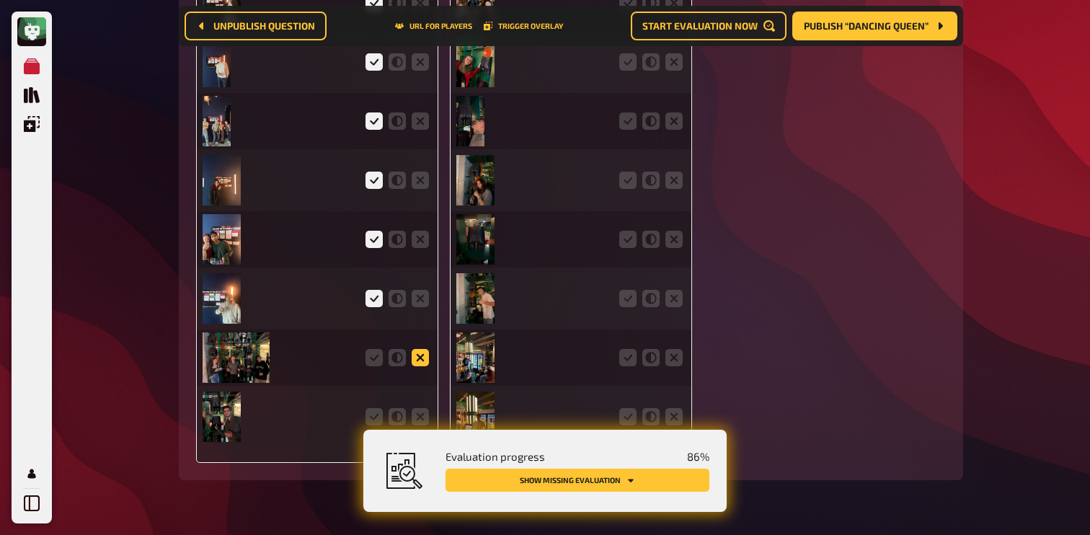
click at [426, 349] on icon at bounding box center [420, 357] width 17 height 17
click at [0, 0] on input "radio" at bounding box center [0, 0] width 0 height 0
click at [418, 408] on icon at bounding box center [420, 416] width 17 height 17
click at [0, 0] on input "radio" at bounding box center [0, 0] width 0 height 0
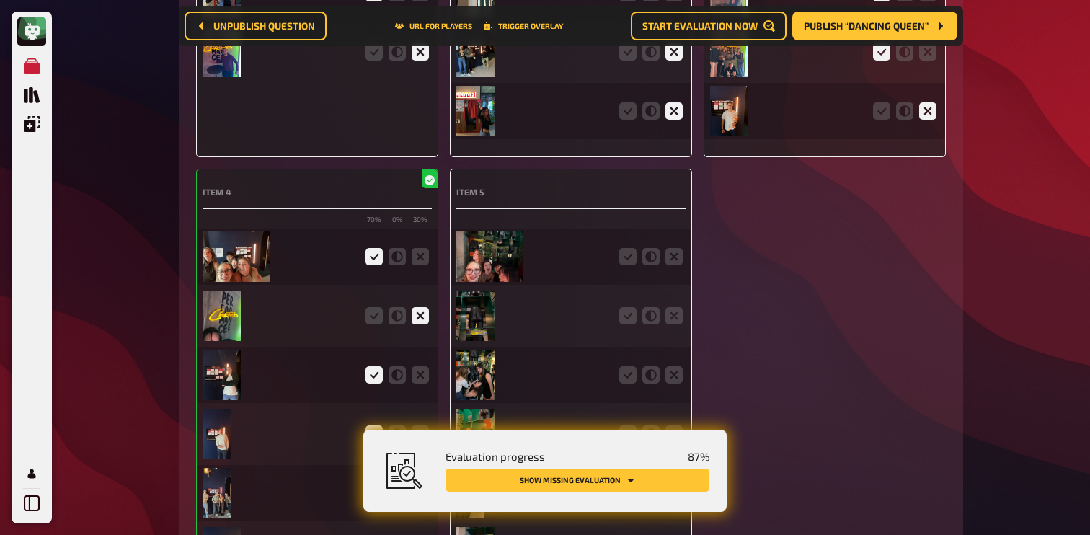
scroll to position [4289, 0]
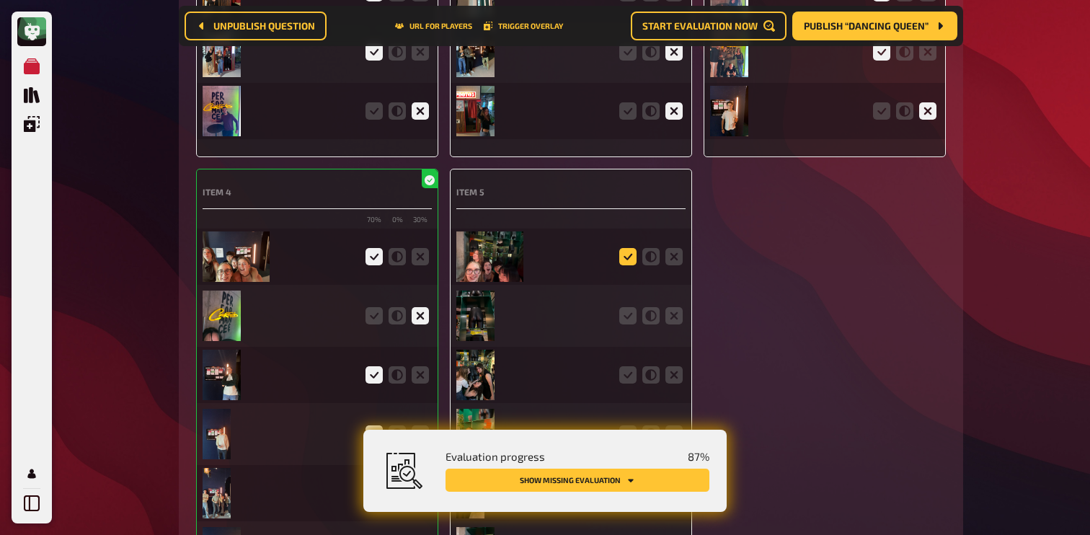
click at [631, 248] on icon at bounding box center [627, 256] width 17 height 17
click at [0, 0] on input "radio" at bounding box center [0, 0] width 0 height 0
click at [630, 307] on icon at bounding box center [627, 315] width 17 height 17
click at [0, 0] on input "radio" at bounding box center [0, 0] width 0 height 0
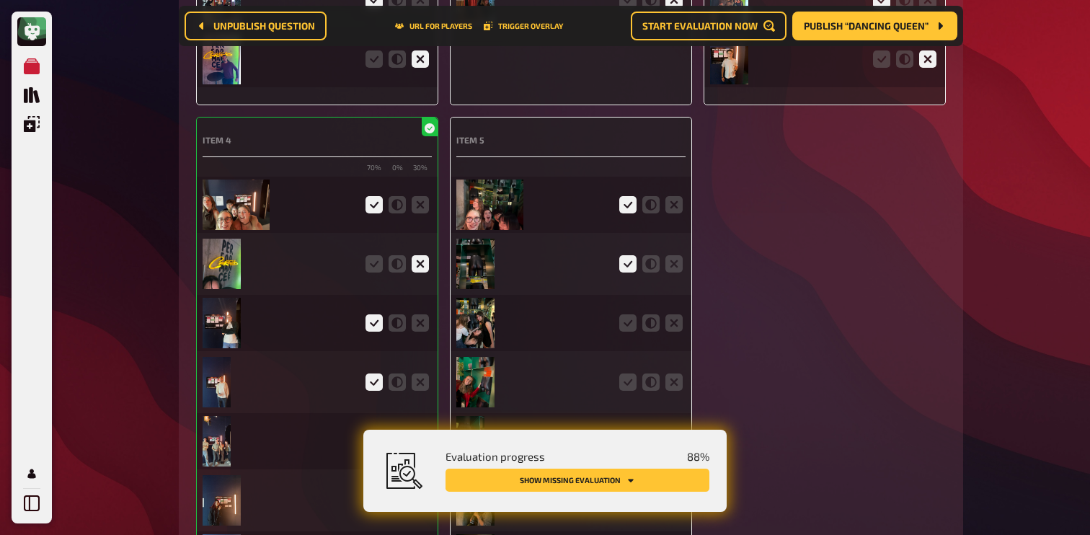
scroll to position [4364, 0]
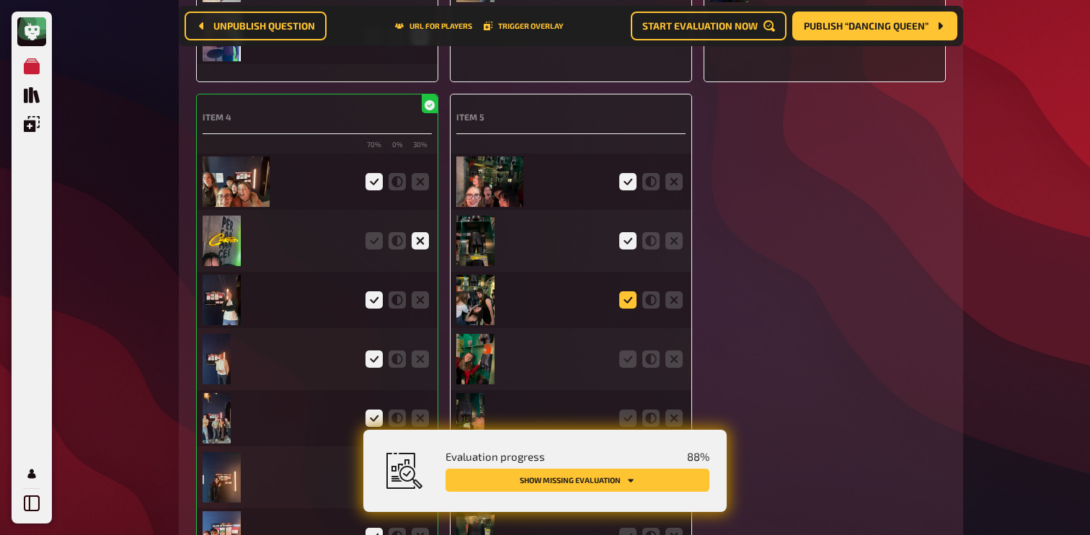
click at [631, 291] on icon at bounding box center [627, 299] width 17 height 17
click at [0, 0] on input "radio" at bounding box center [0, 0] width 0 height 0
click at [627, 350] on icon at bounding box center [627, 358] width 17 height 17
click at [0, 0] on input "radio" at bounding box center [0, 0] width 0 height 0
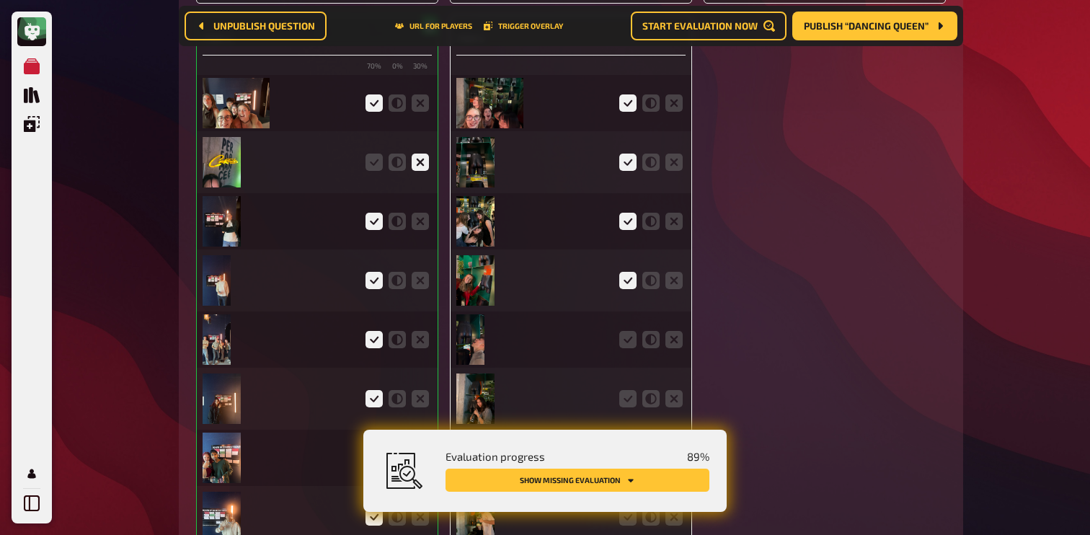
scroll to position [4472, 0]
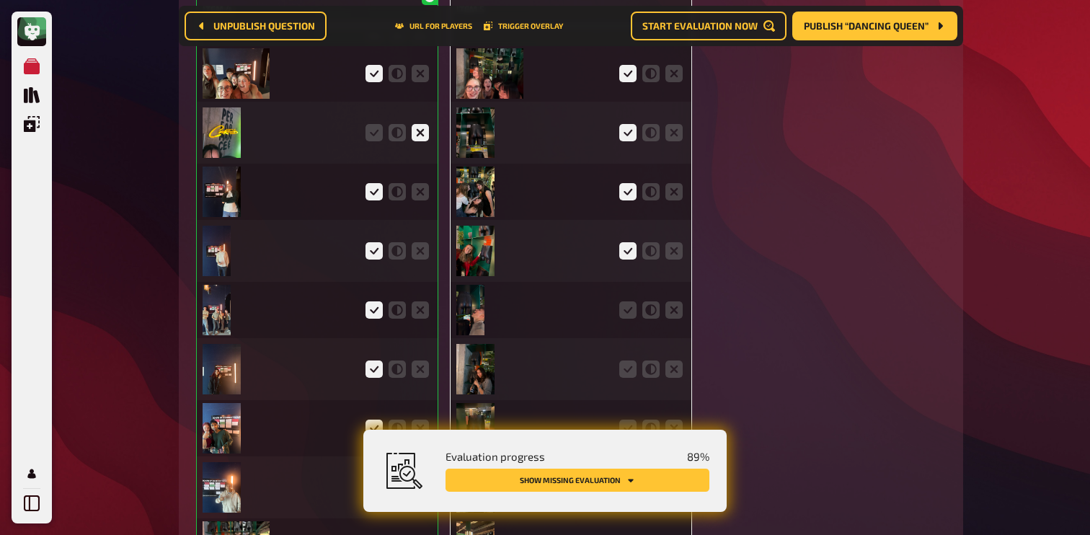
click at [621, 282] on div at bounding box center [570, 310] width 229 height 56
click at [623, 301] on icon at bounding box center [627, 309] width 17 height 17
click at [0, 0] on input "radio" at bounding box center [0, 0] width 0 height 0
click at [623, 361] on icon at bounding box center [627, 368] width 17 height 17
click at [0, 0] on input "radio" at bounding box center [0, 0] width 0 height 0
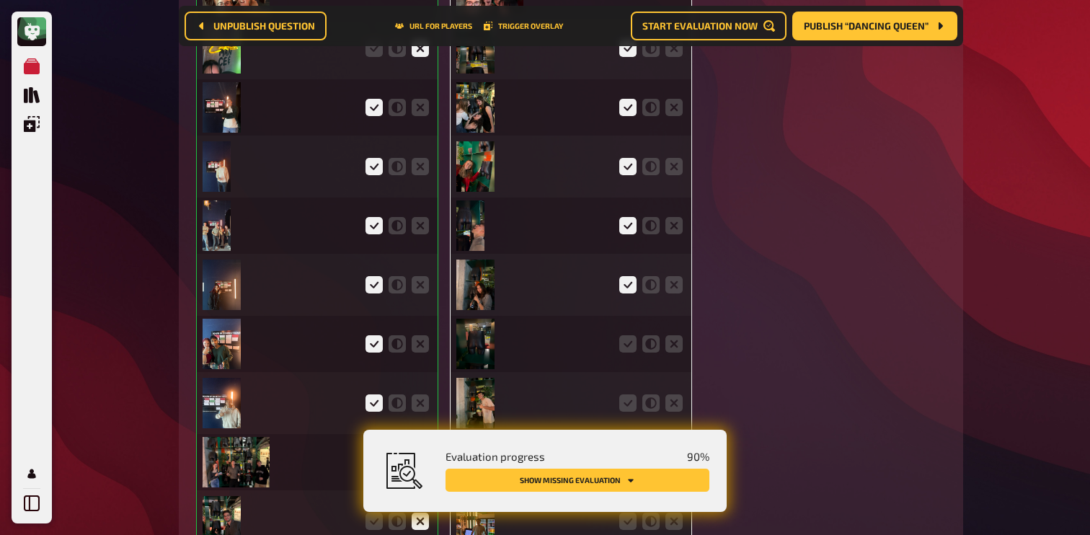
scroll to position [4560, 0]
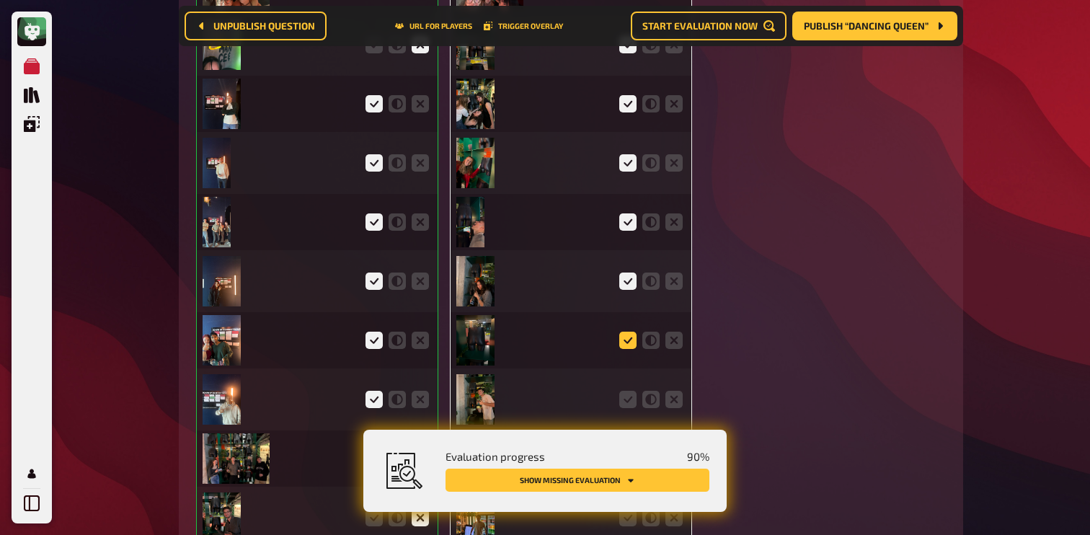
click at [629, 332] on icon at bounding box center [627, 340] width 17 height 17
click at [0, 0] on input "radio" at bounding box center [0, 0] width 0 height 0
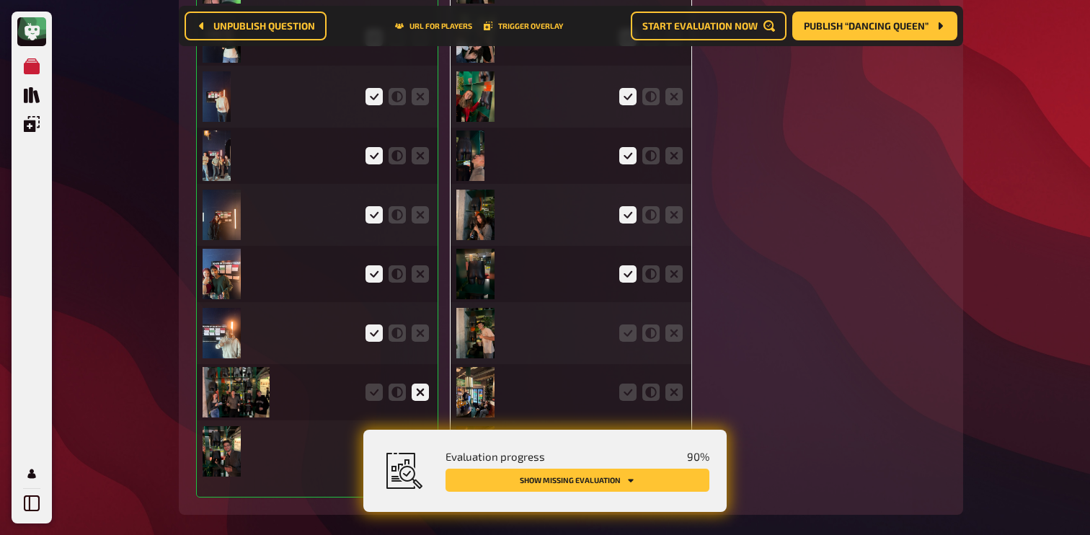
click at [629, 324] on icon at bounding box center [627, 332] width 17 height 17
click at [0, 0] on input "radio" at bounding box center [0, 0] width 0 height 0
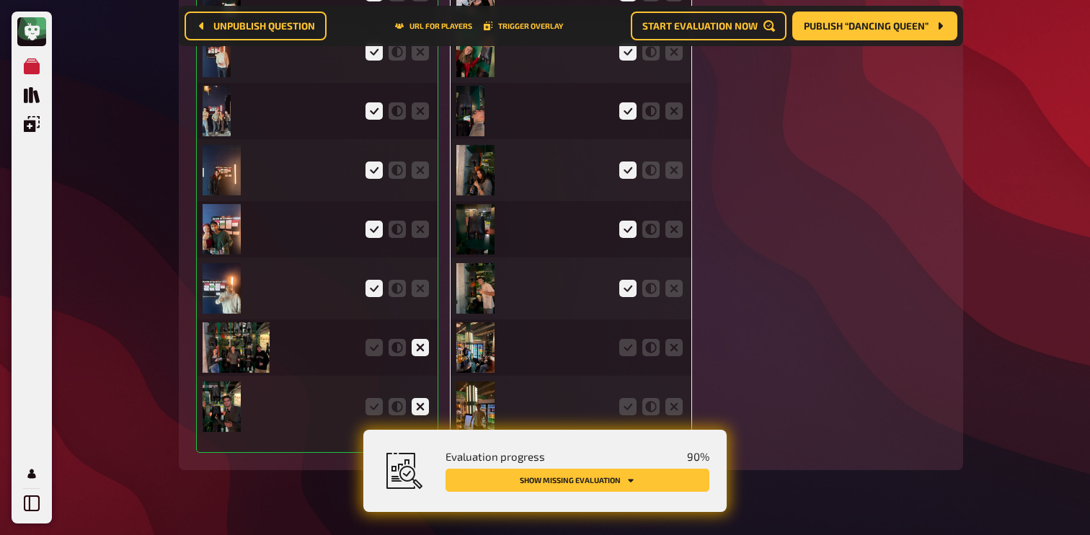
scroll to position [4682, 0]
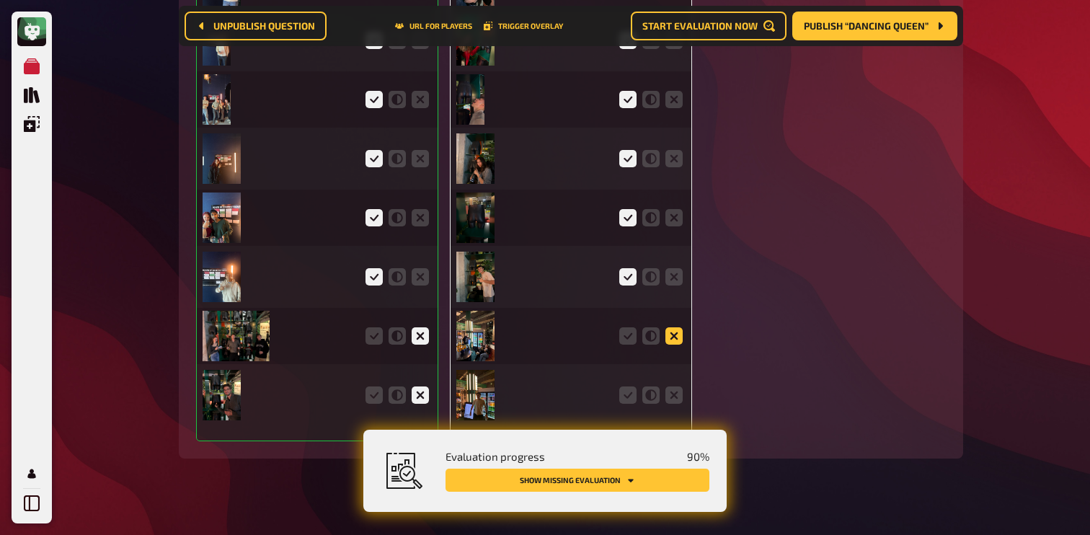
click at [672, 327] on icon at bounding box center [673, 335] width 17 height 17
click at [0, 0] on input "radio" at bounding box center [0, 0] width 0 height 0
click at [672, 386] on icon at bounding box center [673, 394] width 17 height 17
click at [0, 0] on input "radio" at bounding box center [0, 0] width 0 height 0
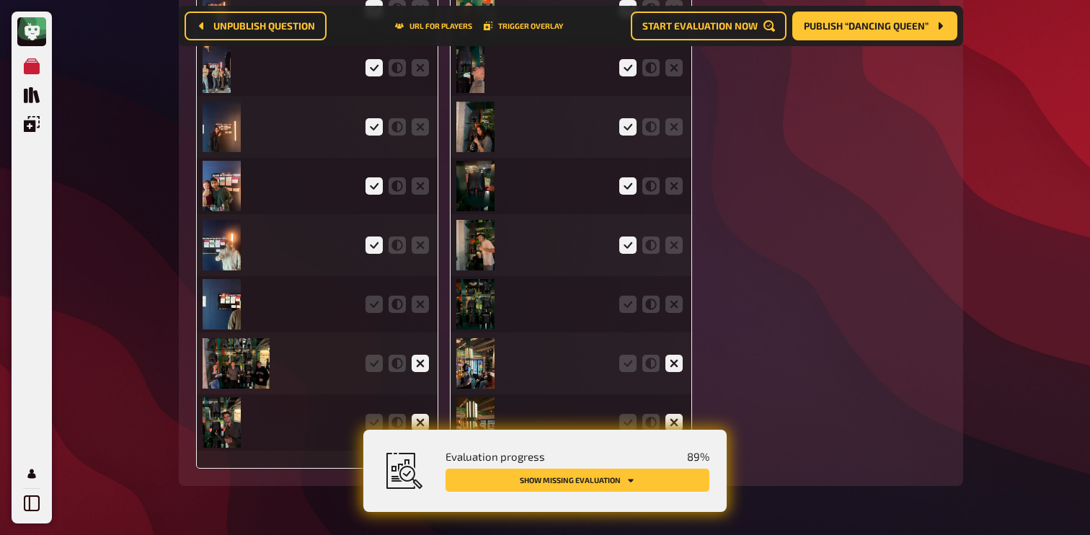
scroll to position [4773, 0]
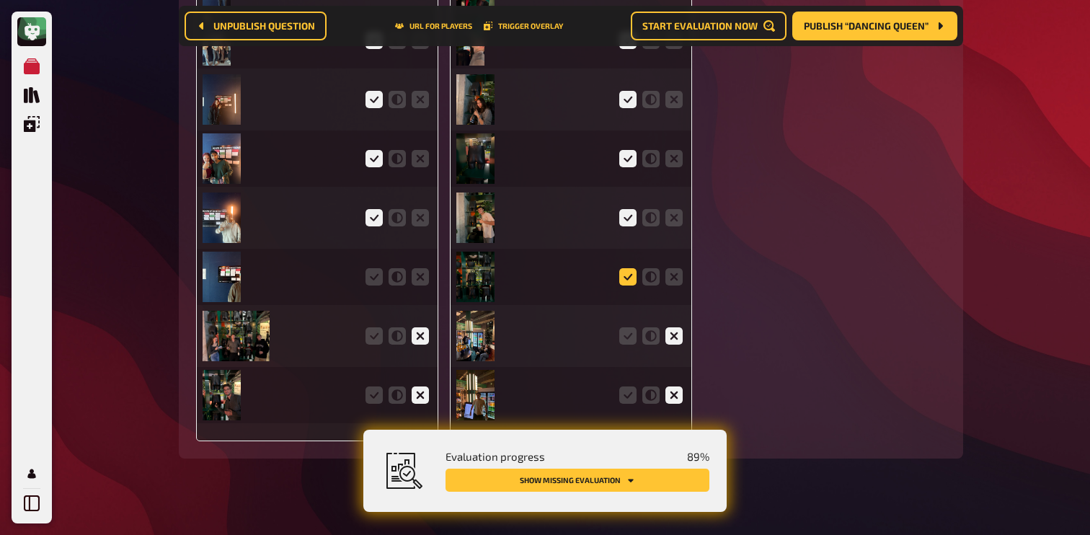
click at [626, 268] on icon at bounding box center [627, 276] width 17 height 17
click at [0, 0] on input "radio" at bounding box center [0, 0] width 0 height 0
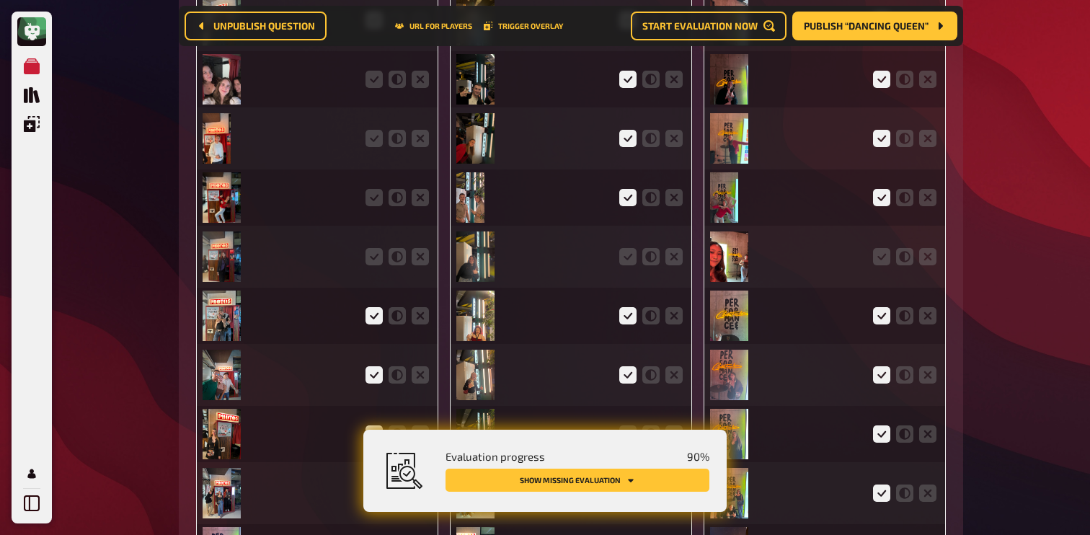
scroll to position [3861, 0]
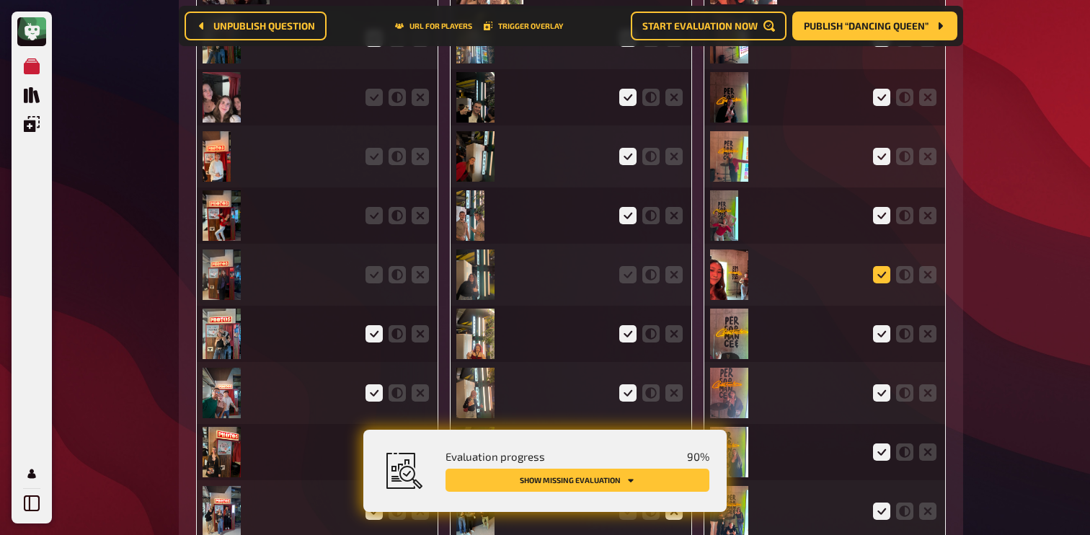
click at [885, 266] on icon at bounding box center [881, 274] width 17 height 17
click at [0, 0] on input "radio" at bounding box center [0, 0] width 0 height 0
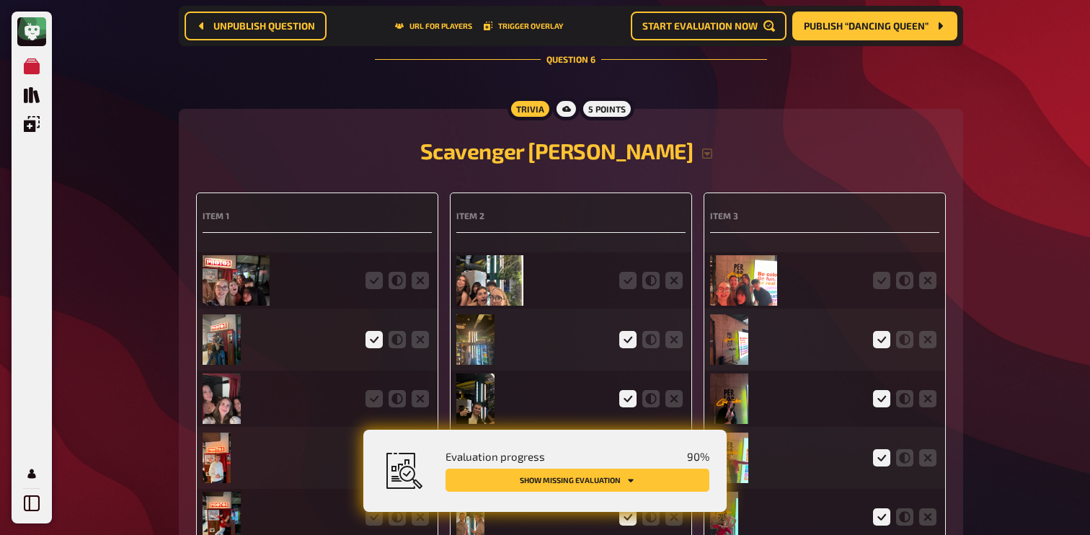
scroll to position [3564, 0]
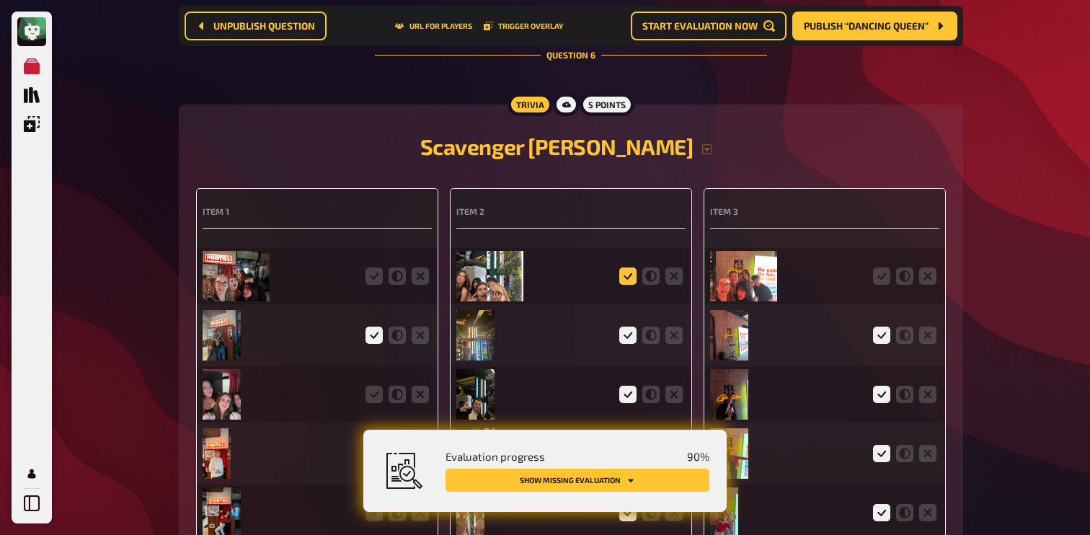
click at [631, 267] on icon at bounding box center [627, 275] width 17 height 17
click at [0, 0] on input "radio" at bounding box center [0, 0] width 0 height 0
click at [884, 267] on icon at bounding box center [881, 275] width 17 height 17
click at [0, 0] on input "radio" at bounding box center [0, 0] width 0 height 0
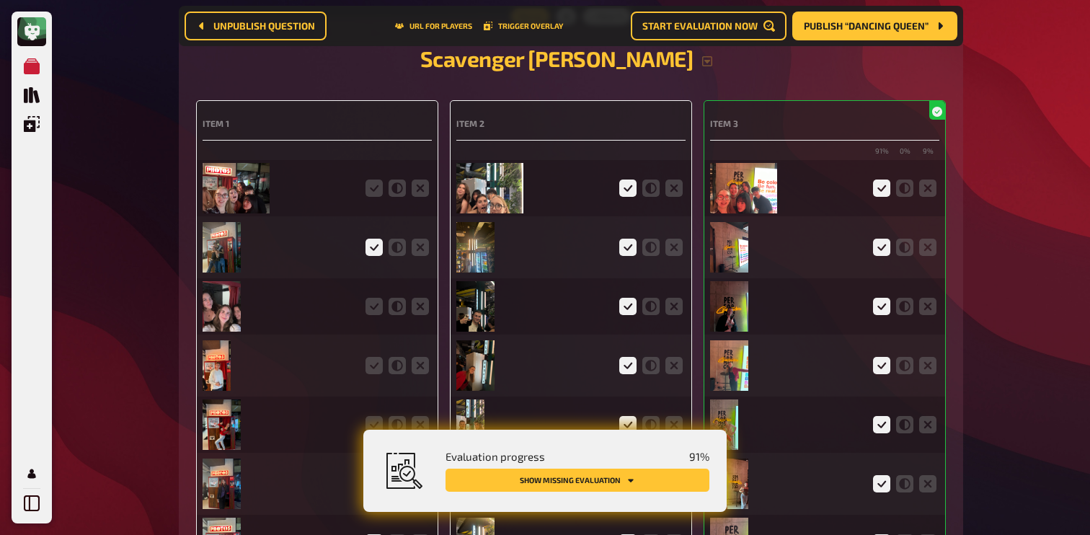
scroll to position [3703, 0]
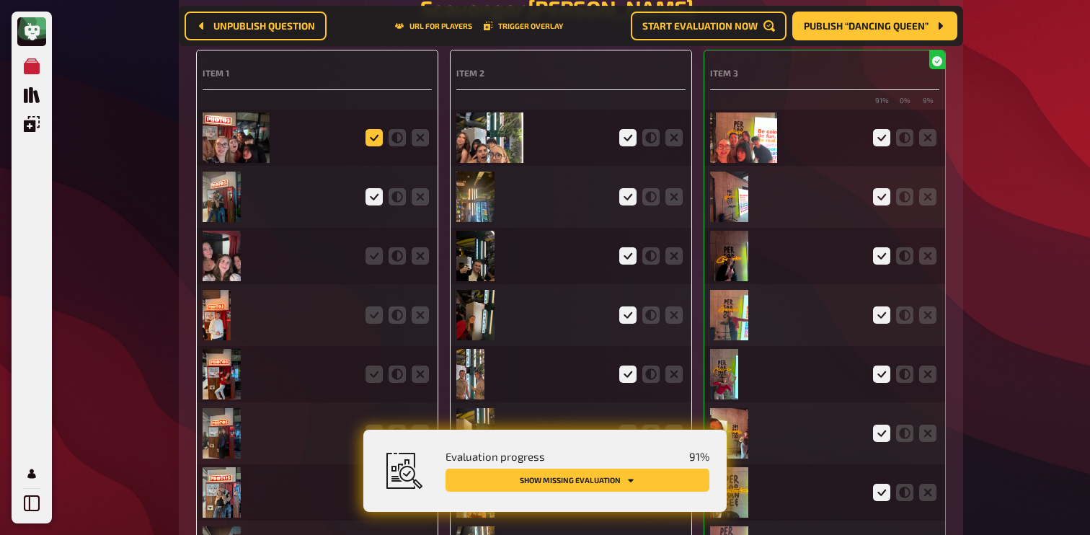
click at [376, 129] on icon at bounding box center [373, 137] width 17 height 17
click at [0, 0] on input "radio" at bounding box center [0, 0] width 0 height 0
click at [382, 247] on icon at bounding box center [373, 255] width 17 height 17
click at [0, 0] on input "radio" at bounding box center [0, 0] width 0 height 0
click at [378, 306] on icon at bounding box center [373, 314] width 17 height 17
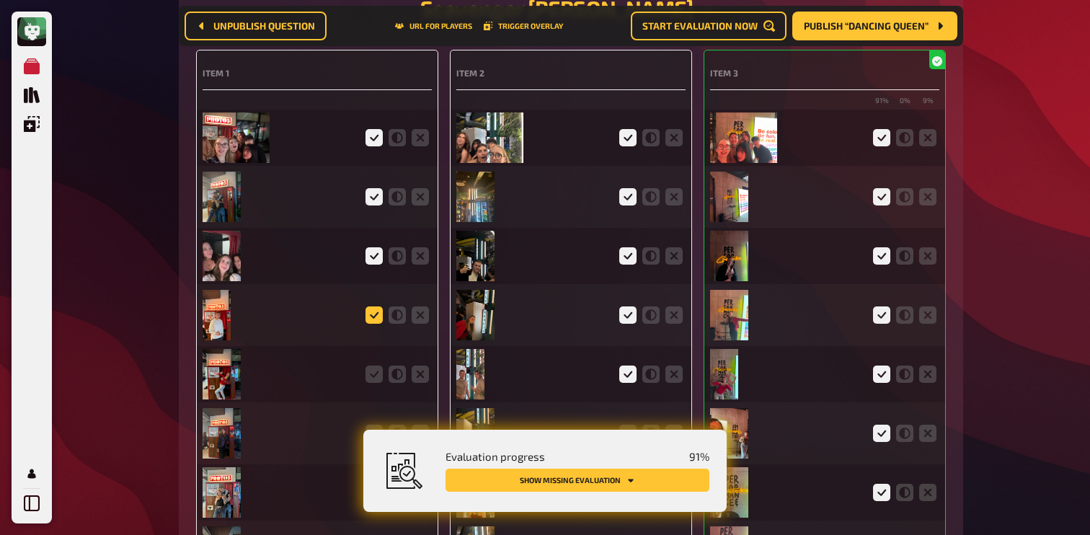
click at [0, 0] on input "radio" at bounding box center [0, 0] width 0 height 0
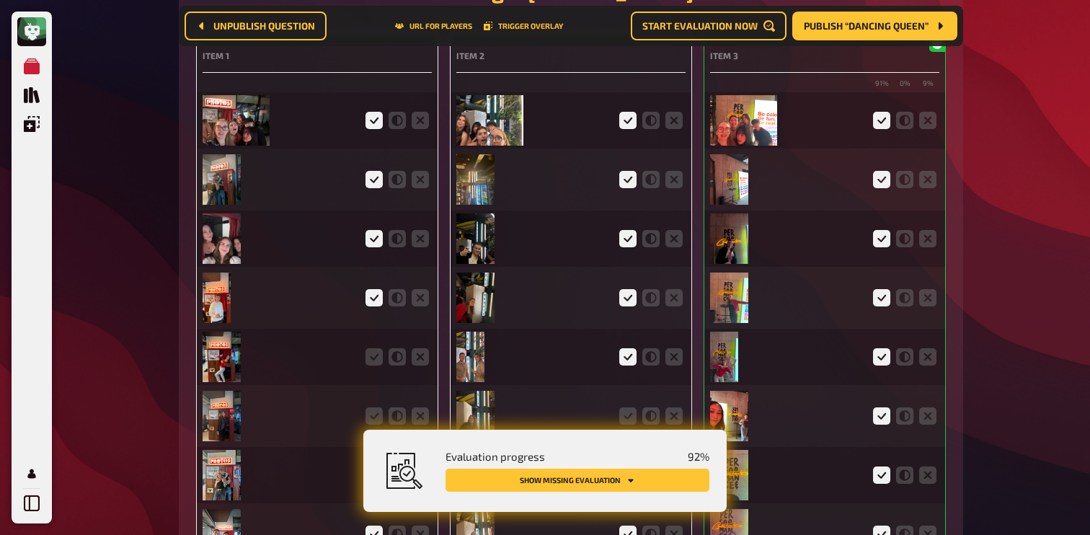
click at [368, 329] on div at bounding box center [317, 357] width 229 height 56
click at [368, 348] on icon at bounding box center [373, 356] width 17 height 17
click at [0, 0] on input "radio" at bounding box center [0, 0] width 0 height 0
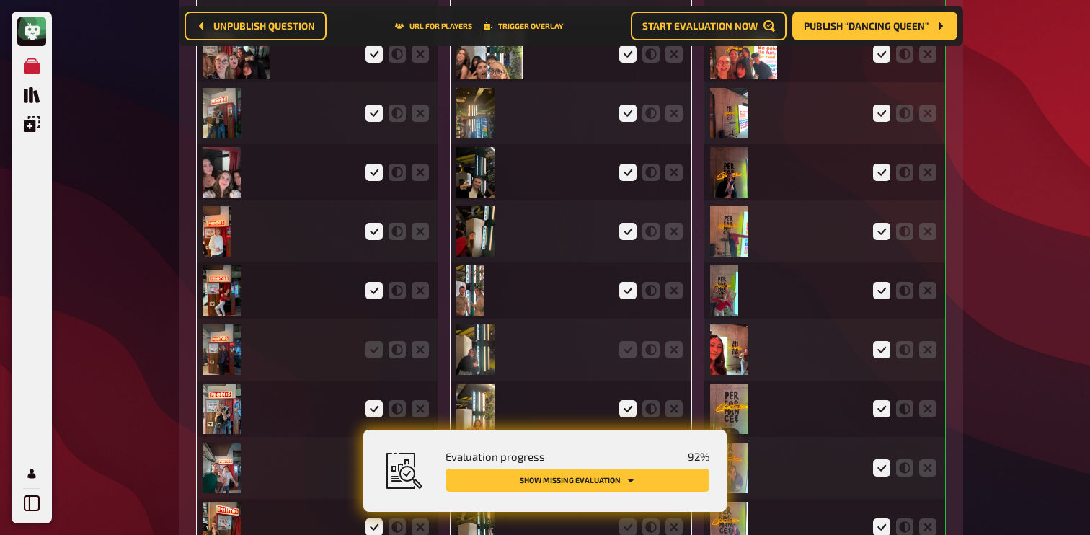
scroll to position [3788, 0]
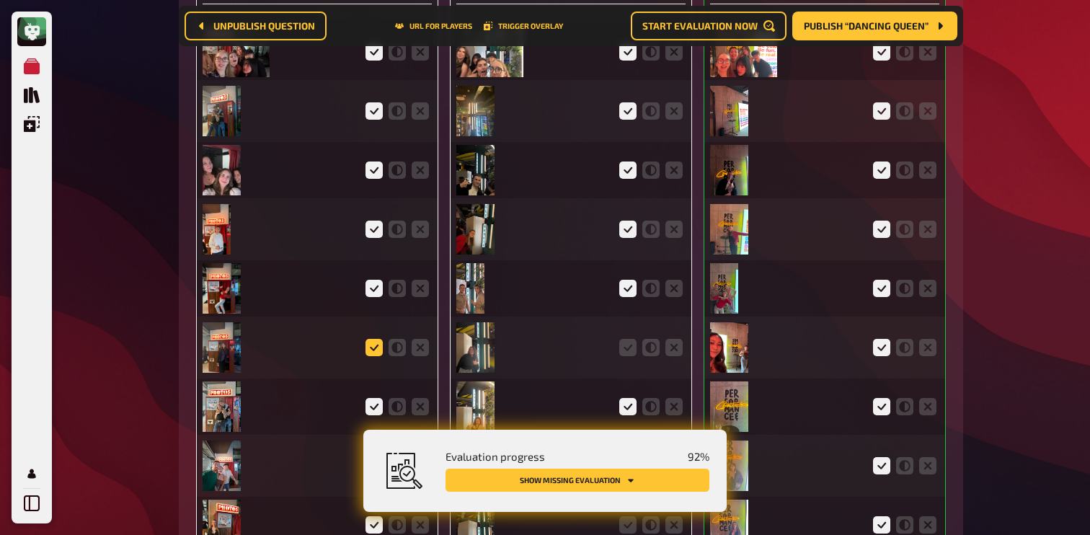
click at [371, 339] on icon at bounding box center [373, 347] width 17 height 17
click at [0, 0] on input "radio" at bounding box center [0, 0] width 0 height 0
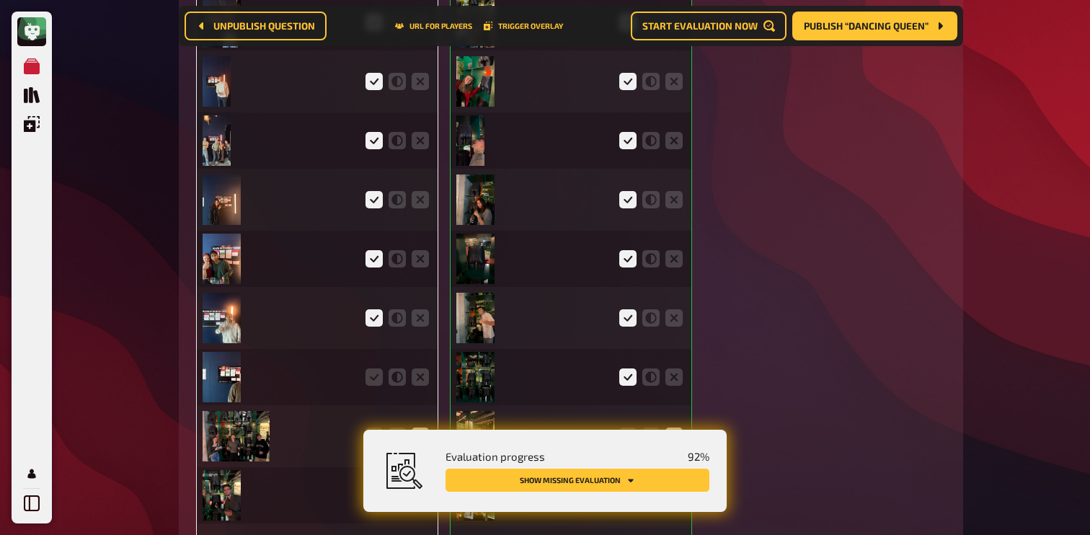
scroll to position [4697, 0]
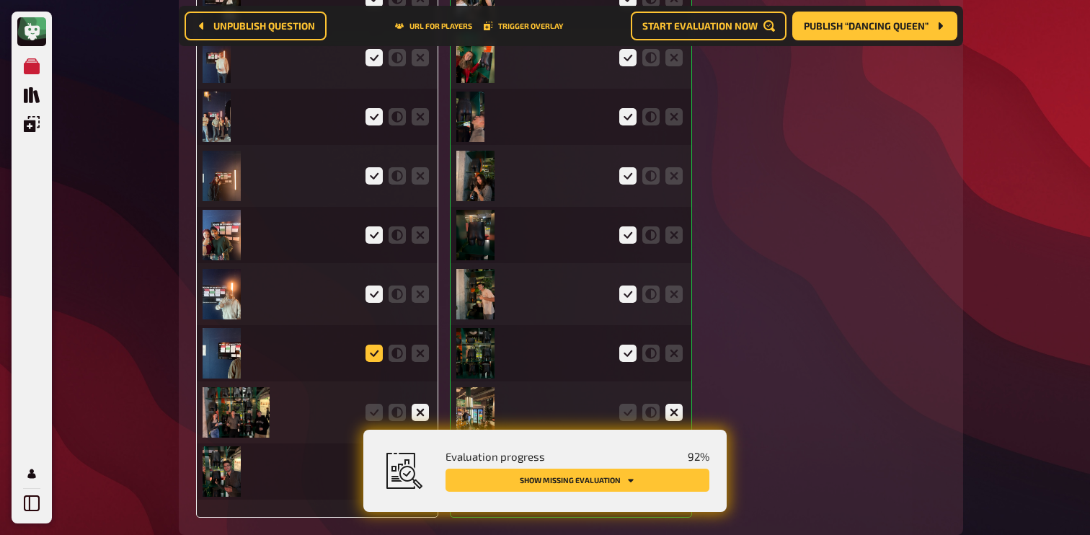
click at [381, 345] on icon at bounding box center [373, 353] width 17 height 17
click at [0, 0] on input "radio" at bounding box center [0, 0] width 0 height 0
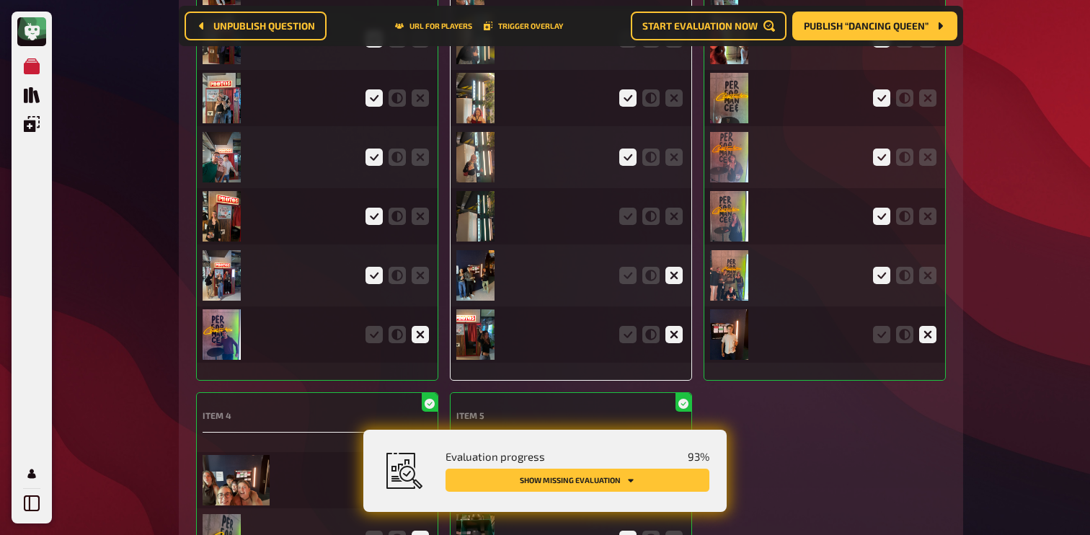
scroll to position [4096, 0]
click at [631, 208] on icon at bounding box center [627, 216] width 17 height 17
click at [0, 0] on input "radio" at bounding box center [0, 0] width 0 height 0
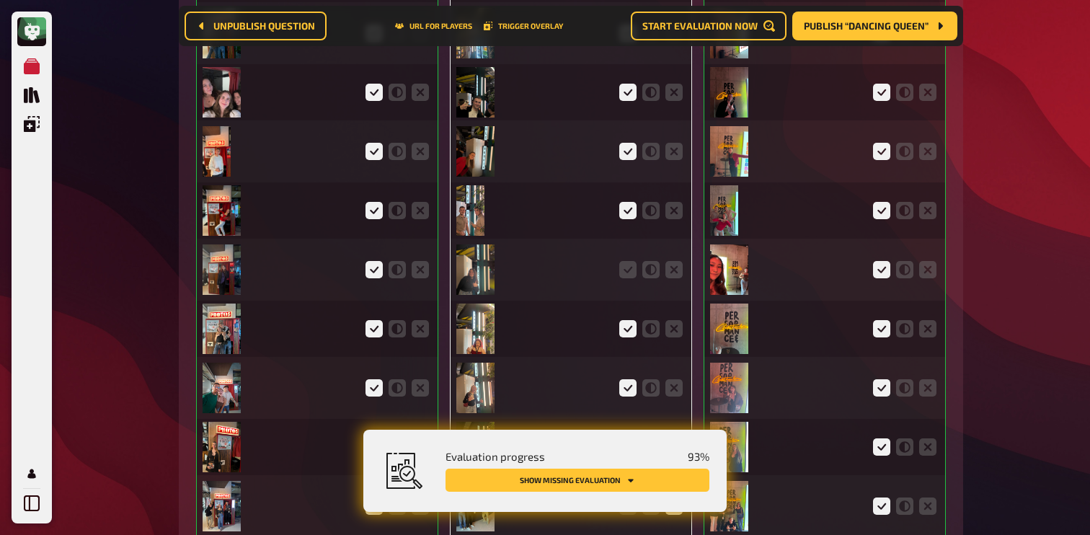
scroll to position [3858, 0]
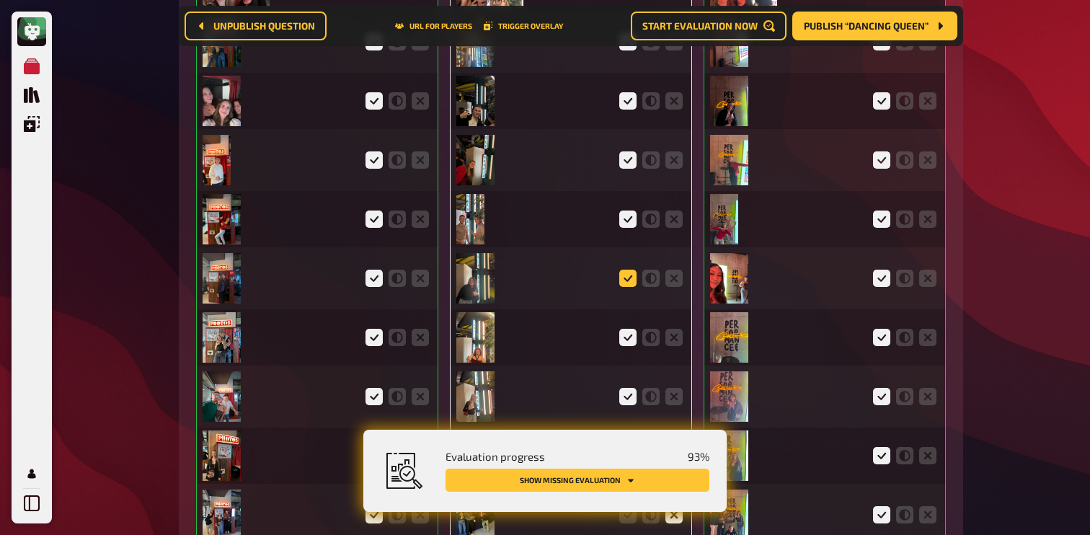
click at [629, 270] on icon at bounding box center [627, 278] width 17 height 17
click at [0, 0] on input "radio" at bounding box center [0, 0] width 0 height 0
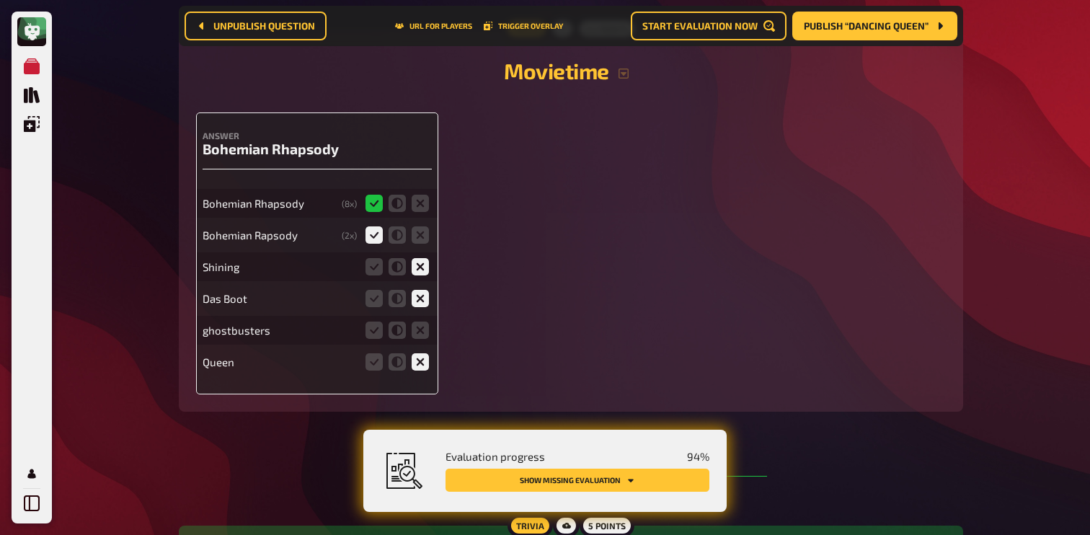
scroll to position [3140, 0]
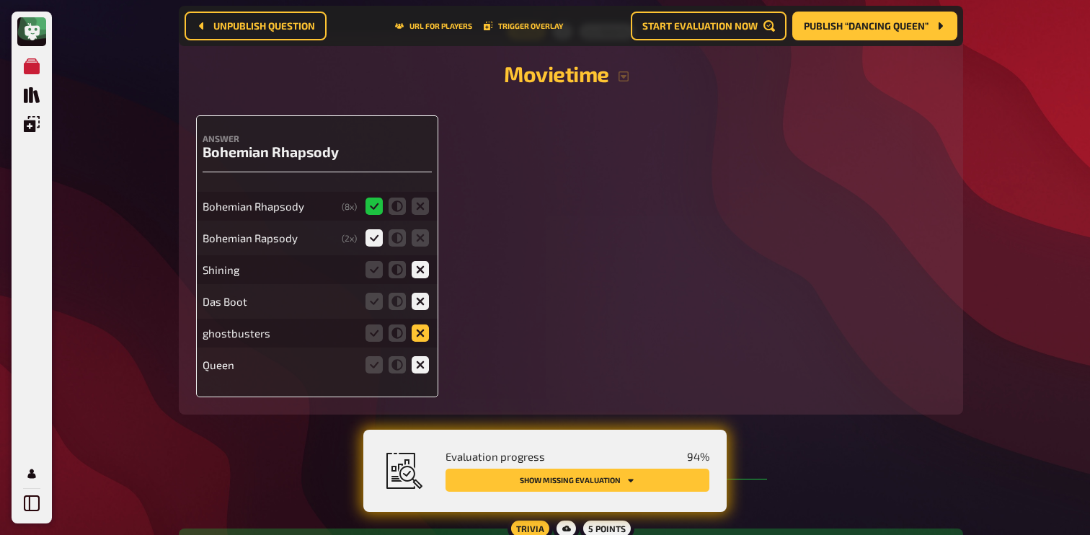
click at [428, 324] on icon at bounding box center [420, 332] width 17 height 17
click at [0, 0] on input "radio" at bounding box center [0, 0] width 0 height 0
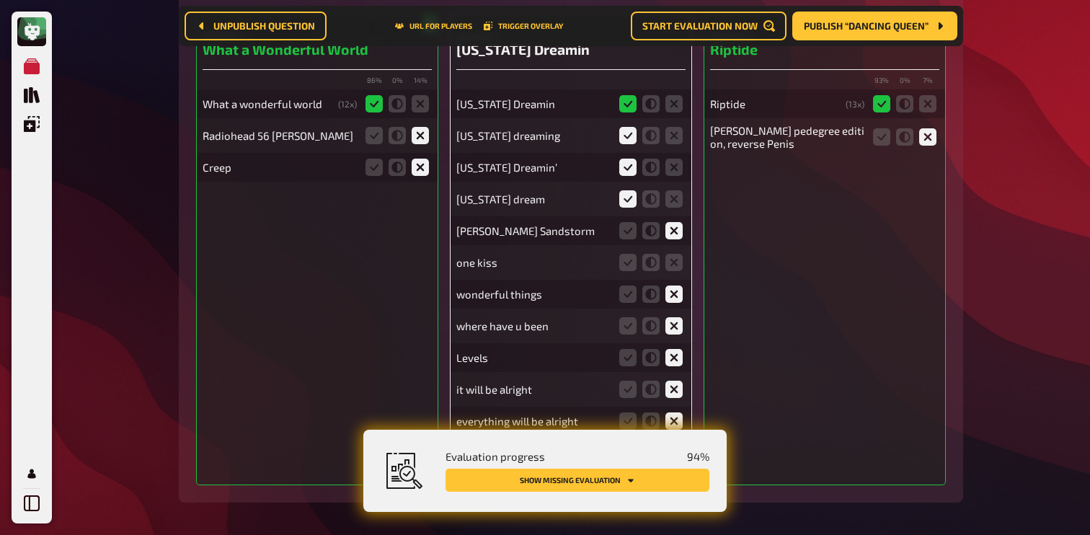
scroll to position [1201, 0]
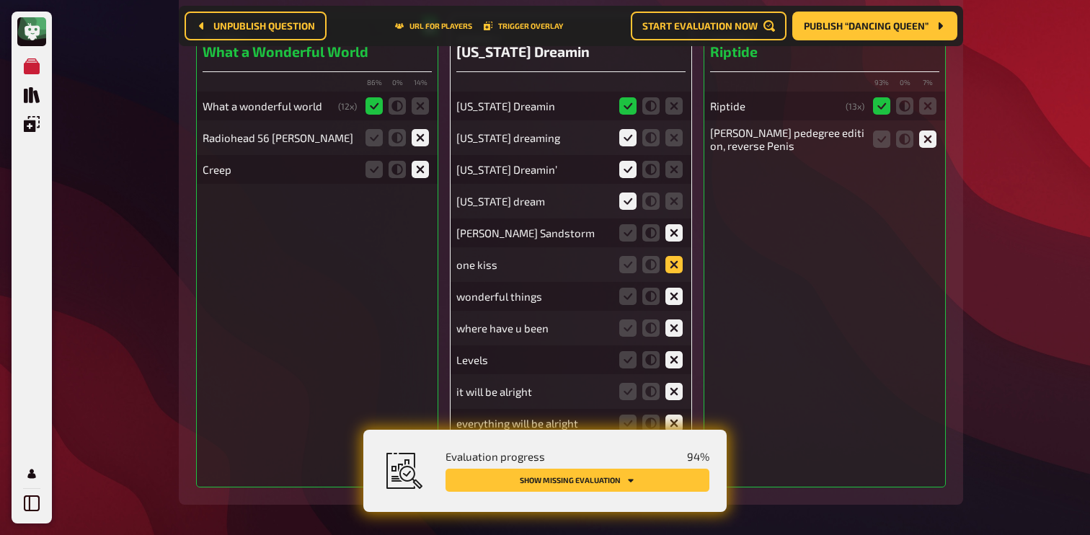
click at [673, 265] on icon at bounding box center [673, 264] width 17 height 17
click at [0, 0] on input "radio" at bounding box center [0, 0] width 0 height 0
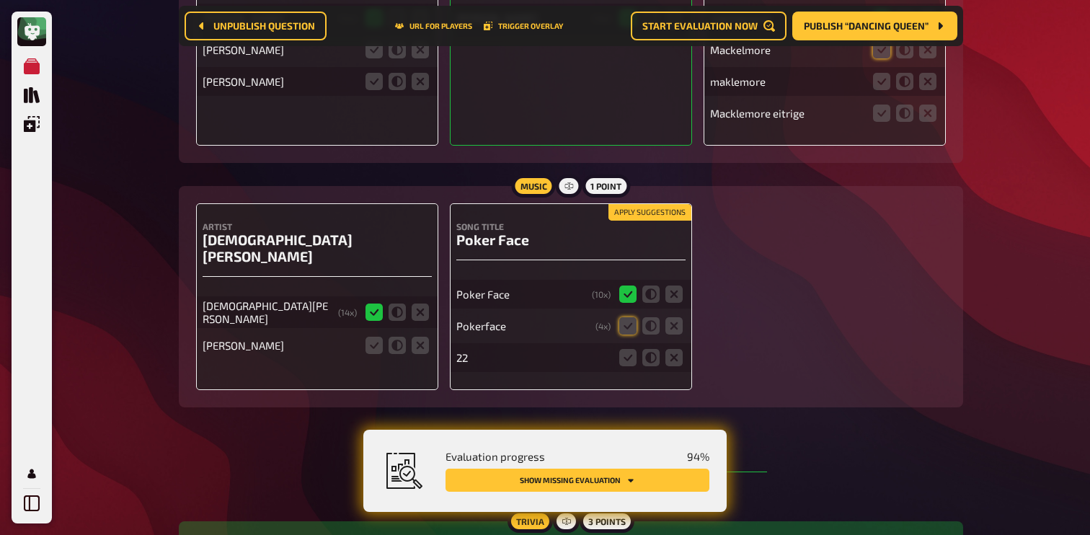
scroll to position [616, 0]
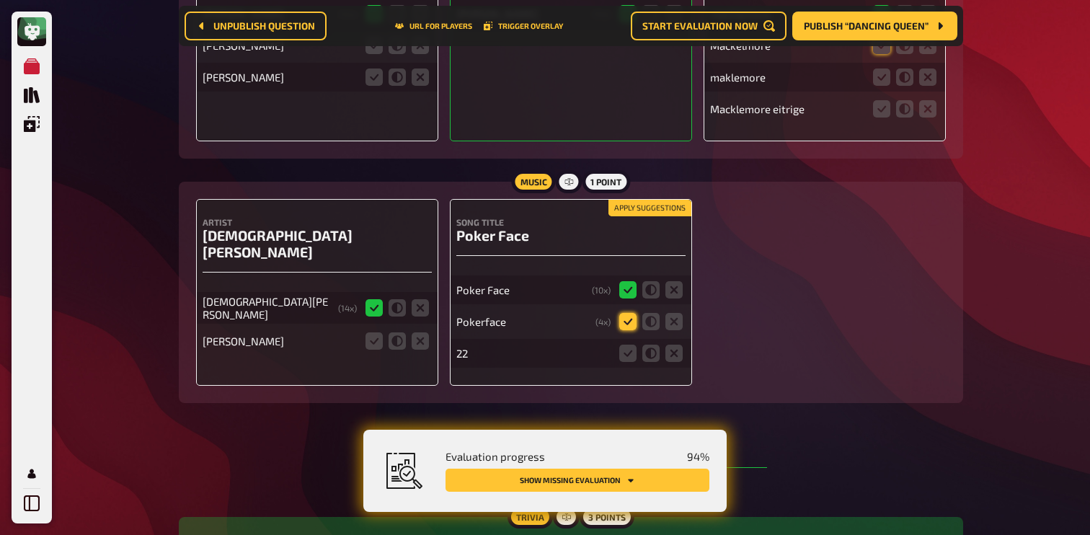
click at [631, 323] on icon at bounding box center [627, 321] width 17 height 17
click at [0, 0] on input "radio" at bounding box center [0, 0] width 0 height 0
click at [672, 356] on icon at bounding box center [673, 353] width 17 height 17
click at [0, 0] on input "radio" at bounding box center [0, 0] width 0 height 0
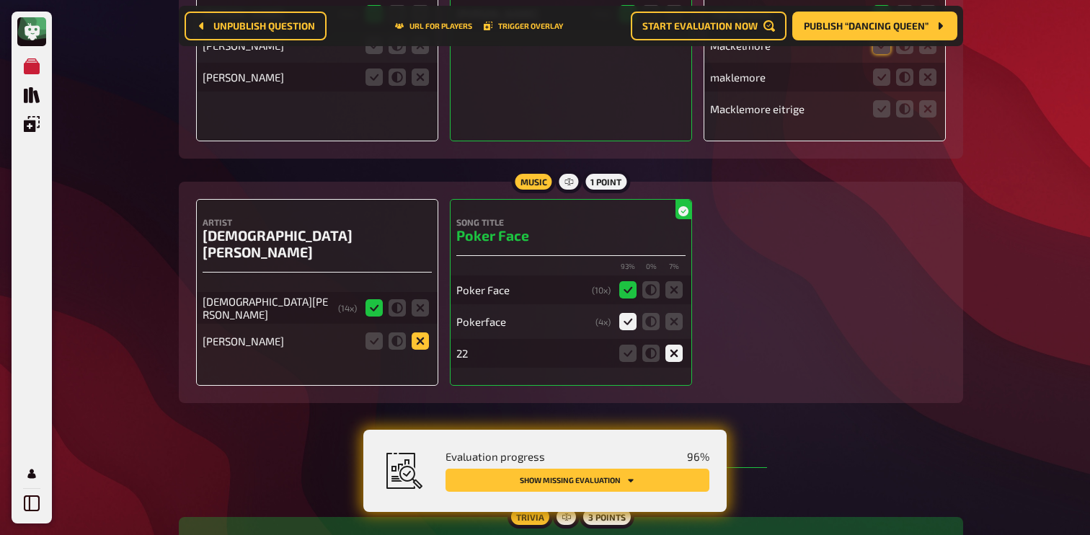
click at [417, 332] on icon at bounding box center [420, 340] width 17 height 17
click at [0, 0] on input "radio" at bounding box center [0, 0] width 0 height 0
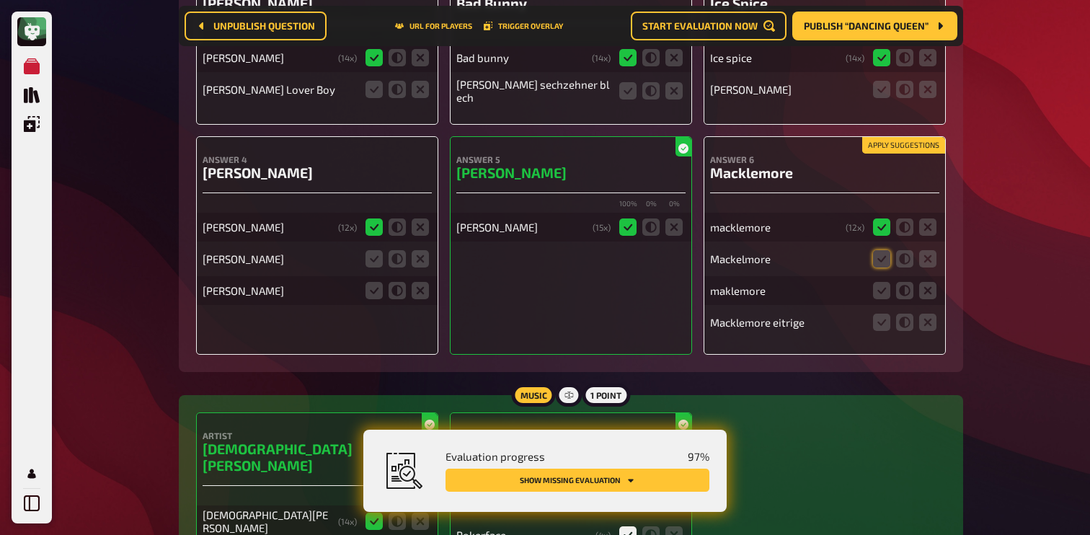
scroll to position [399, 0]
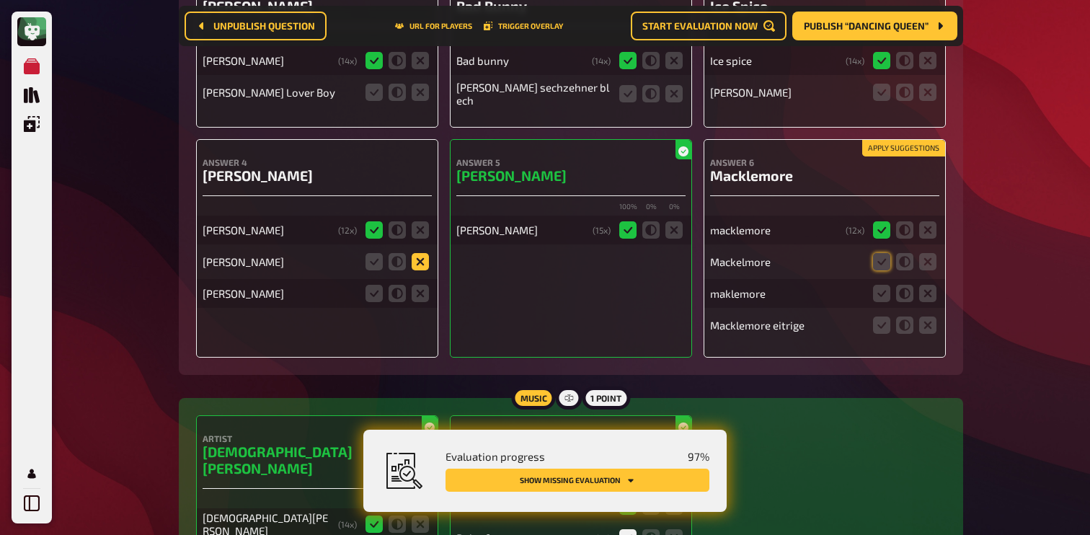
click at [417, 264] on icon at bounding box center [420, 261] width 17 height 17
click at [0, 0] on input "radio" at bounding box center [0, 0] width 0 height 0
click at [417, 285] on icon at bounding box center [420, 293] width 17 height 17
click at [0, 0] on input "radio" at bounding box center [0, 0] width 0 height 0
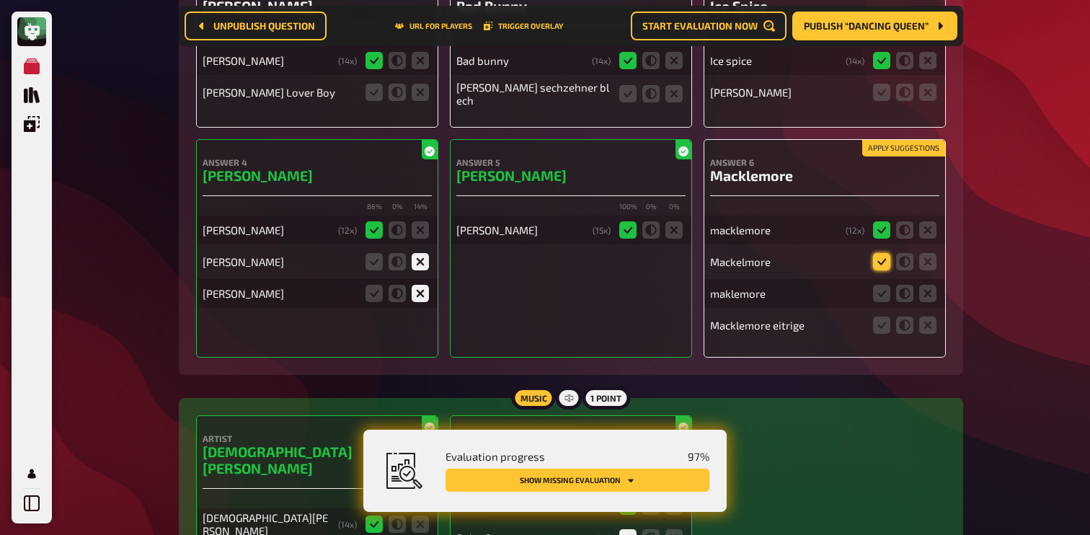
click at [876, 259] on icon at bounding box center [881, 261] width 17 height 17
click at [0, 0] on input "radio" at bounding box center [0, 0] width 0 height 0
click at [880, 290] on icon at bounding box center [881, 293] width 17 height 17
click at [0, 0] on input "radio" at bounding box center [0, 0] width 0 height 0
click at [924, 322] on icon at bounding box center [927, 324] width 17 height 17
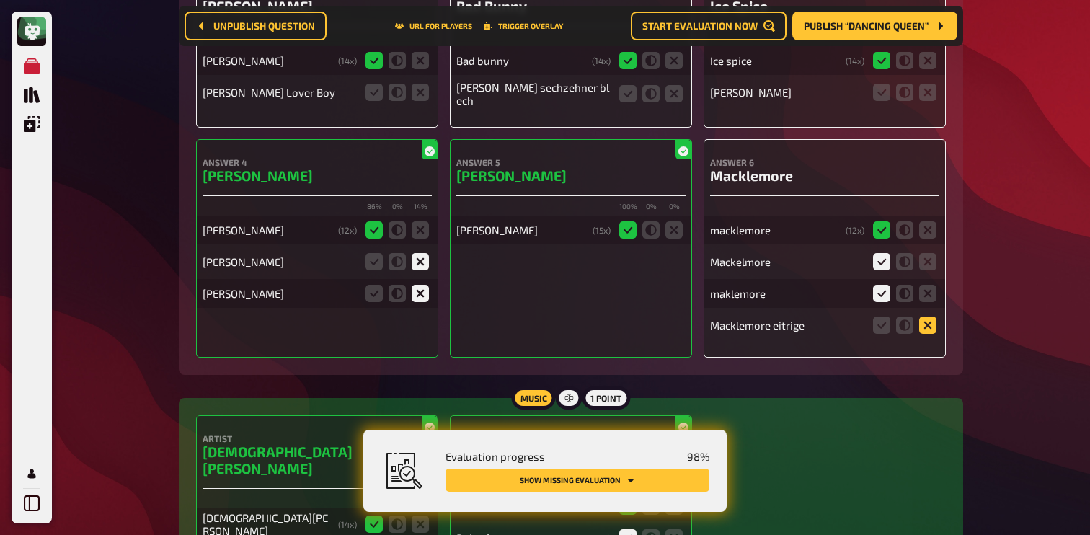
click at [0, 0] on input "radio" at bounding box center [0, 0] width 0 height 0
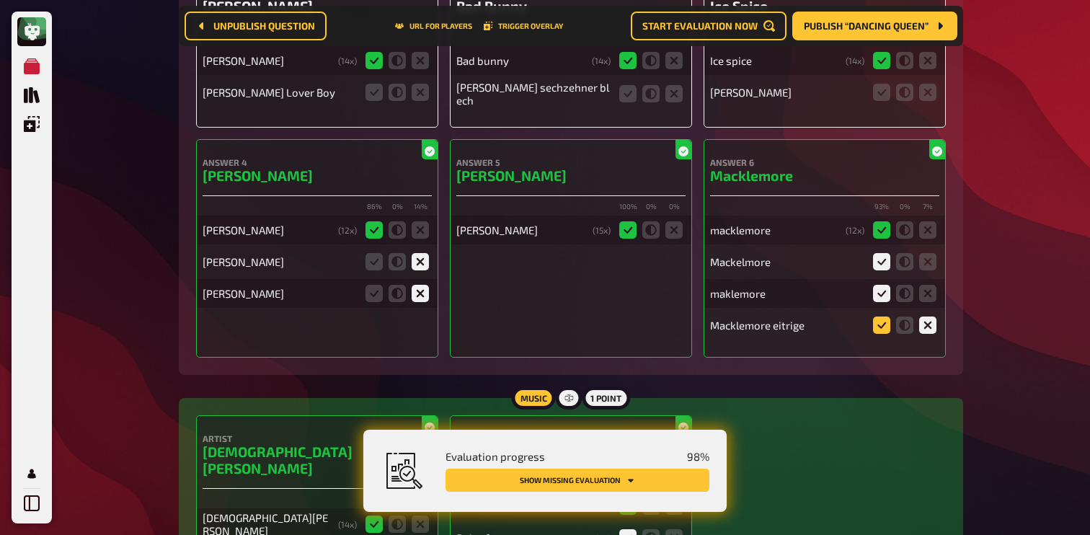
click at [888, 326] on icon at bounding box center [881, 324] width 17 height 17
click at [0, 0] on input "radio" at bounding box center [0, 0] width 0 height 0
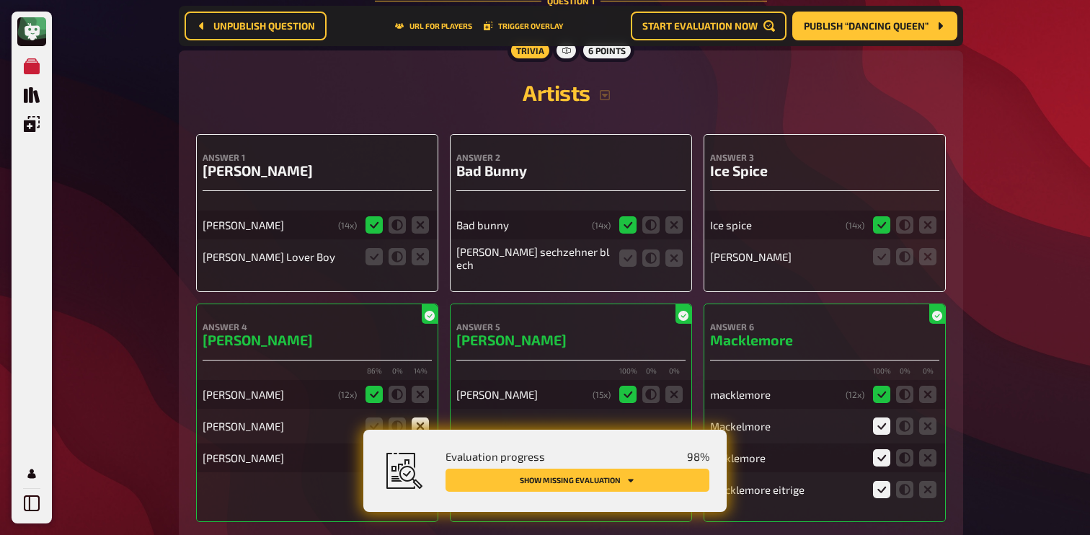
scroll to position [216, 0]
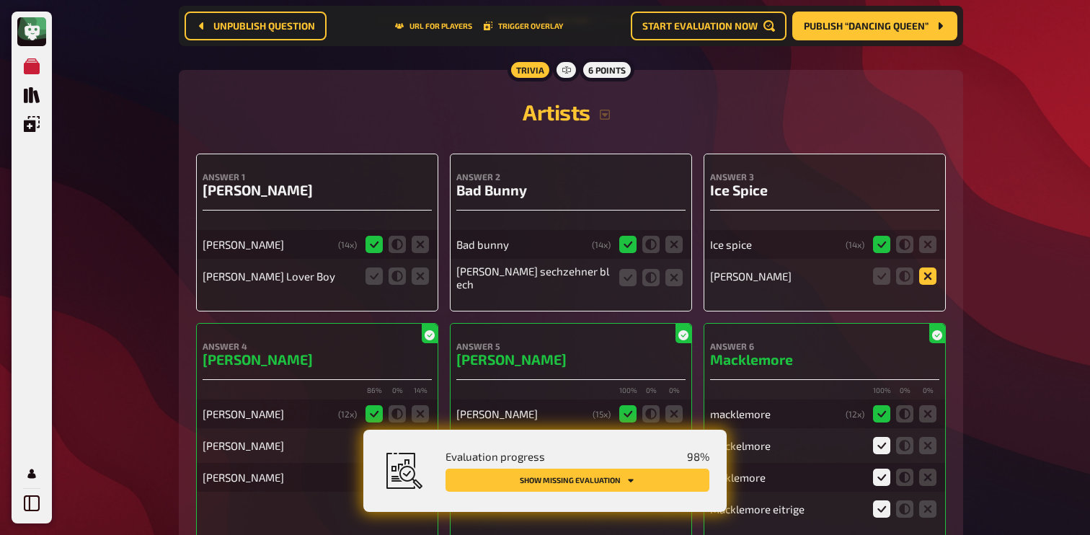
click at [933, 278] on icon at bounding box center [927, 275] width 17 height 17
click at [0, 0] on input "radio" at bounding box center [0, 0] width 0 height 0
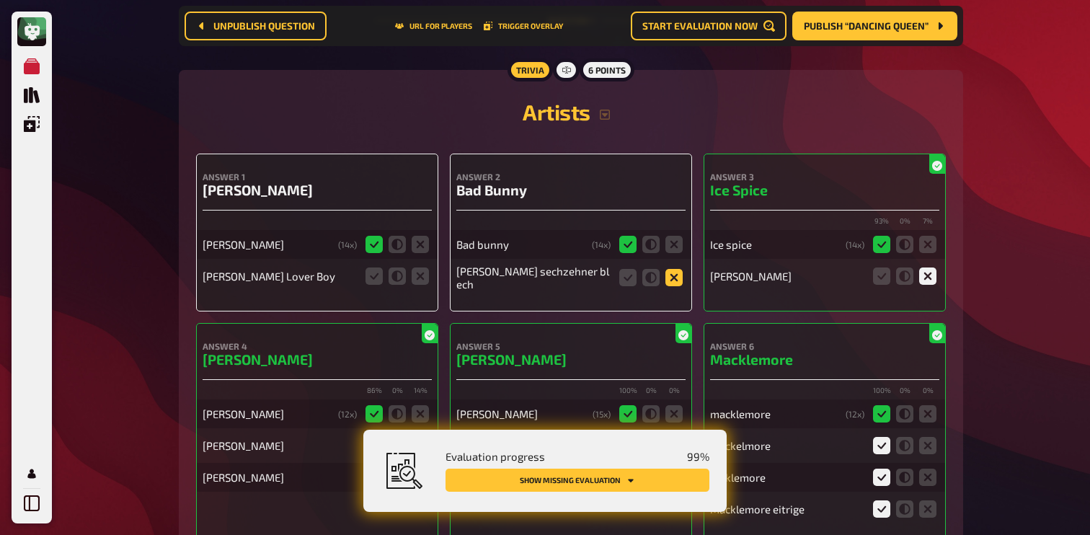
click at [680, 277] on icon at bounding box center [673, 277] width 17 height 17
click at [0, 0] on input "radio" at bounding box center [0, 0] width 0 height 0
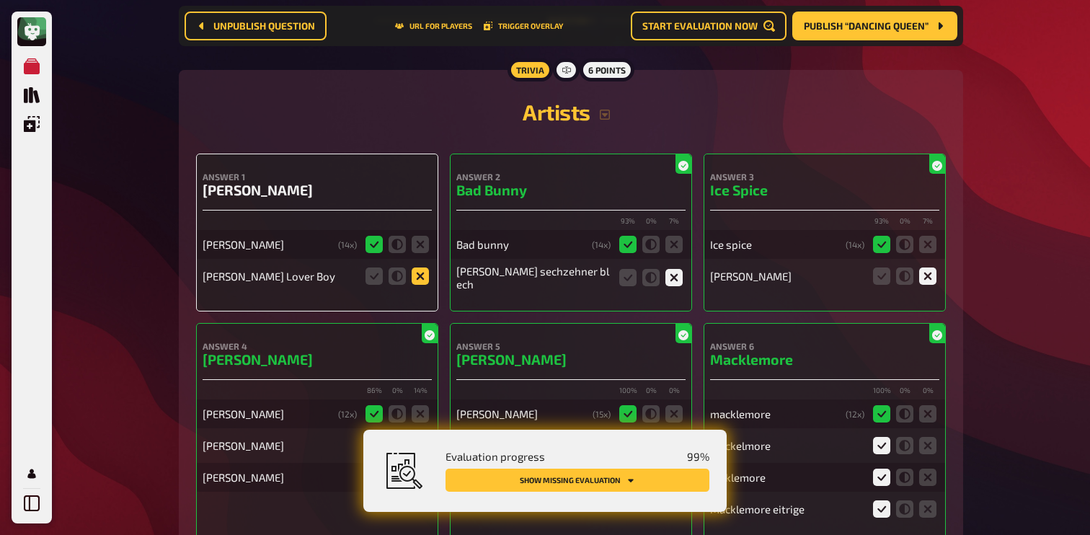
click at [420, 275] on icon at bounding box center [420, 275] width 17 height 17
click at [0, 0] on input "radio" at bounding box center [0, 0] width 0 height 0
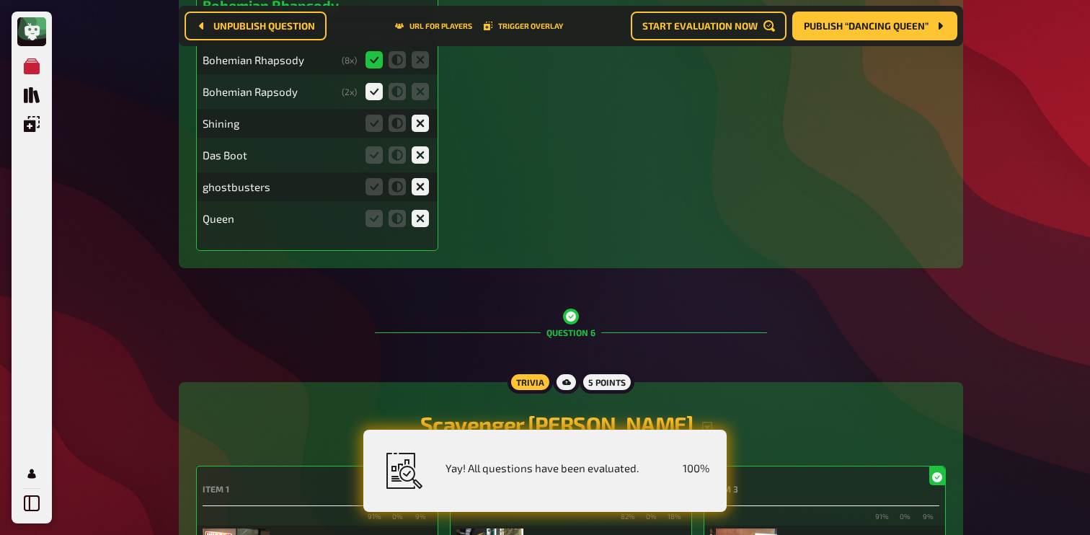
scroll to position [4773, 0]
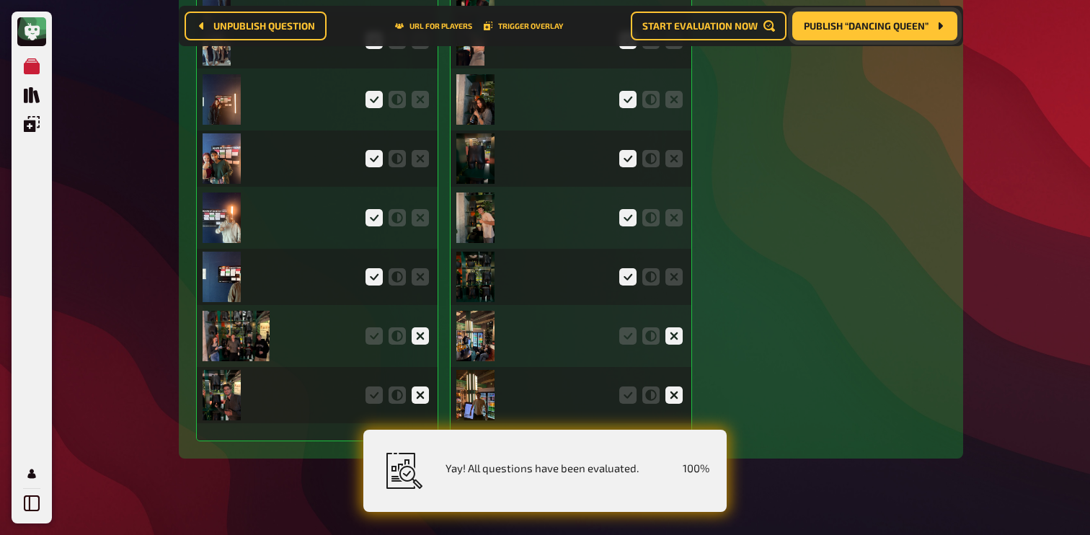
click at [902, 29] on span "Publish “Dancing Queen”" at bounding box center [866, 26] width 125 height 10
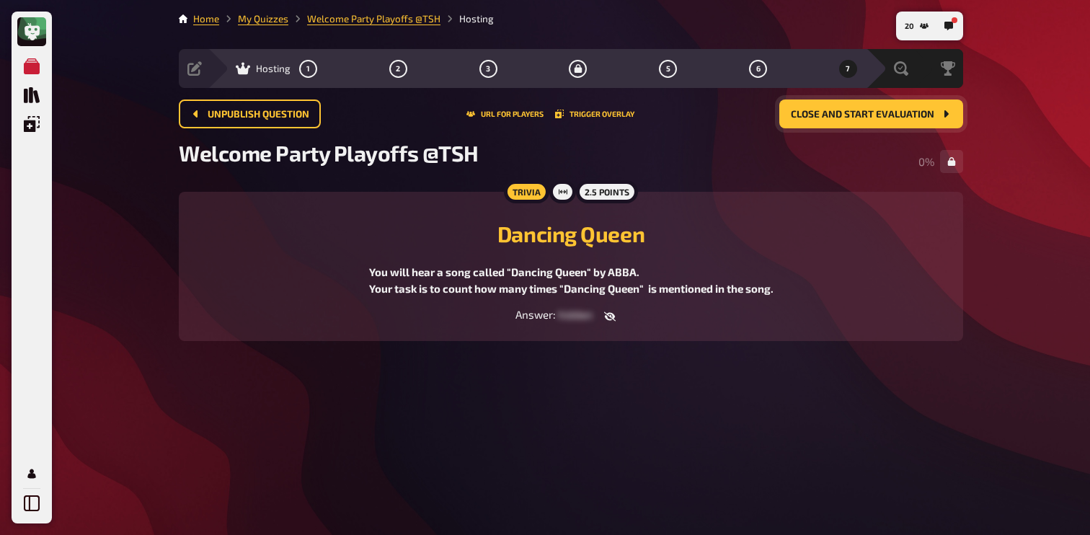
click at [541, 404] on div "20 Home My Quizzes Welcome Party Playoffs @TSH Hosting Setup Edit Content Quiz …" at bounding box center [570, 267] width 807 height 535
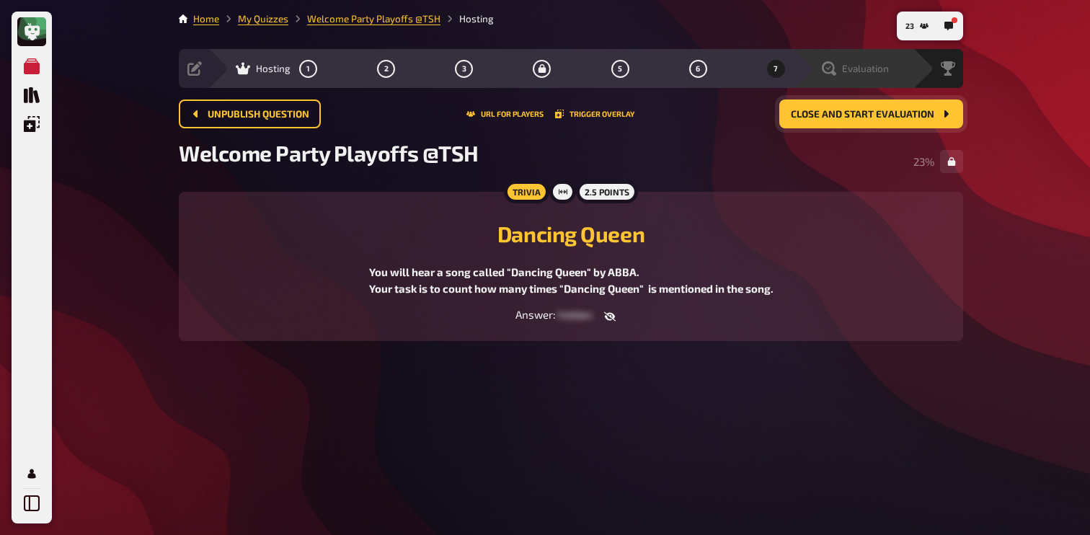
click at [851, 76] on div "Evaluation" at bounding box center [855, 68] width 67 height 14
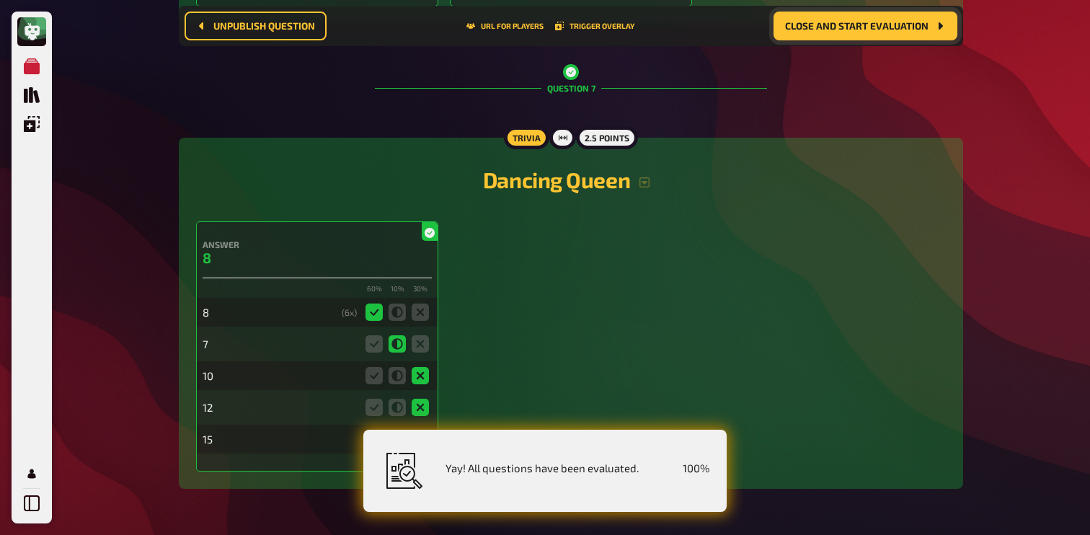
scroll to position [5239, 0]
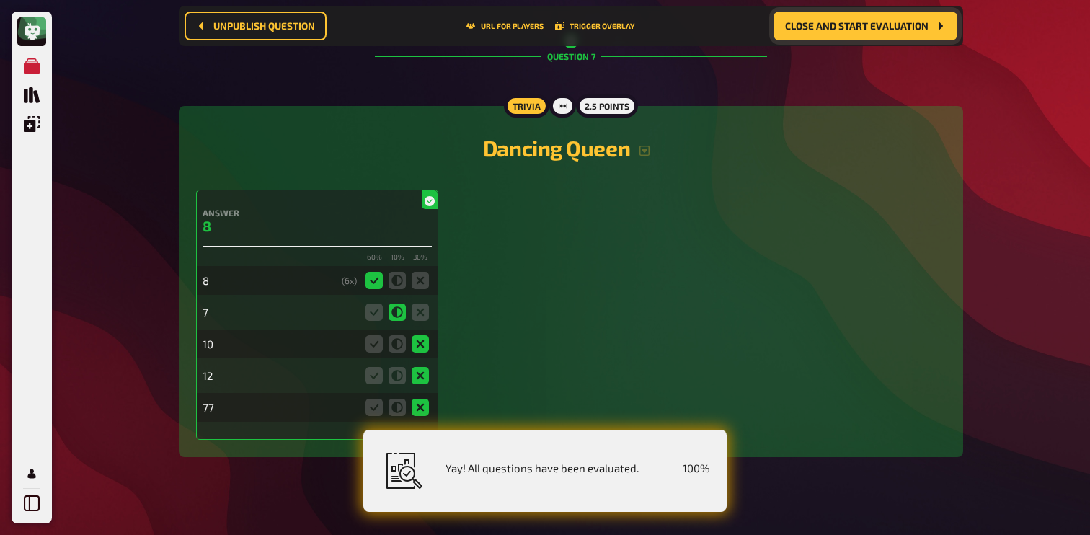
click at [841, 22] on span "Close and start evaluation" at bounding box center [856, 26] width 143 height 10
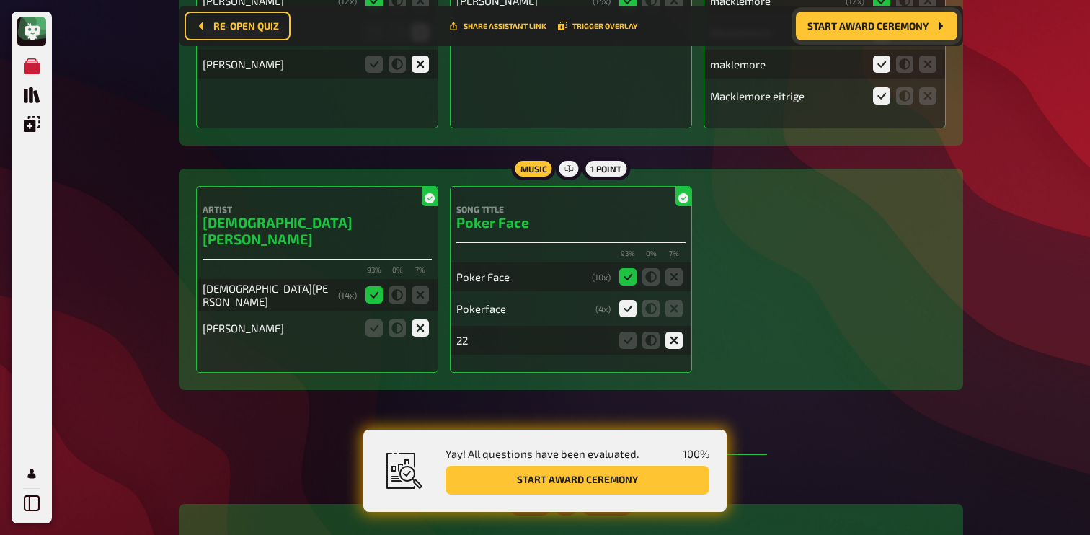
scroll to position [0, 0]
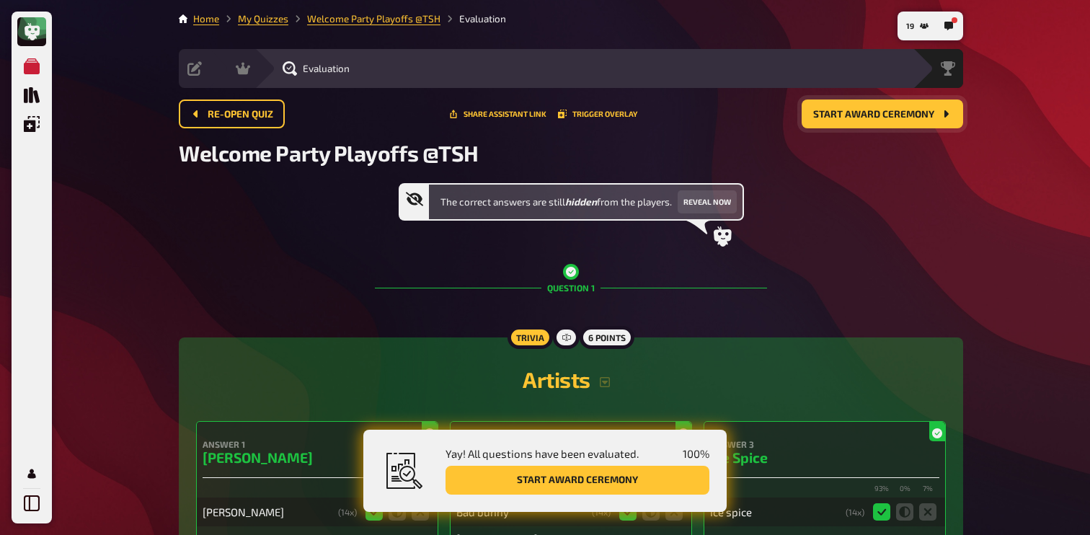
click at [845, 124] on button "Start award ceremony" at bounding box center [881, 113] width 161 height 29
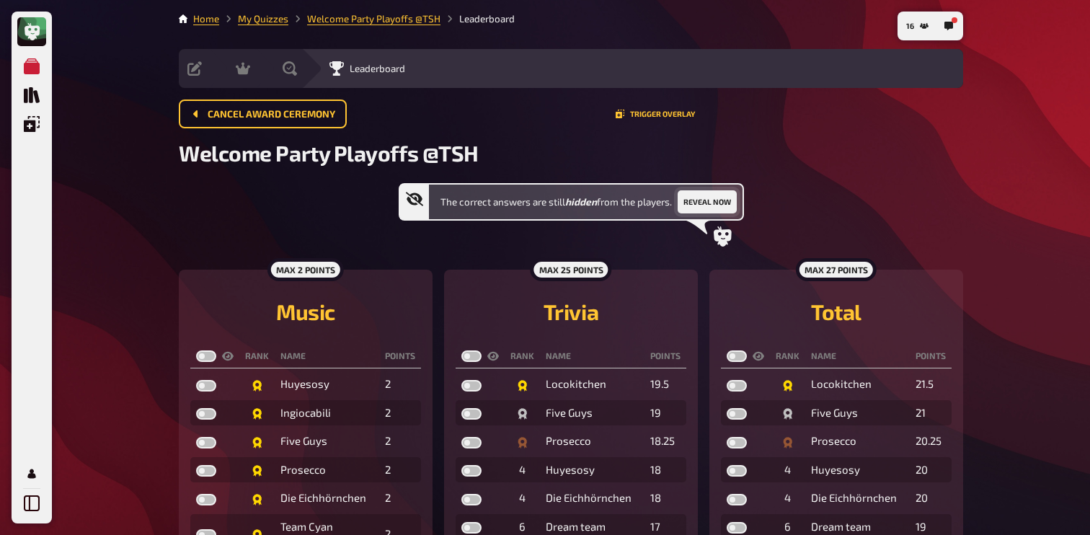
click at [698, 201] on button "Reveal now" at bounding box center [707, 201] width 59 height 23
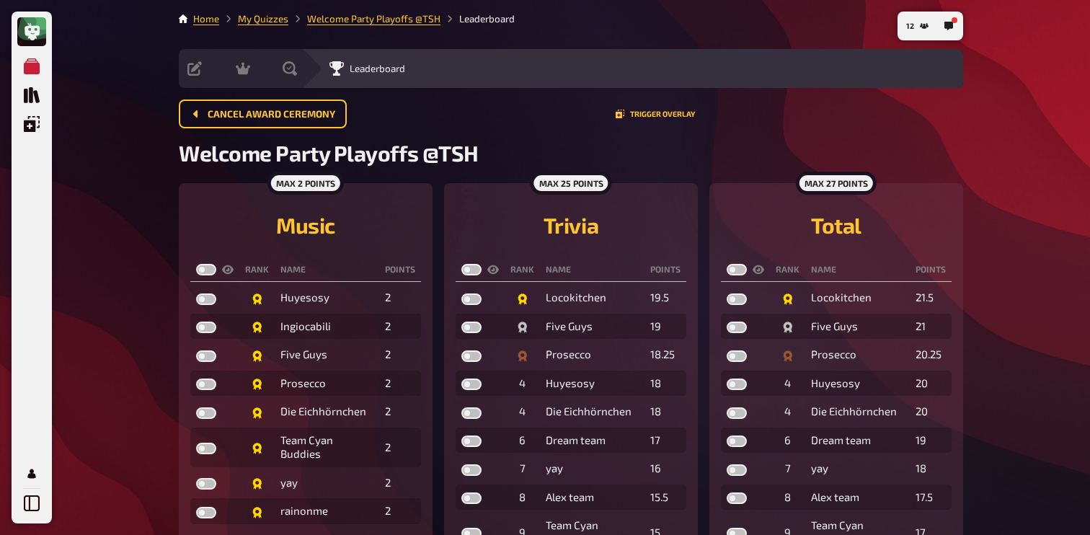
click at [801, 109] on div "Cancel award ceremony Trigger Overlay" at bounding box center [571, 113] width 784 height 29
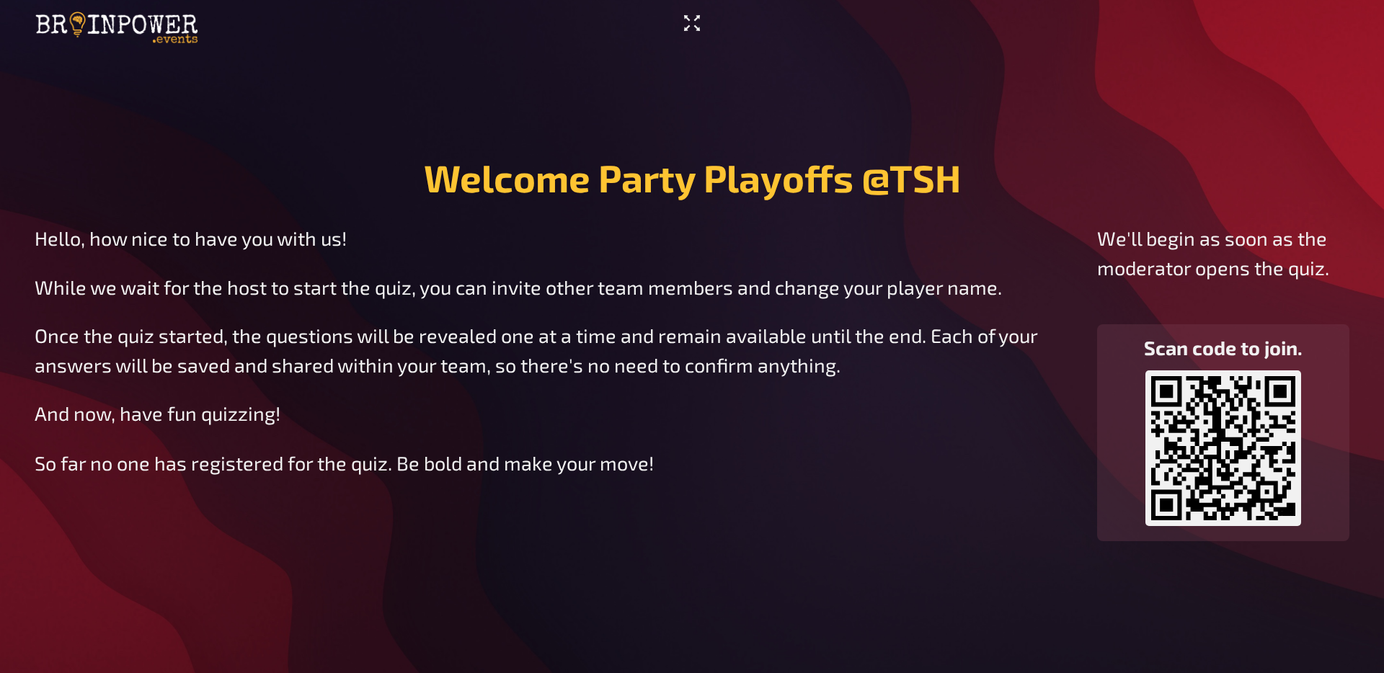
click at [696, 32] on icon "Enter Fullscreen" at bounding box center [691, 23] width 23 height 23
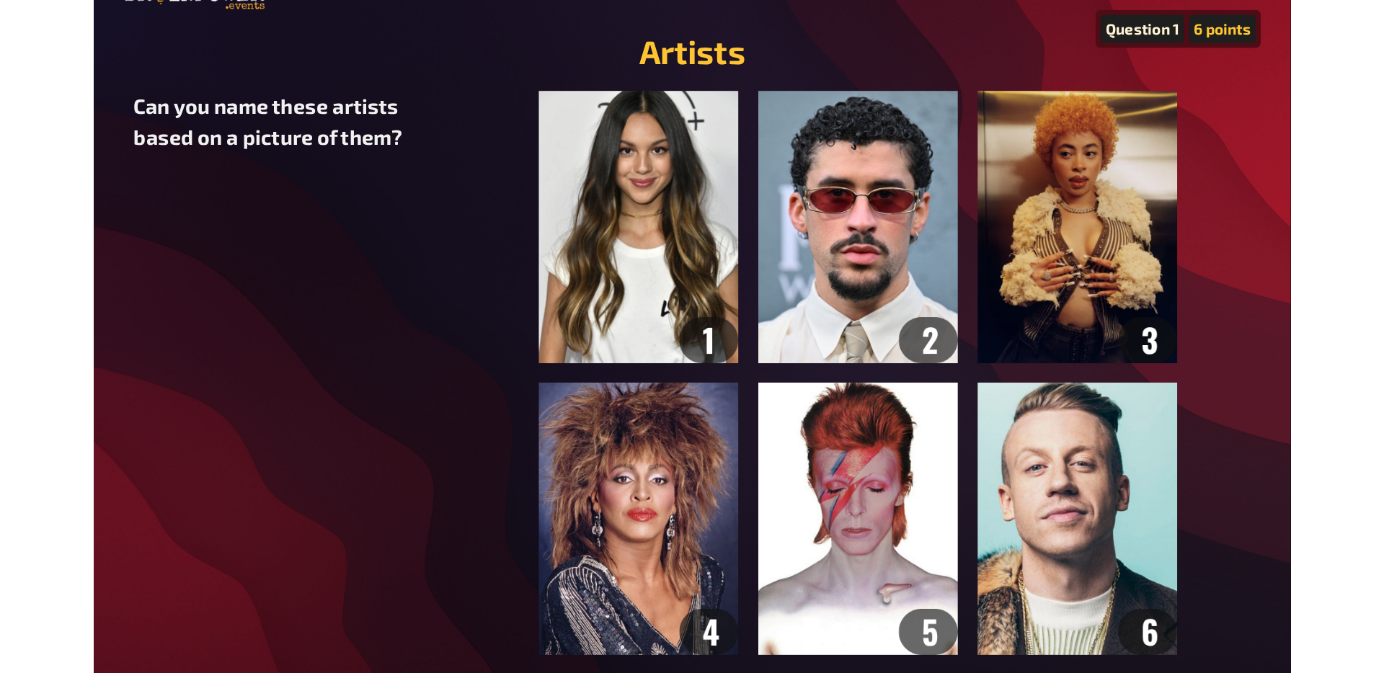
scroll to position [34, 0]
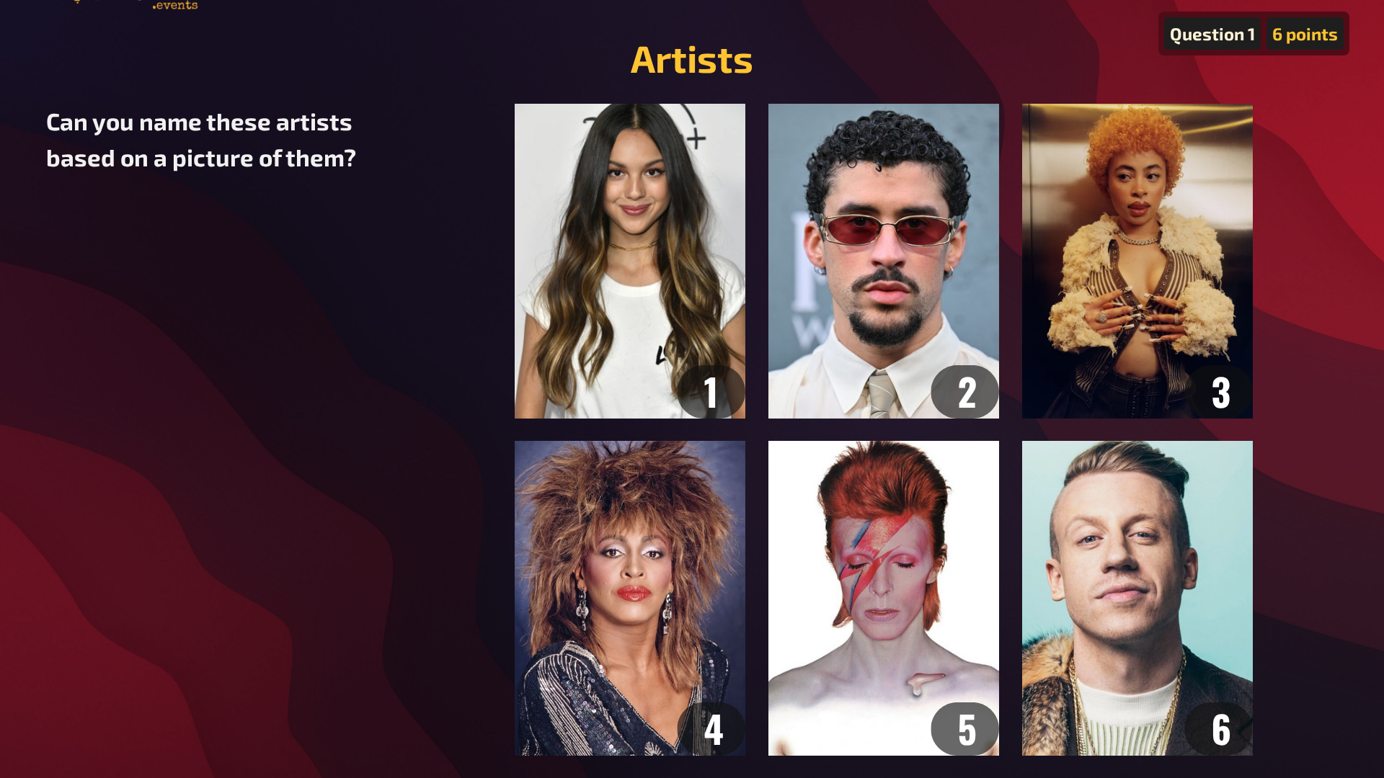
click at [328, 477] on div "Can you name these artists based on a picture of them? ﻿" at bounding box center [692, 430] width 1292 height 652
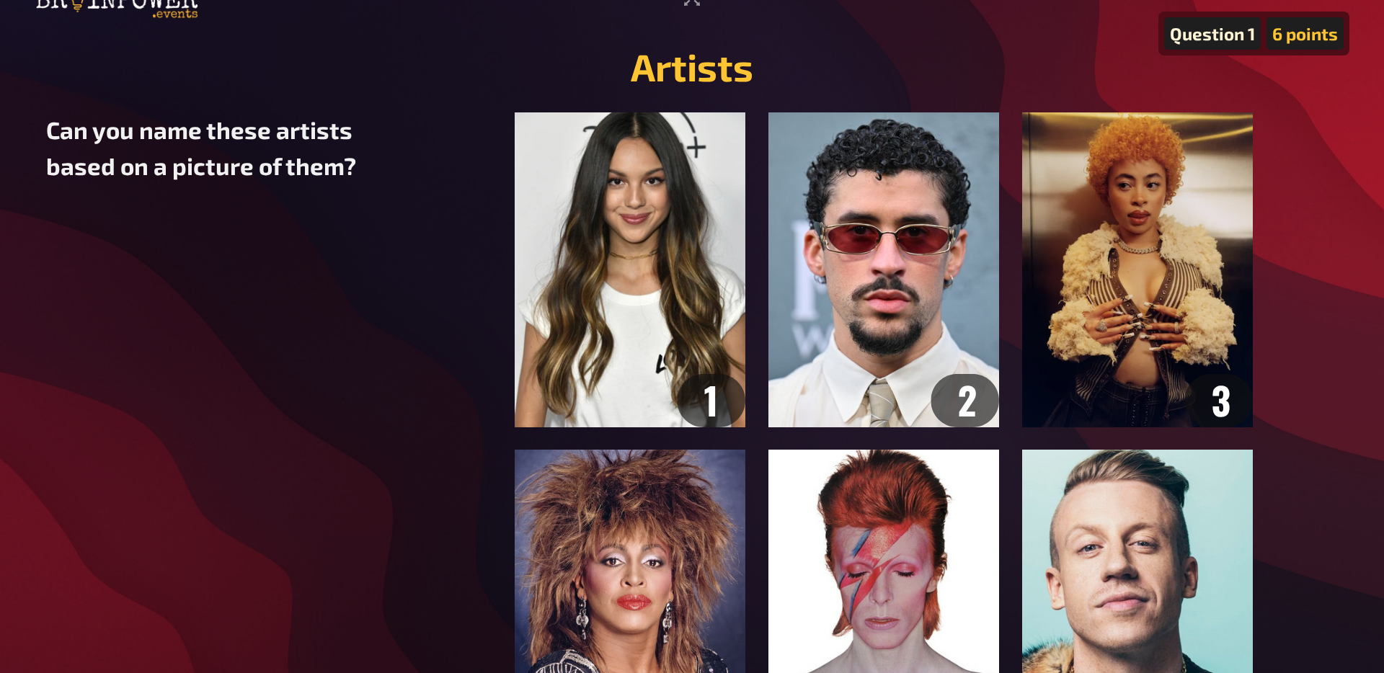
scroll to position [26, 0]
click at [1089, 275] on figure "﻿" at bounding box center [884, 438] width 908 height 652
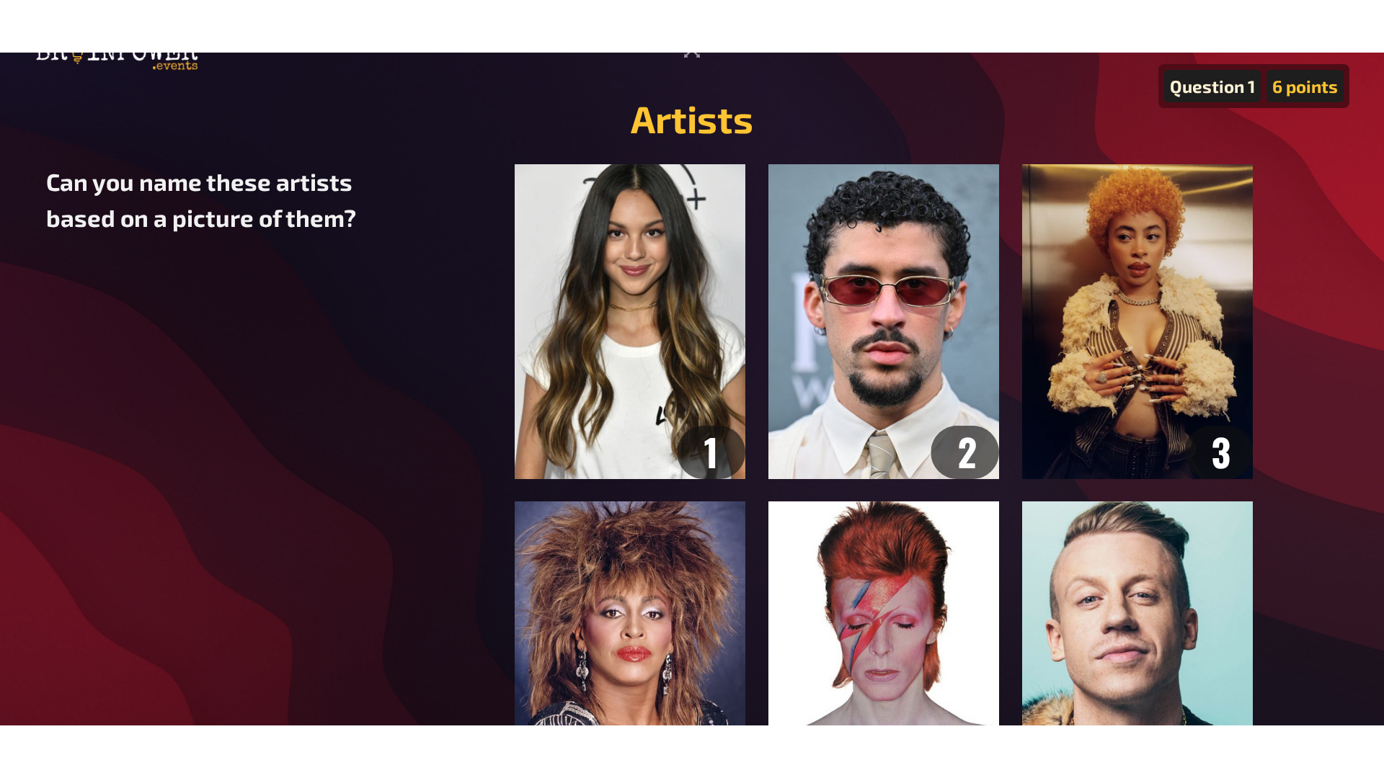
scroll to position [0, 0]
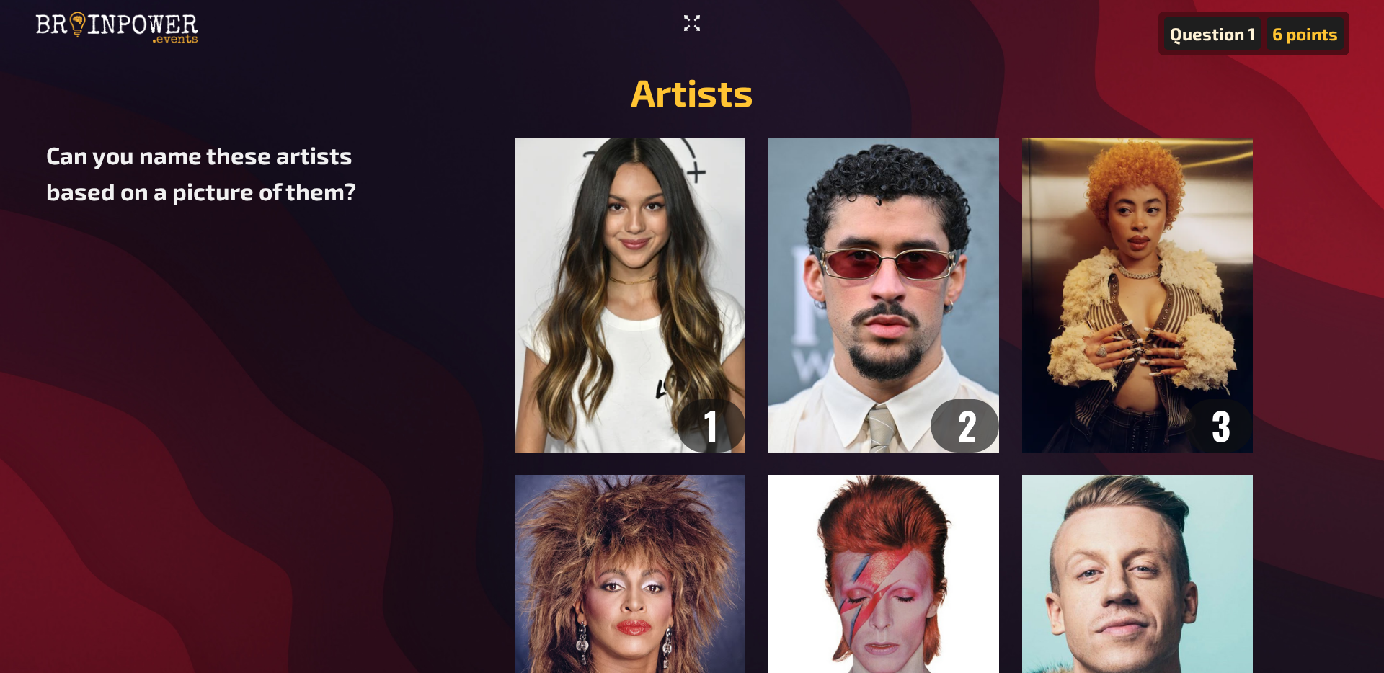
click at [684, 19] on icon "Enter Fullscreen" at bounding box center [691, 23] width 23 height 23
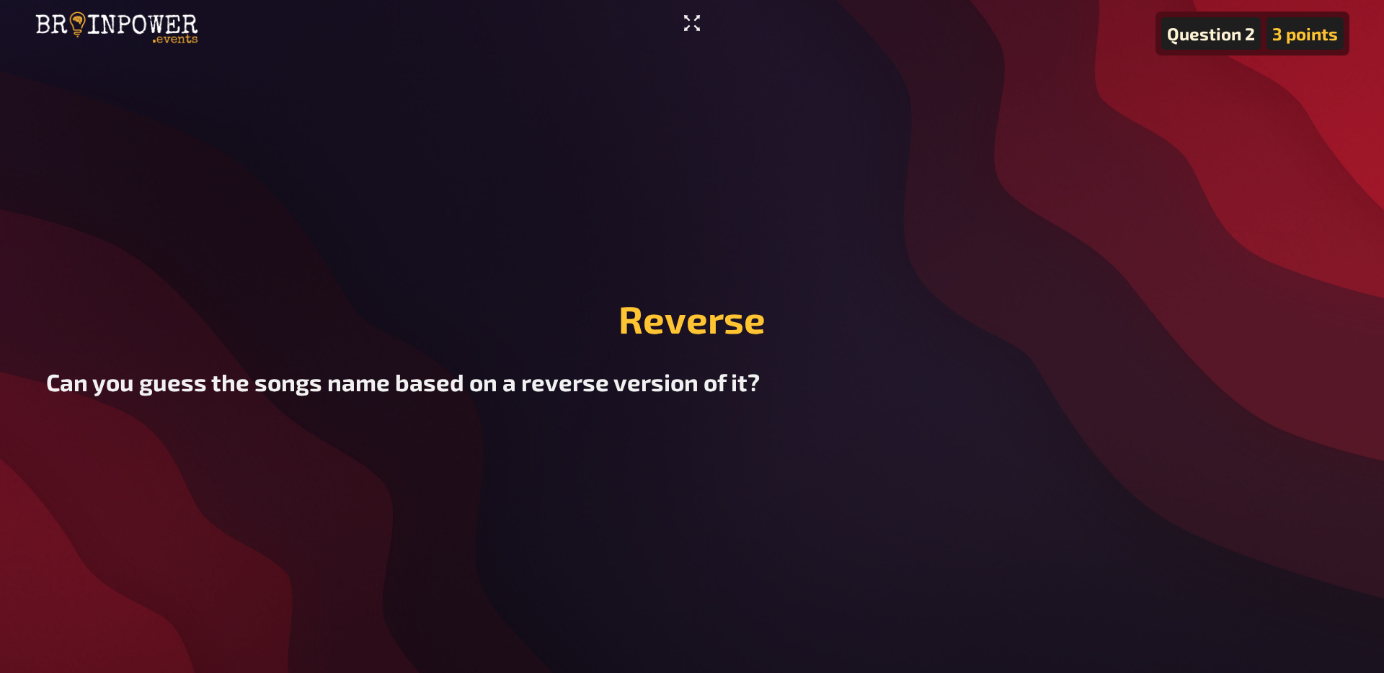
click at [696, 31] on icon "Enter Fullscreen" at bounding box center [691, 23] width 23 height 23
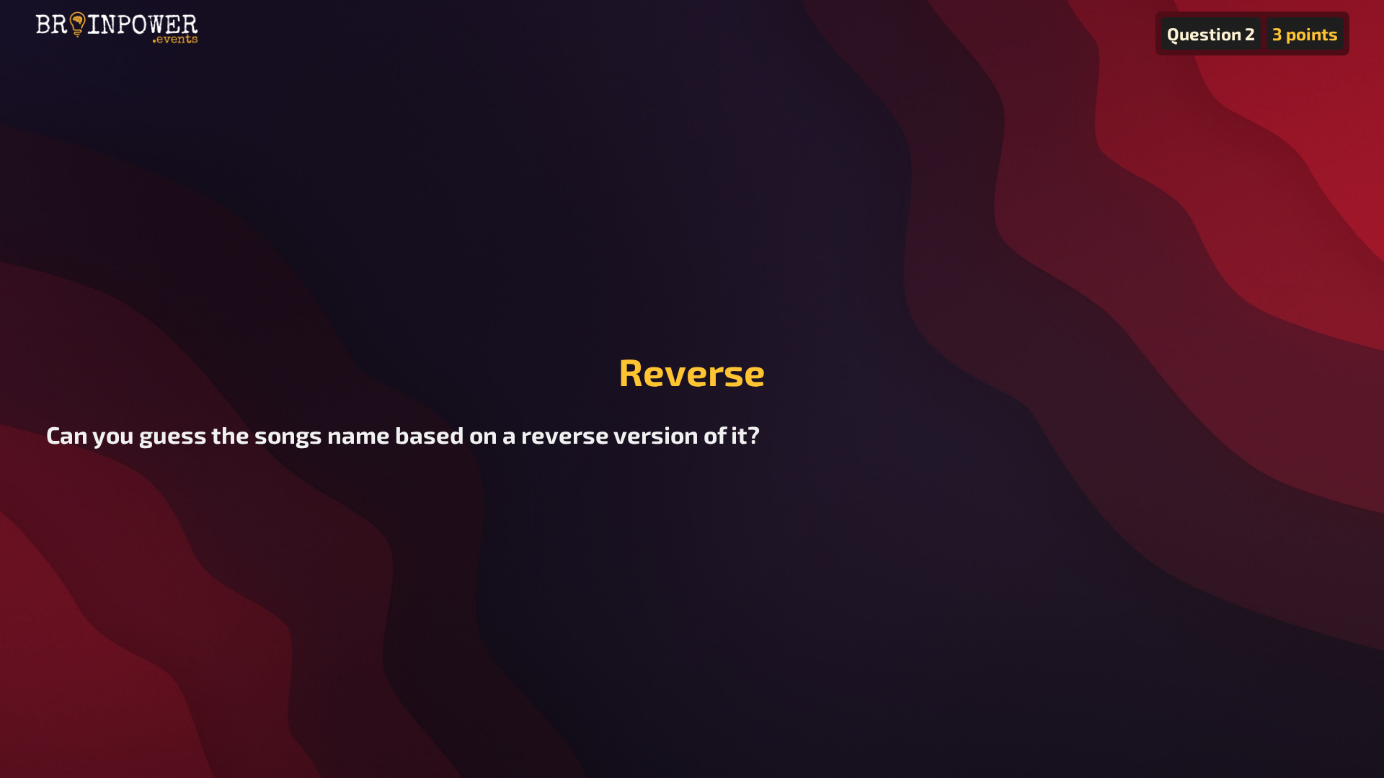
click at [689, 534] on main "Question 2 3 points Reverse Can you guess the songs name based on a reverse ver…" at bounding box center [692, 401] width 1315 height 686
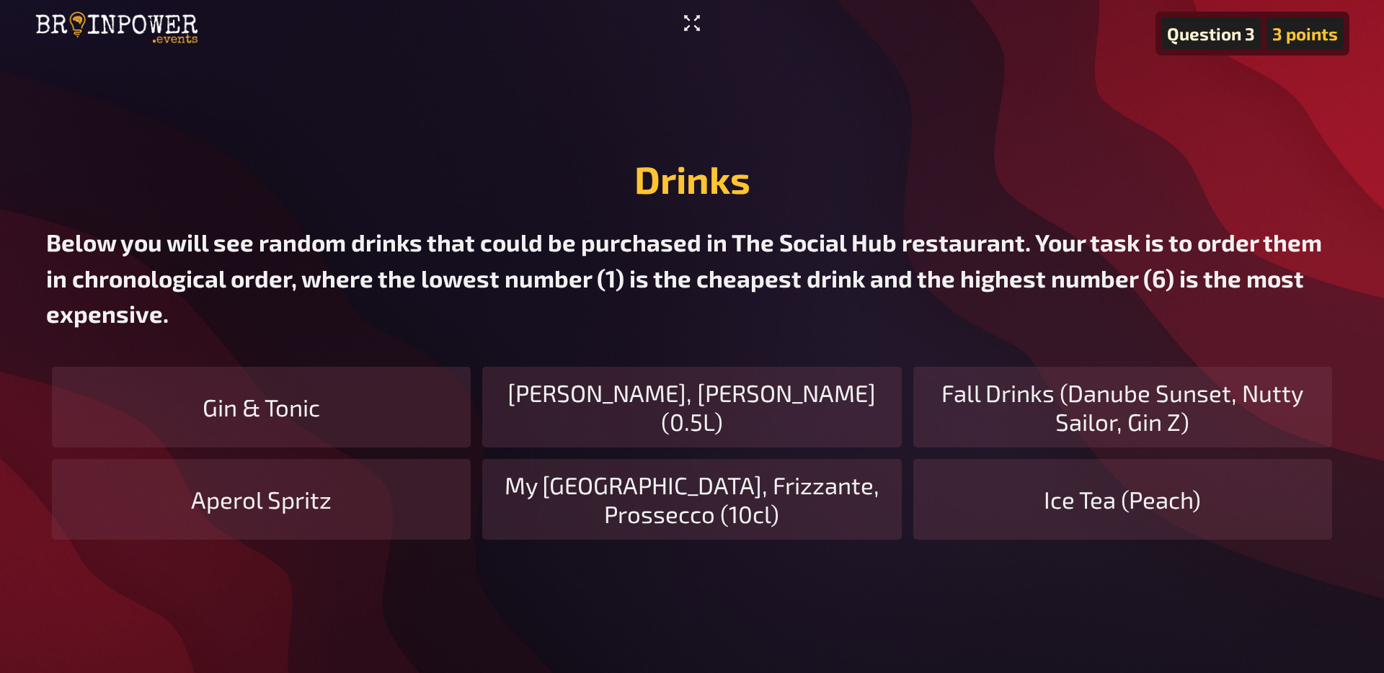
click at [694, 24] on icon "Enter Fullscreen" at bounding box center [691, 23] width 23 height 23
